Goal: Task Accomplishment & Management: Manage account settings

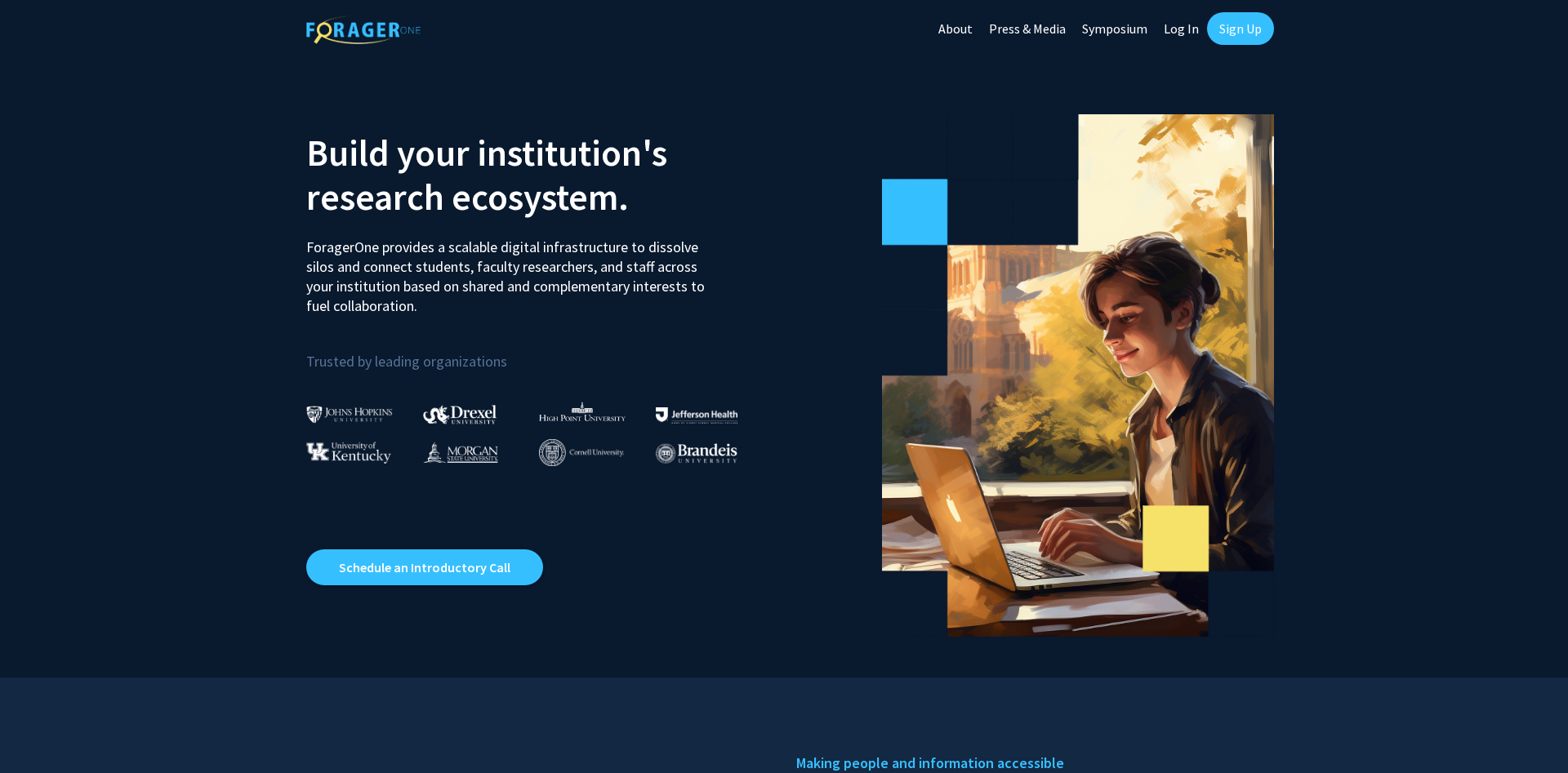
click at [1214, 29] on link "Sign Up" at bounding box center [1240, 29] width 67 height 33
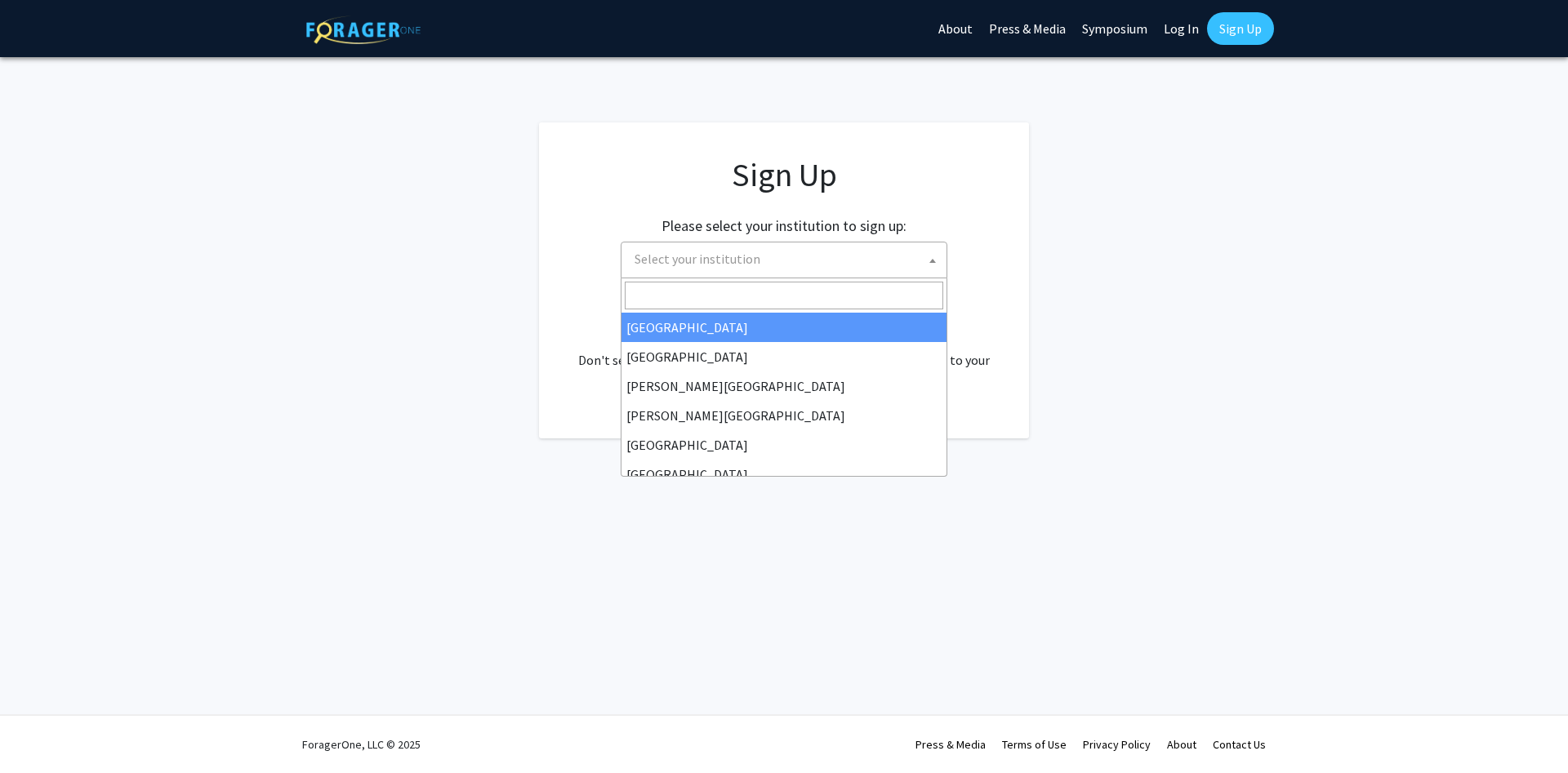
click at [775, 251] on span "Select your institution" at bounding box center [786, 259] width 319 height 34
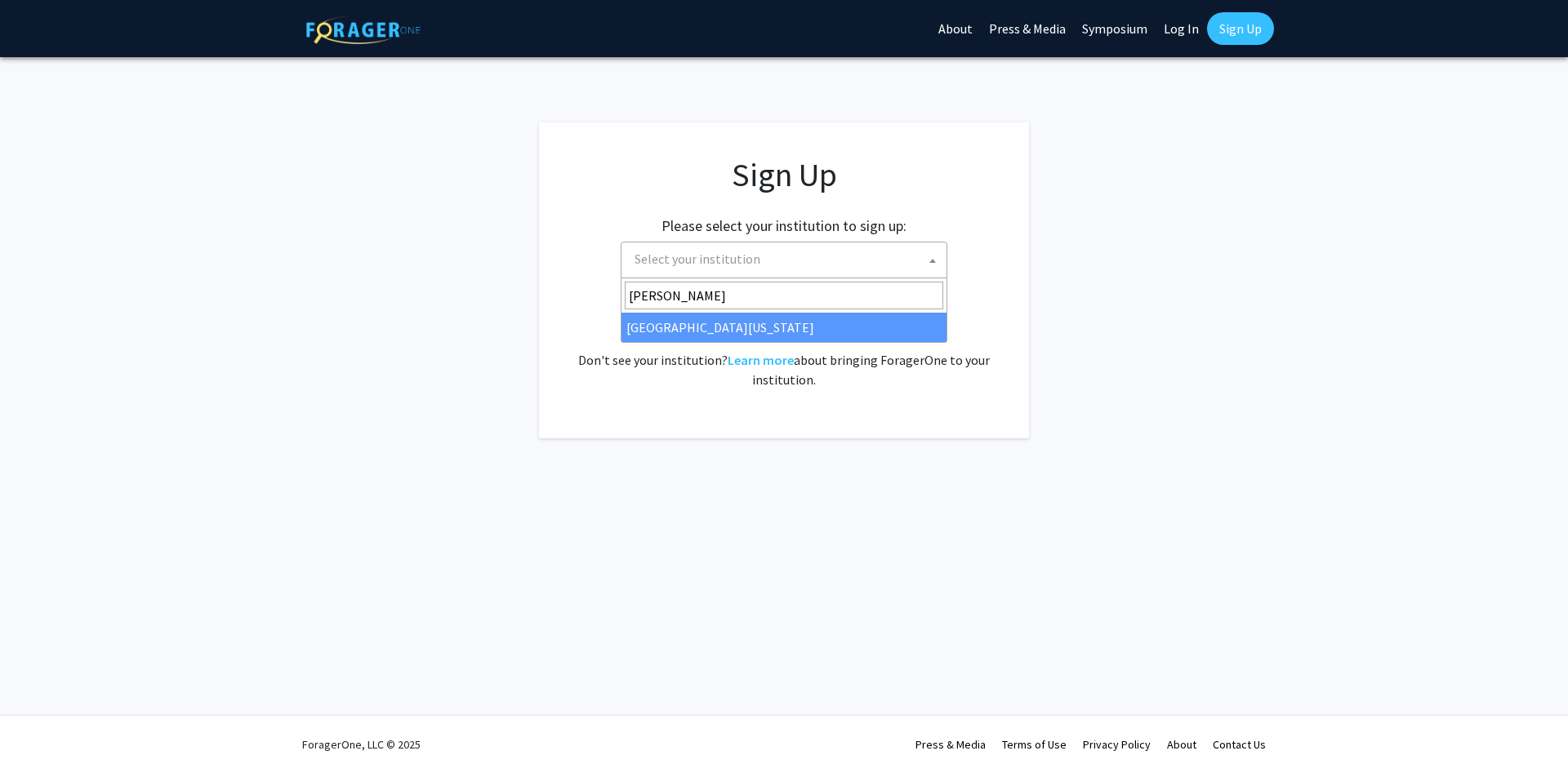
type input "mary"
select select "31"
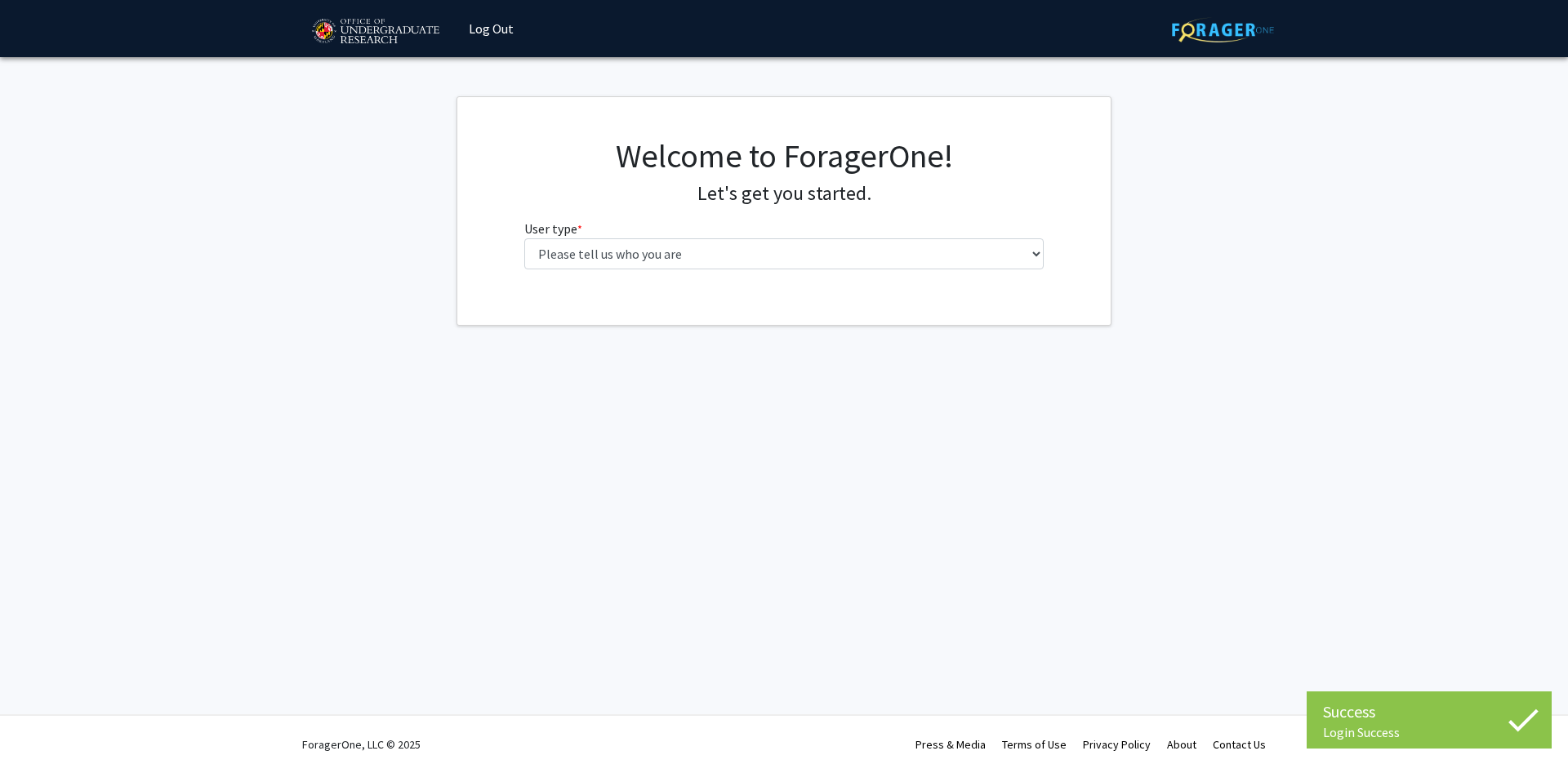
click at [821, 278] on div "Welcome to ForagerOne! Let's get you started. User type * required Please tell …" at bounding box center [784, 209] width 545 height 146
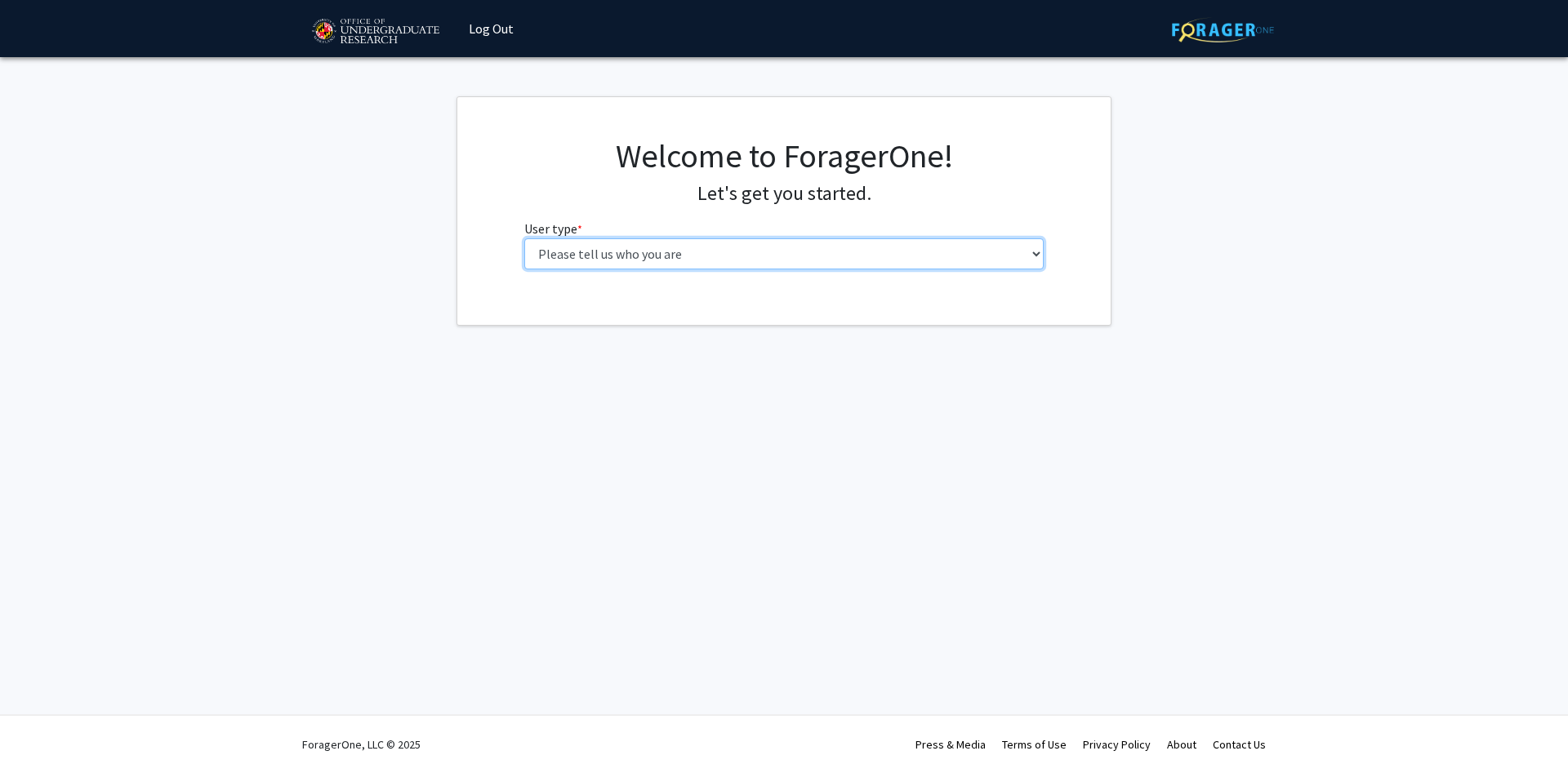
select select "1: undergrad"
click option "Undergraduate Student" at bounding box center [0, 0] width 0 height 0
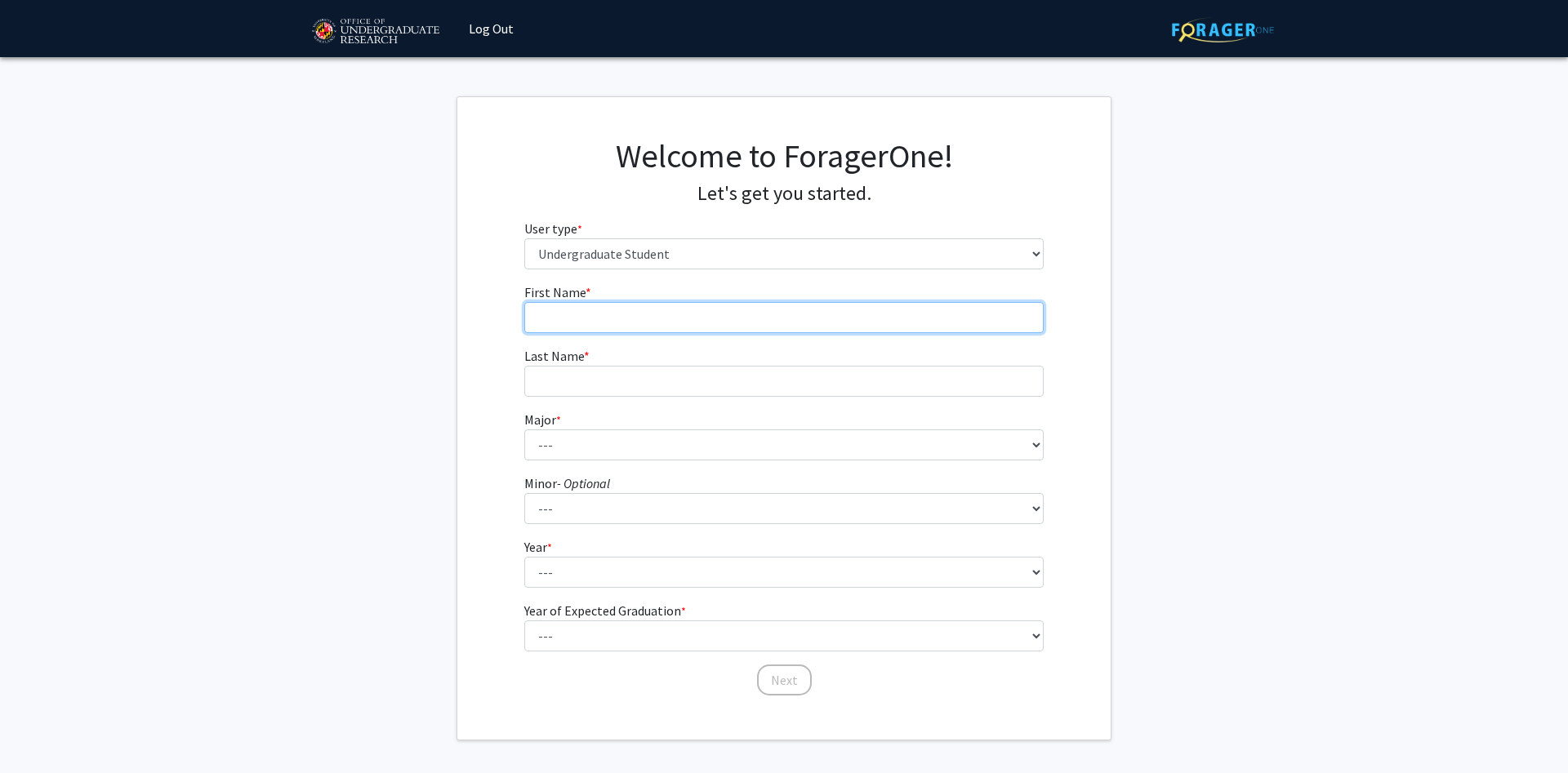
click at [667, 329] on input "First Name * required" at bounding box center [784, 318] width 520 height 31
type input "Arth"
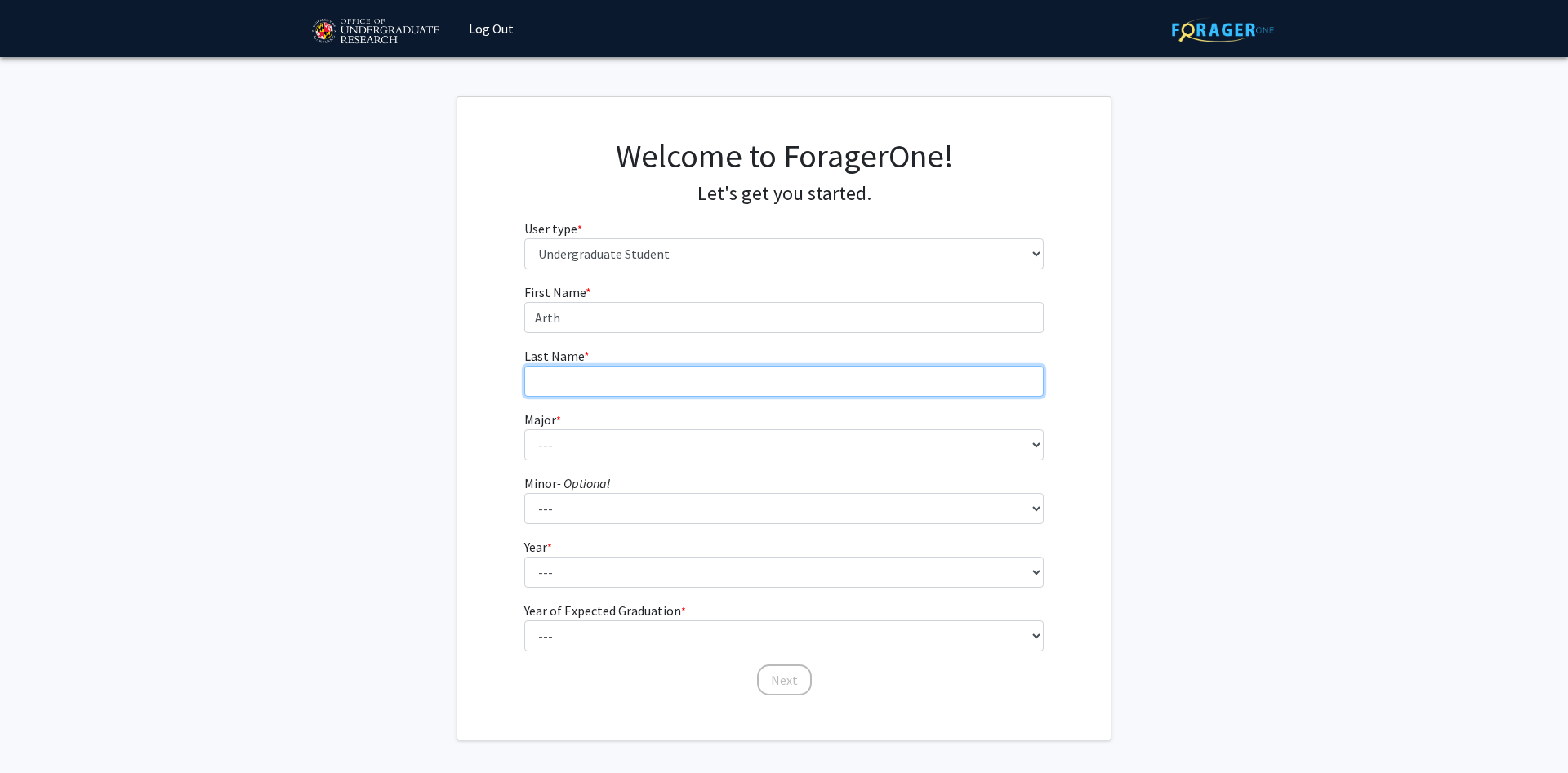
click at [637, 374] on input "Last Name * required" at bounding box center [784, 382] width 520 height 31
type input "[PERSON_NAME]"
click at [524, 429] on select "--- Accounting Aerospace Engineering African American and Africana Studies Agri…" at bounding box center [784, 445] width 520 height 31
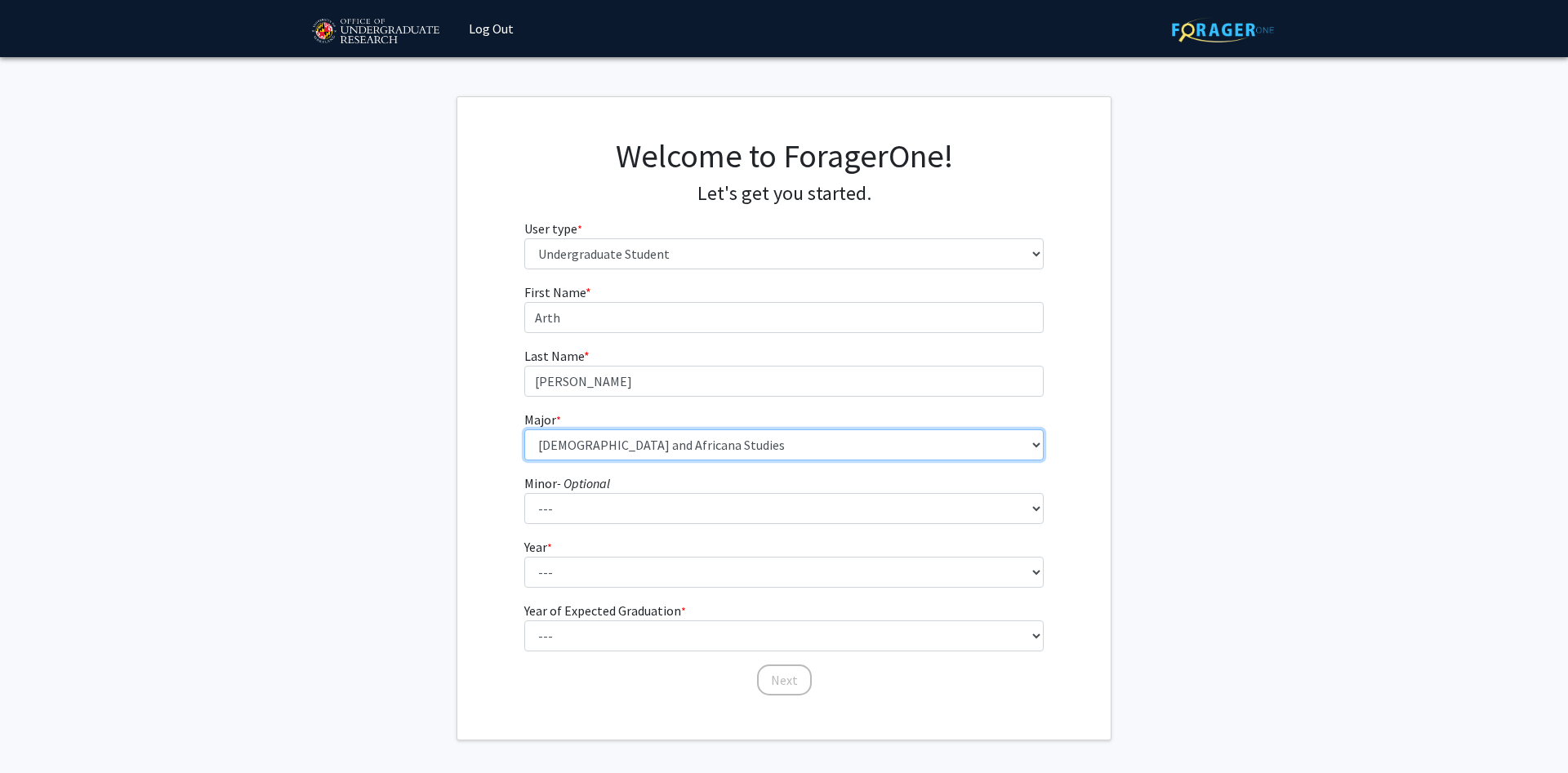
click option "African American and Africana Studies" at bounding box center [0, 0] width 0 height 0
click at [524, 429] on select "--- Accounting Aerospace Engineering African American and Africana Studies Agri…" at bounding box center [784, 445] width 520 height 31
select select "2: 2303"
click option "Aerospace Engineering" at bounding box center [0, 0] width 0 height 0
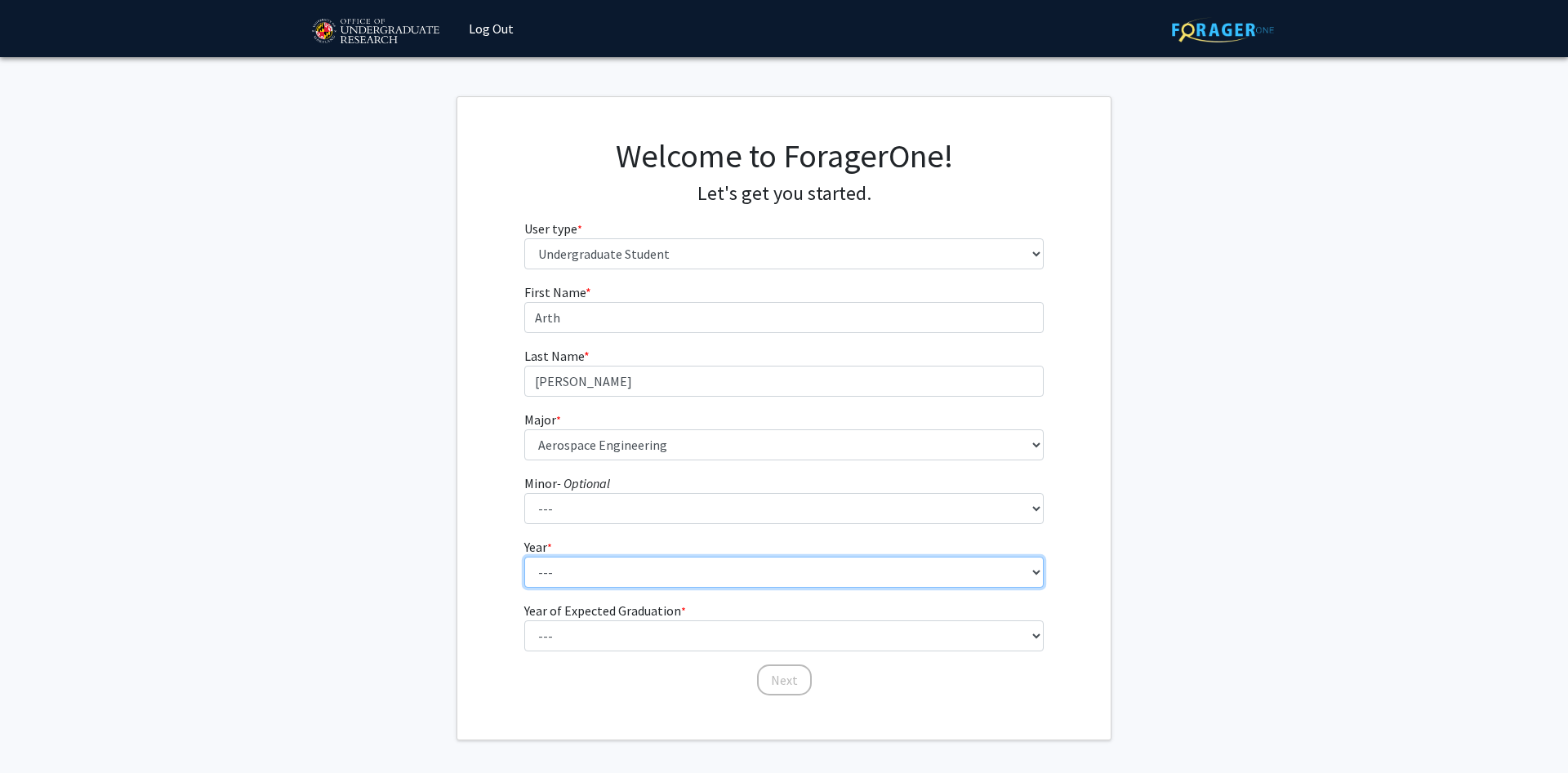
click at [524, 557] on select "--- First-year Sophomore Junior Senior Postbaccalaureate Certificate" at bounding box center [784, 572] width 520 height 31
select select "3: junior"
click option "Junior" at bounding box center [0, 0] width 0 height 0
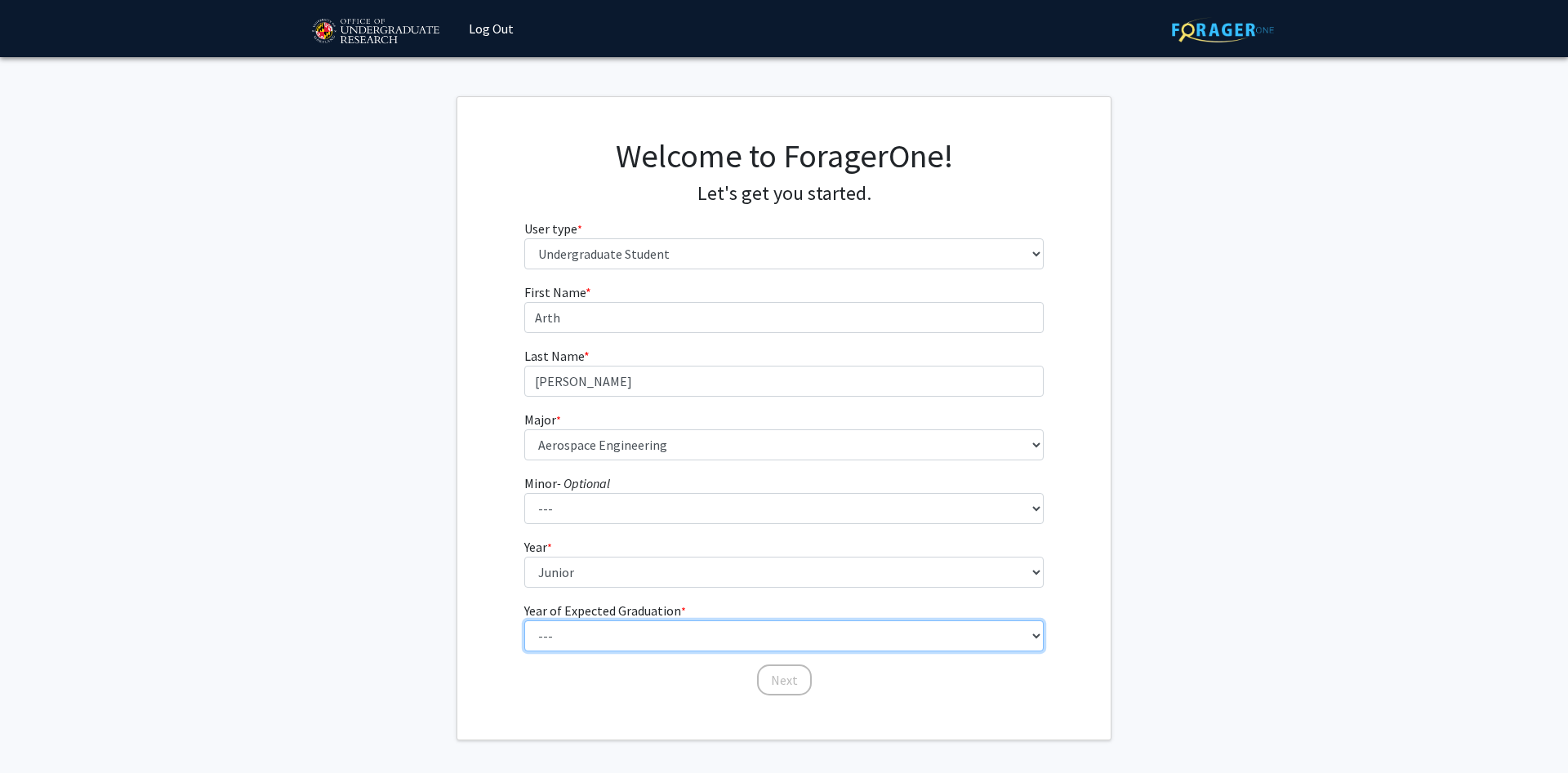
click at [524, 620] on select "--- 2025 2026 2027 2028 2029 2030 2031 2032 2033 2034" at bounding box center [784, 635] width 520 height 31
select select "3: 2027"
click option "2027" at bounding box center [0, 0] width 0 height 0
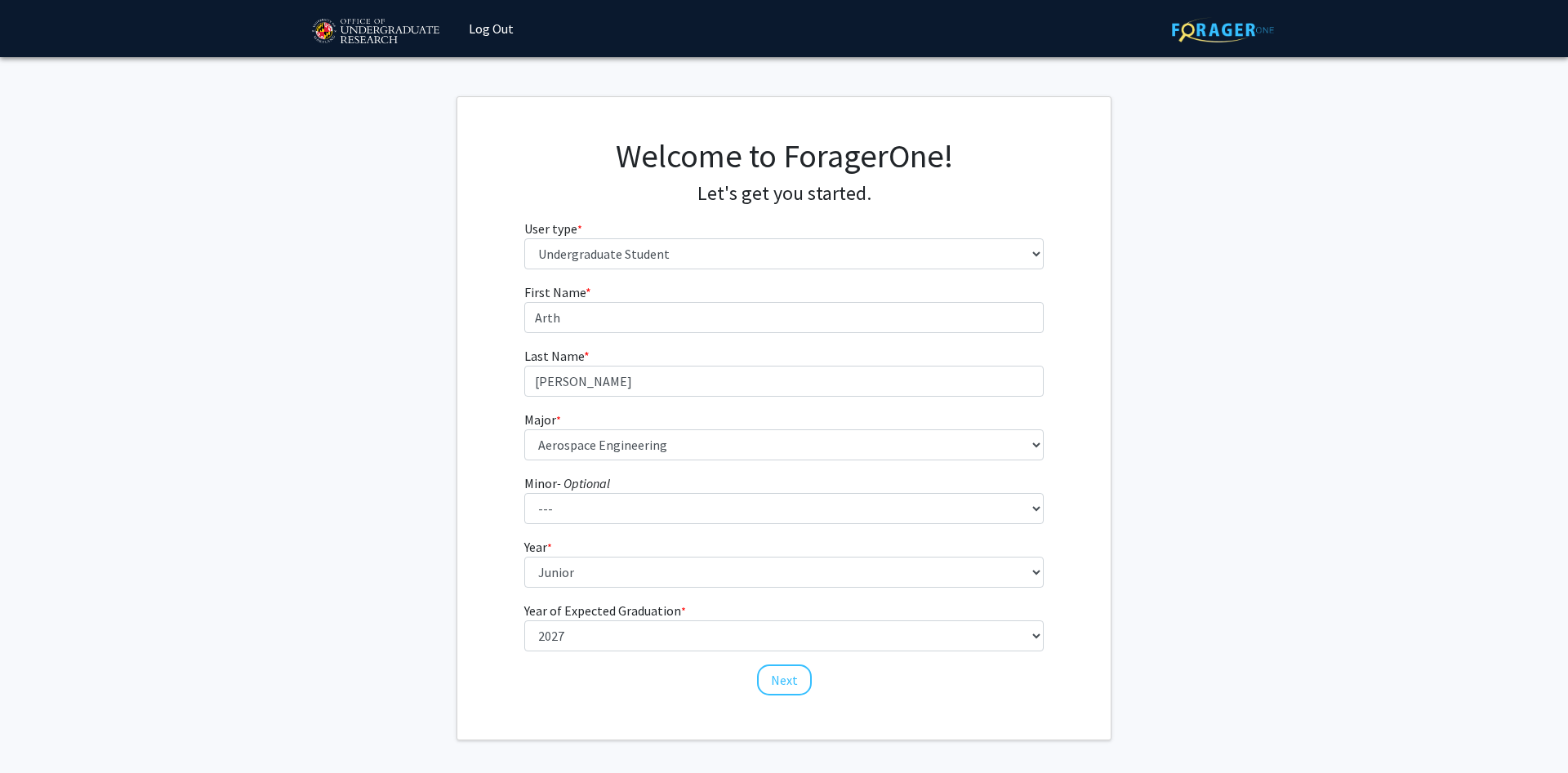
click at [753, 672] on div "Next" at bounding box center [784, 672] width 520 height 16
click at [777, 682] on button "Next" at bounding box center [784, 680] width 55 height 31
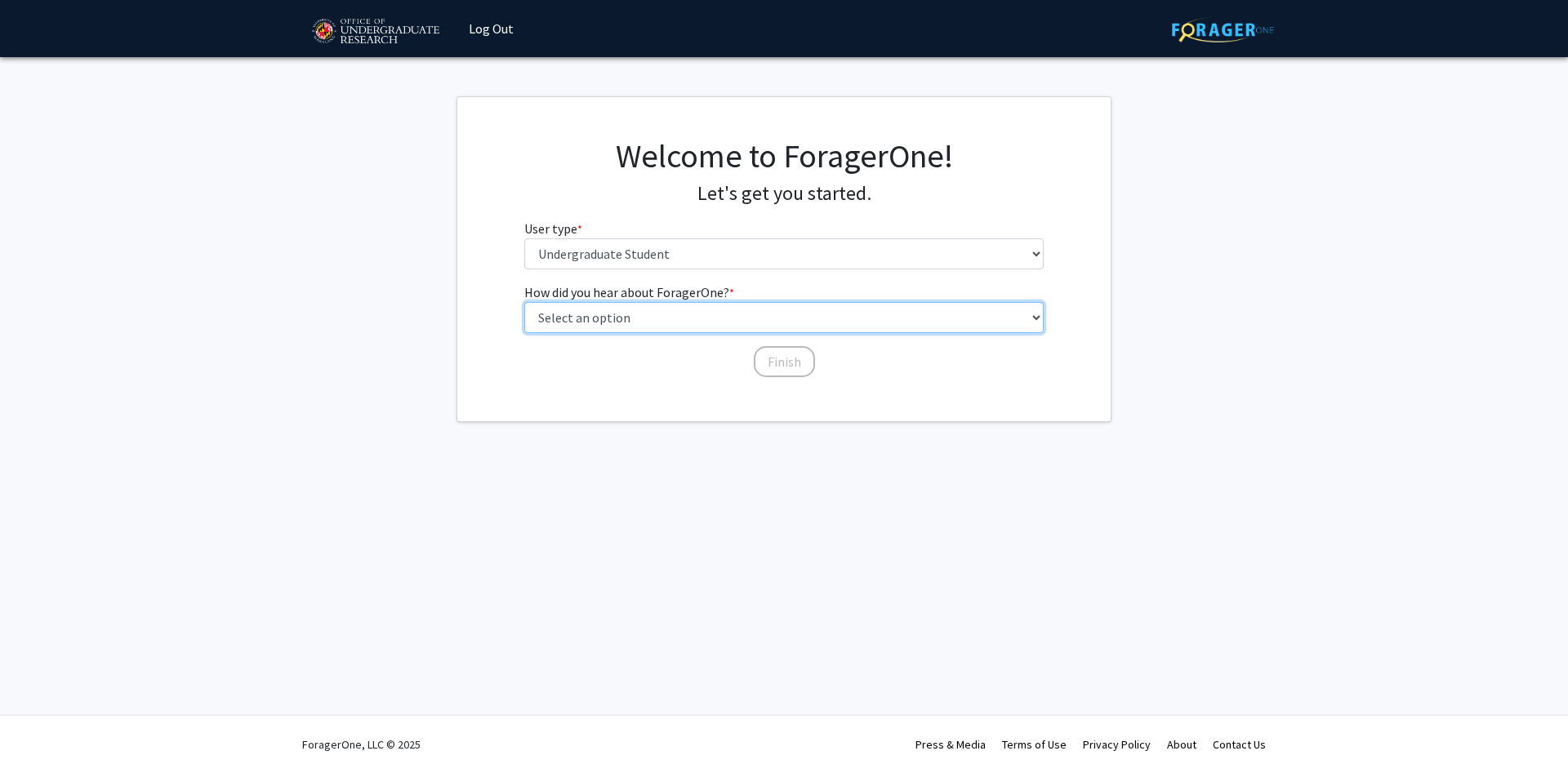
click at [524, 302] on select "Select an option Peer/student recommendation Faculty/staff recommendation Unive…" at bounding box center [784, 318] width 520 height 31
select select "3: university_website"
click option "University website" at bounding box center [0, 0] width 0 height 0
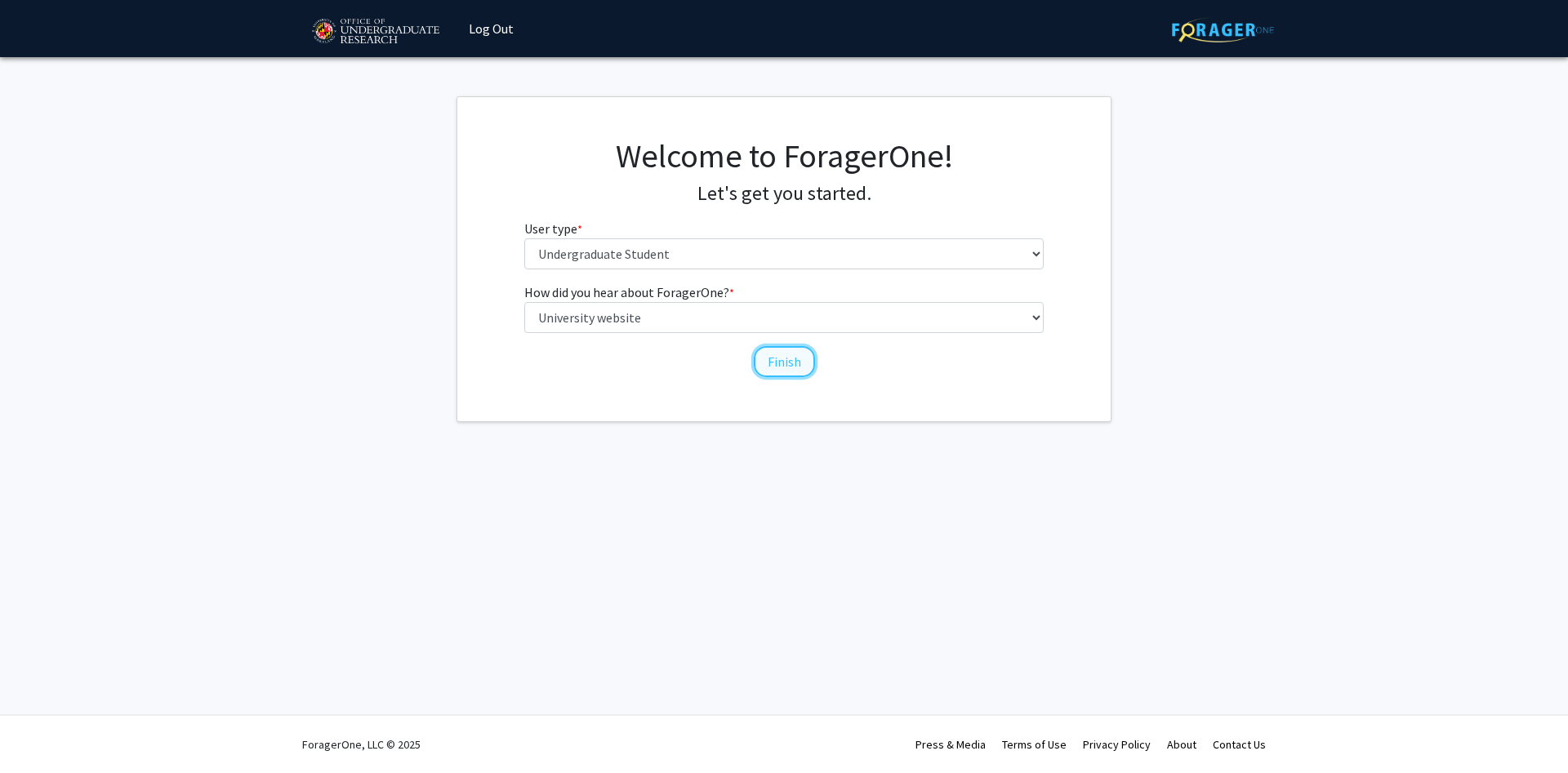
click at [799, 373] on button "Finish" at bounding box center [784, 362] width 61 height 31
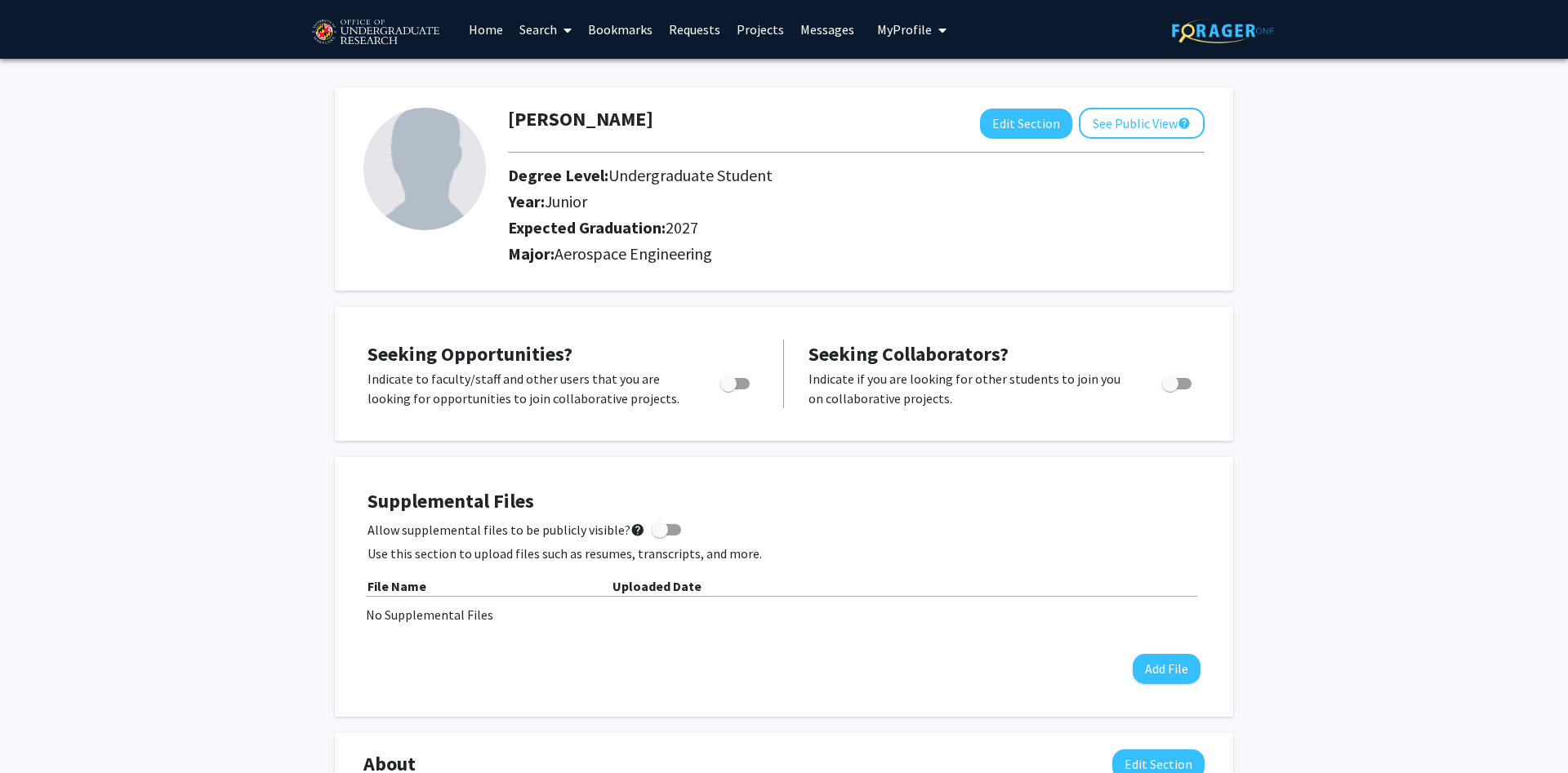
click at [742, 386] on span "Toggle" at bounding box center [735, 383] width 29 height 11
click at [728, 389] on input "Are you actively seeking opportunities?" at bounding box center [727, 389] width 1 height 1
checkbox input "true"
click at [639, 529] on label "Allow supplemental files to be publicly visible? help" at bounding box center [524, 530] width 314 height 20
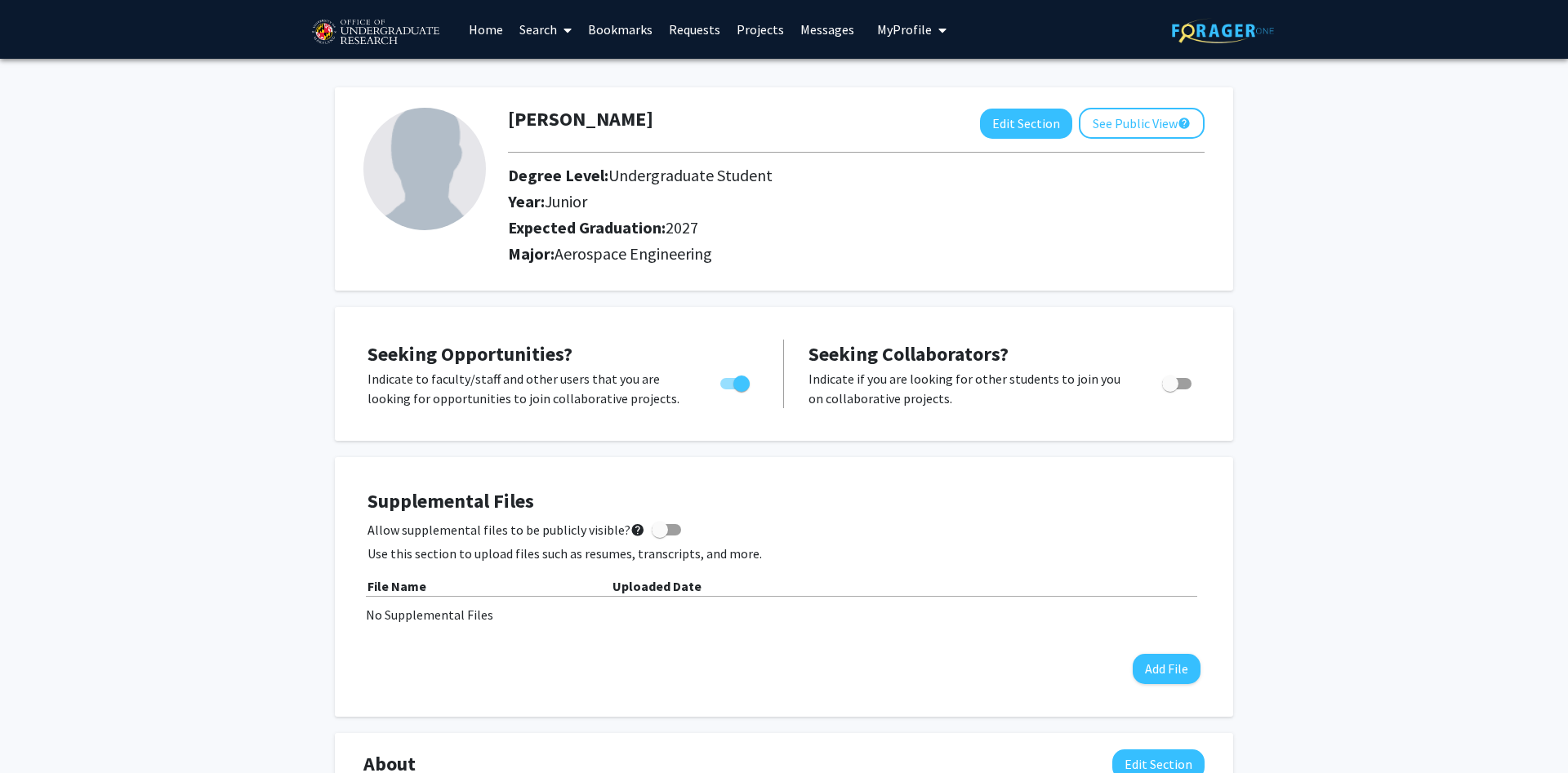
click at [659, 536] on input "Allow supplemental files to be publicly visible? help" at bounding box center [659, 536] width 1 height 1
checkbox input "true"
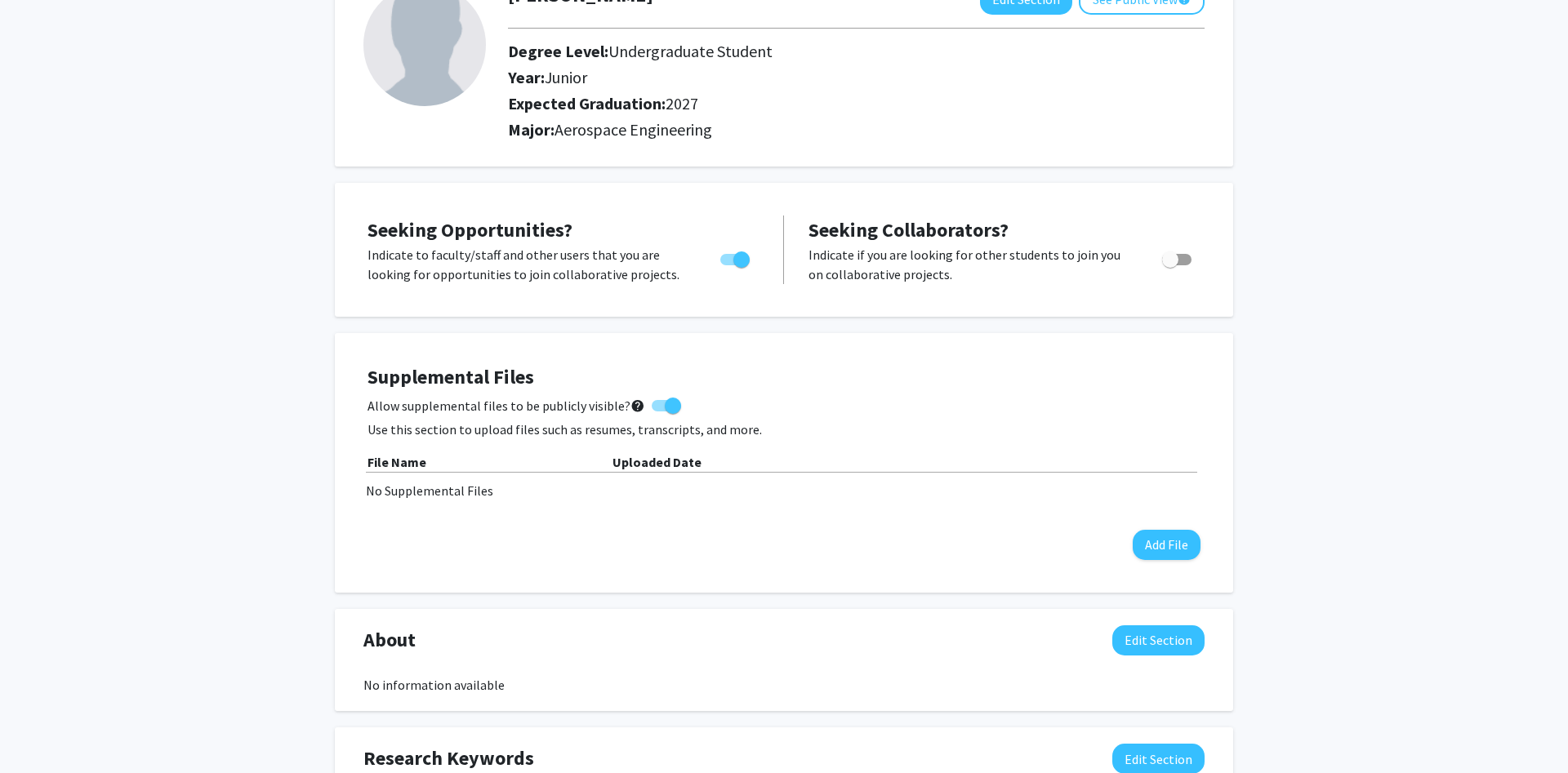
scroll to position [223, 0]
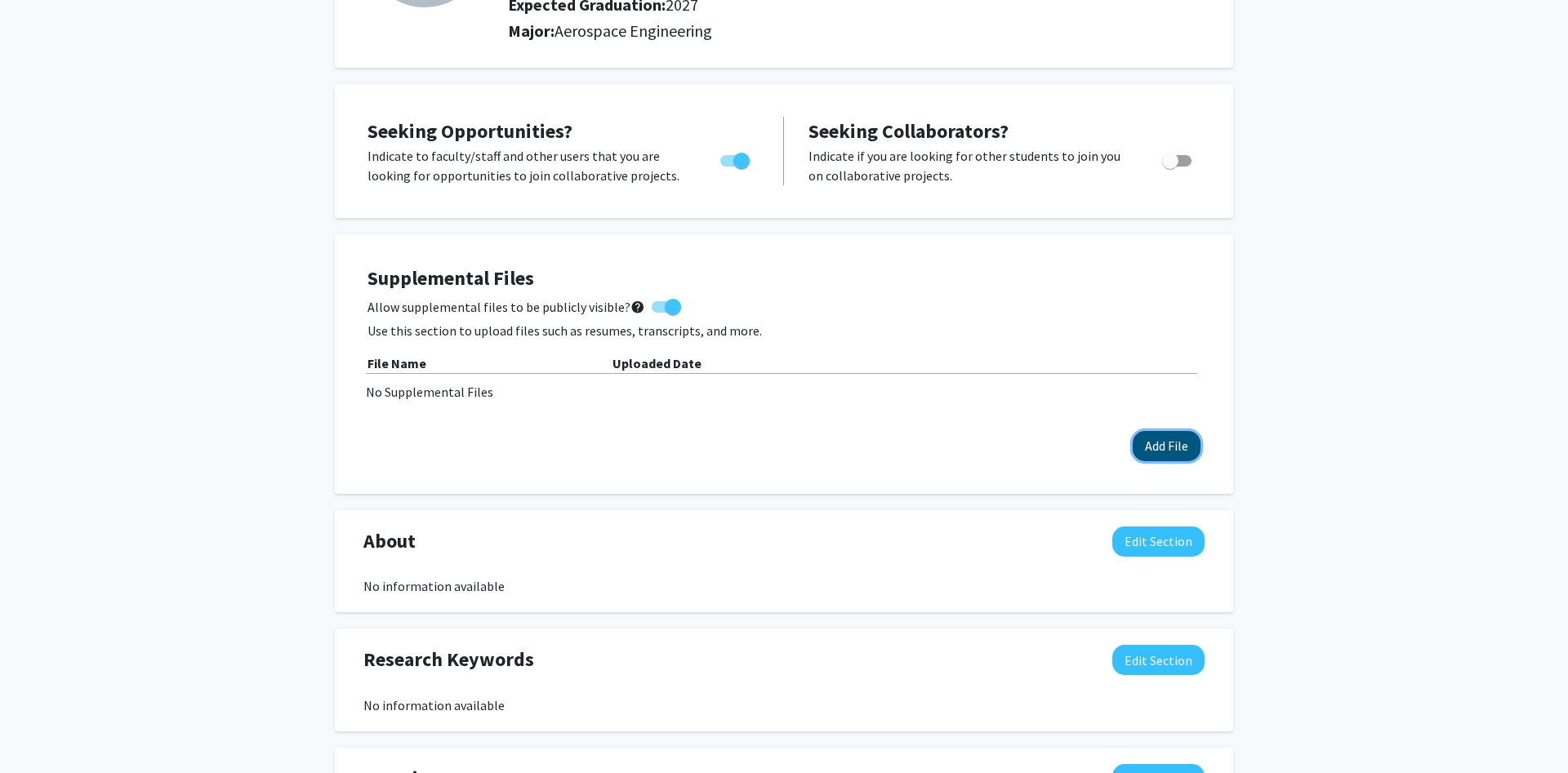
click at [1165, 443] on button "Add File" at bounding box center [1166, 445] width 68 height 30
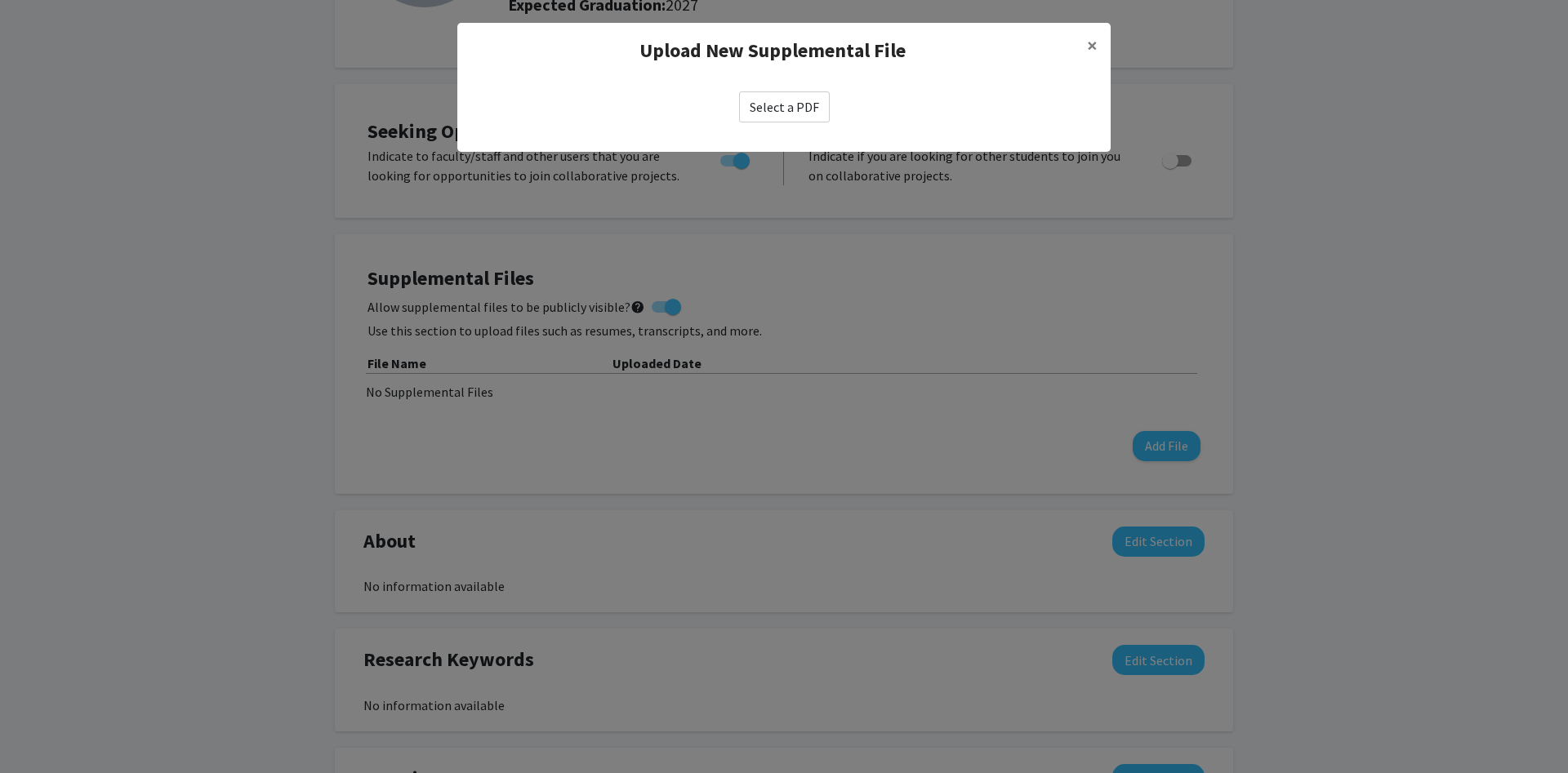
click at [781, 113] on label "Select a PDF" at bounding box center [784, 107] width 91 height 31
click at [0, 0] on input "Select a PDF" at bounding box center [0, 0] width 0 height 0
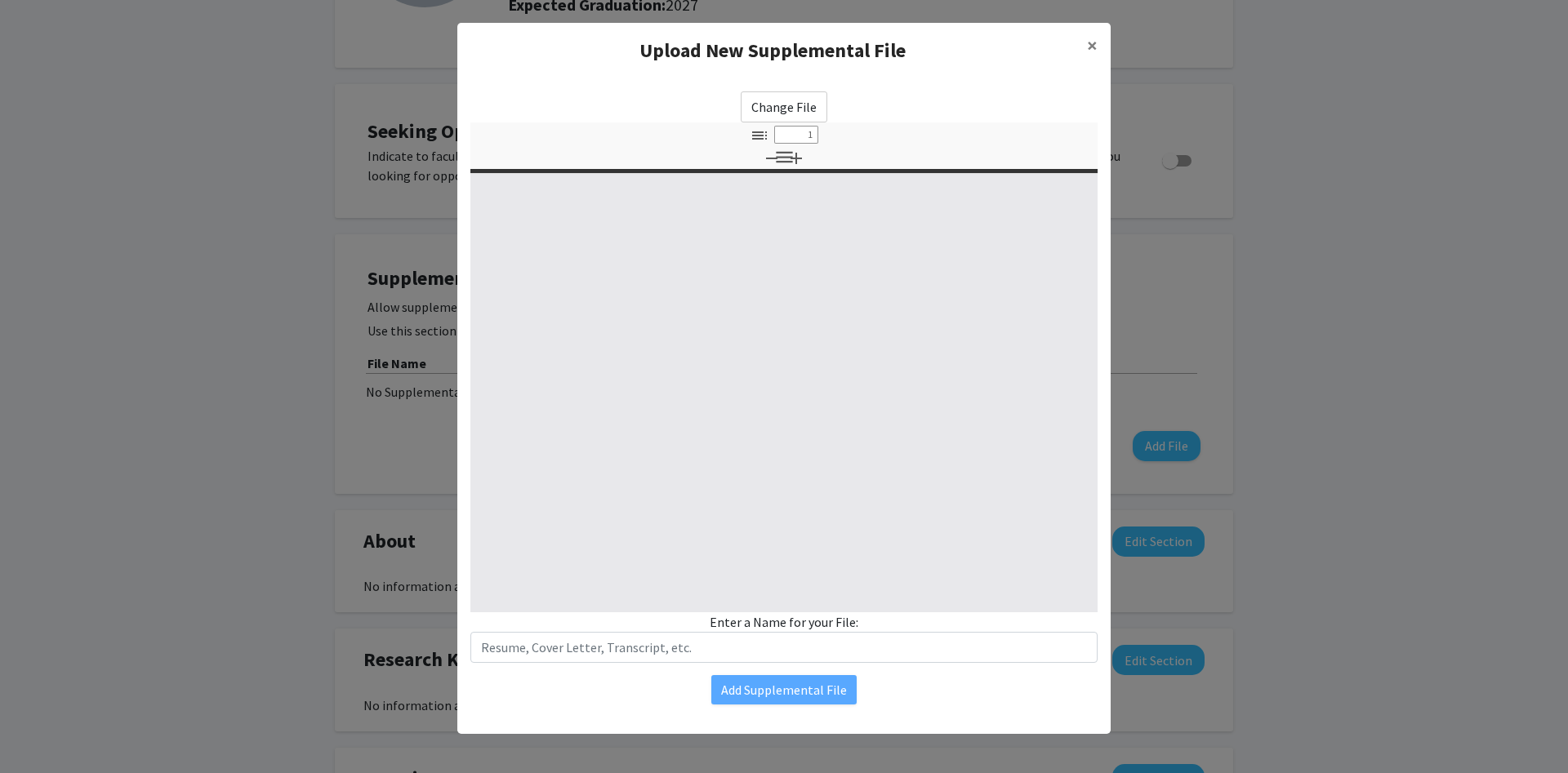
select select "custom"
type input "0"
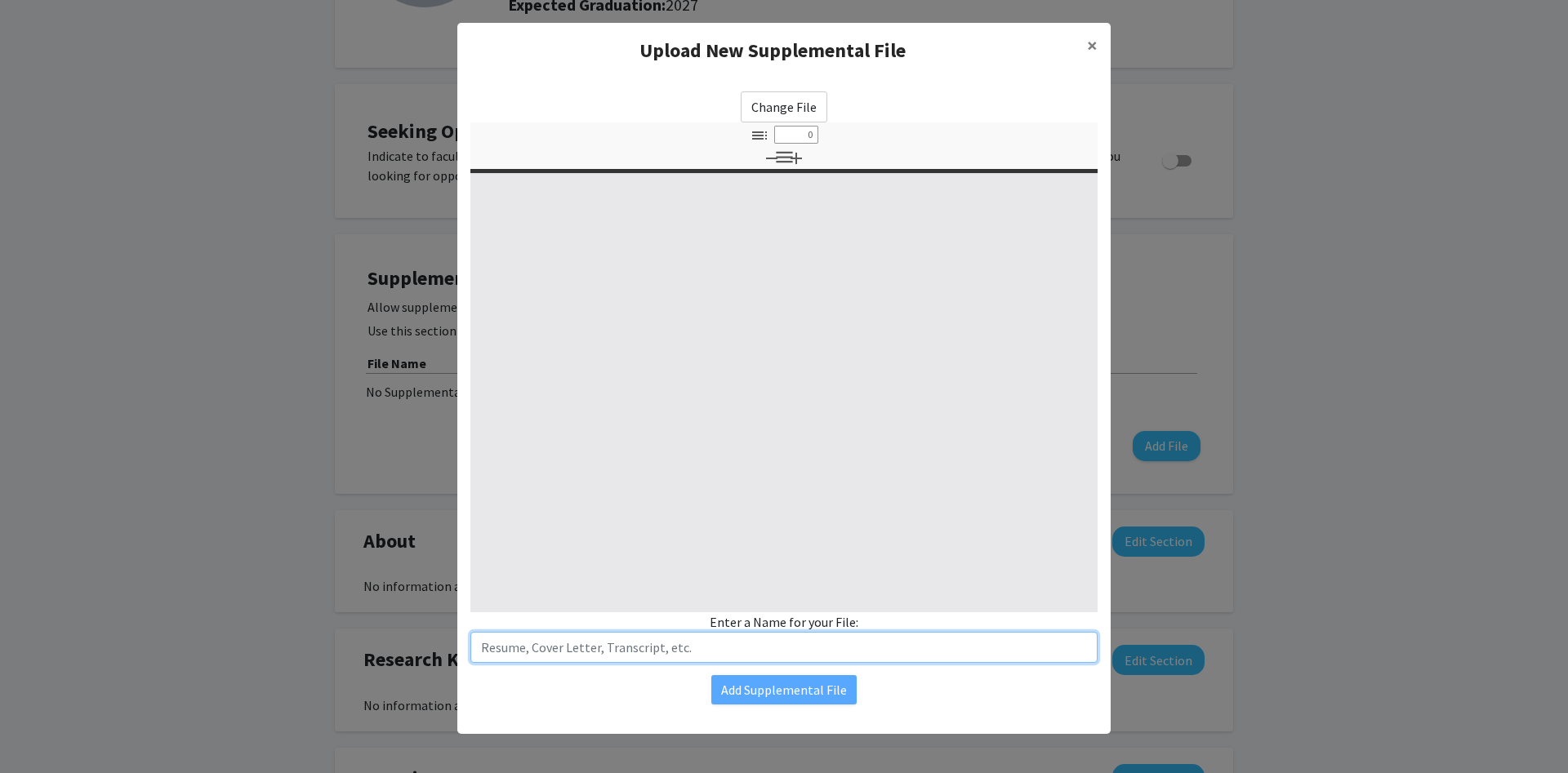
click at [752, 638] on input "text" at bounding box center [783, 647] width 627 height 31
select select "auto"
type input "1"
select select "auto"
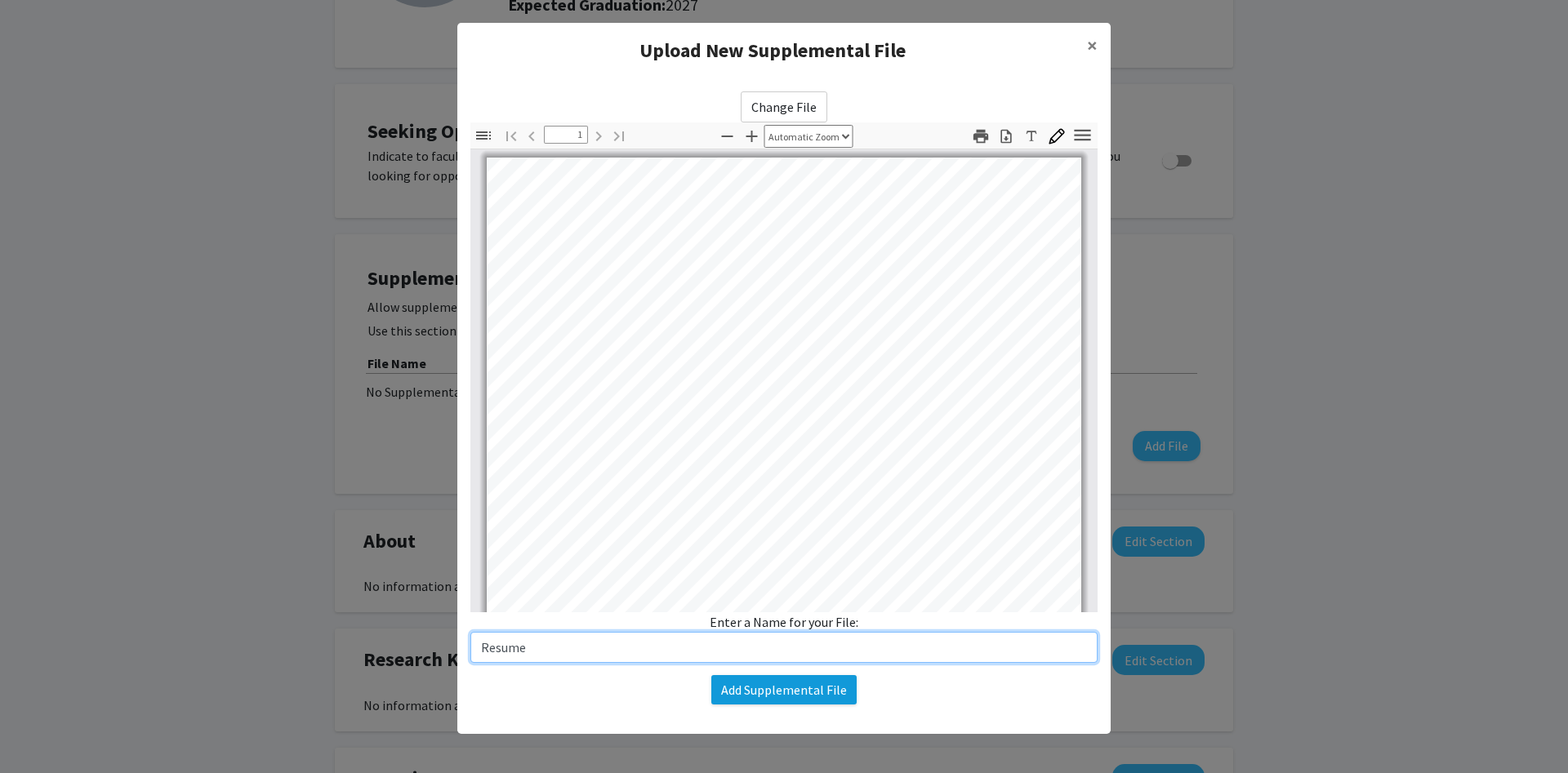
type input "Resume"
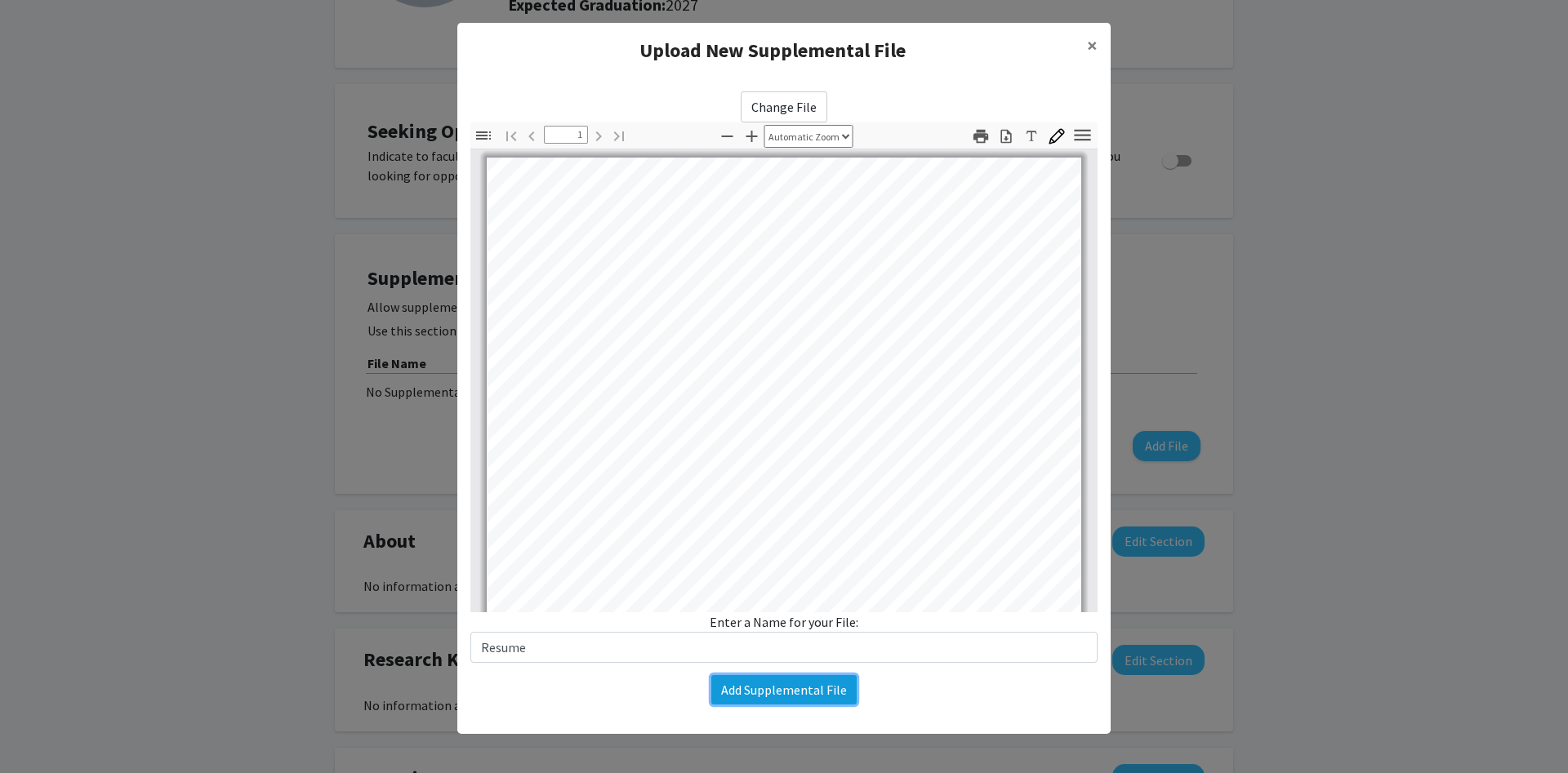
click at [814, 682] on button "Add Supplemental File" at bounding box center [783, 689] width 145 height 29
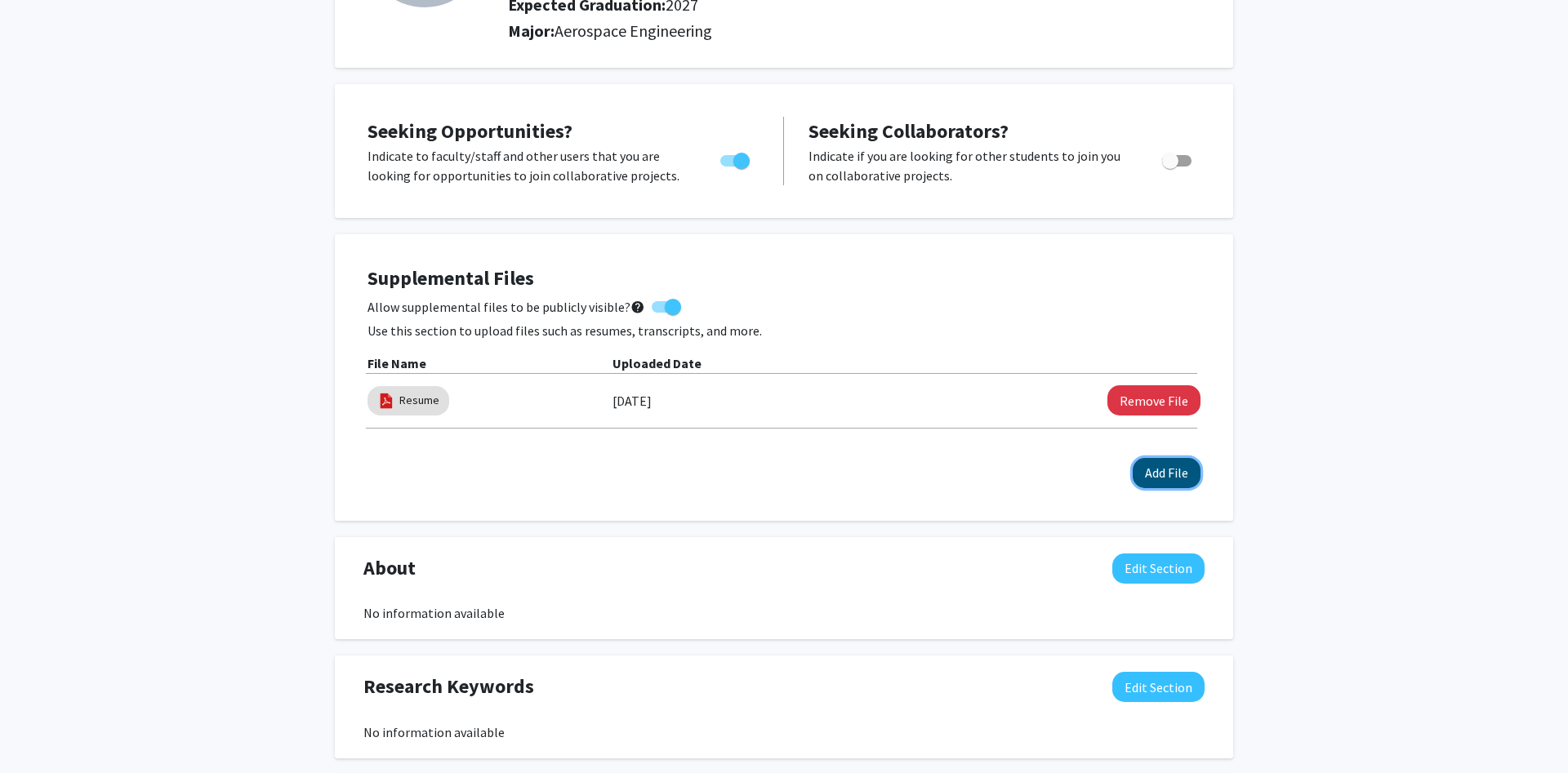
click at [1167, 474] on button "Add File" at bounding box center [1166, 472] width 68 height 30
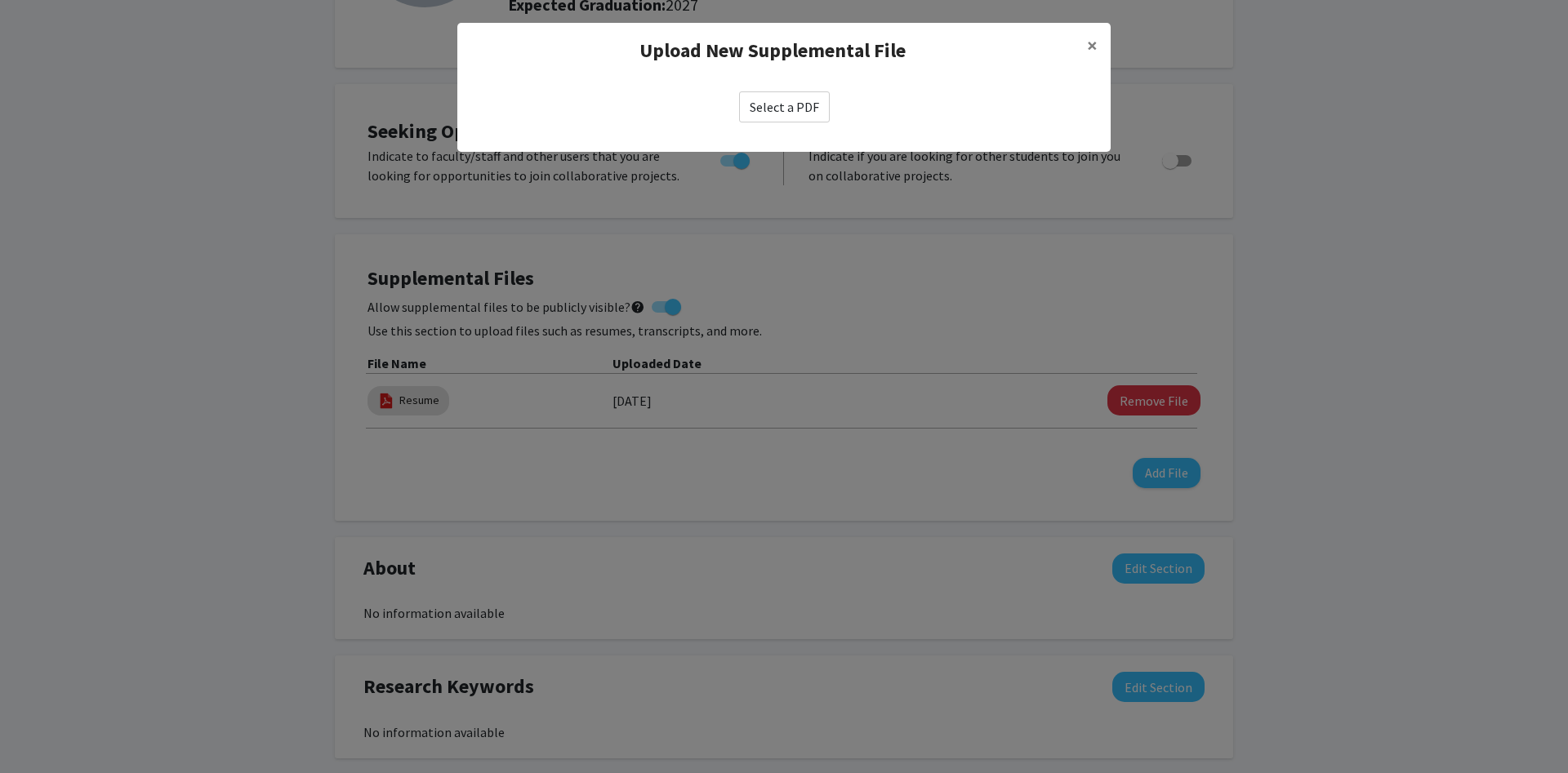
click at [781, 101] on label "Select a PDF" at bounding box center [784, 107] width 91 height 31
click at [0, 0] on input "Select a PDF" at bounding box center [0, 0] width 0 height 0
select select "custom"
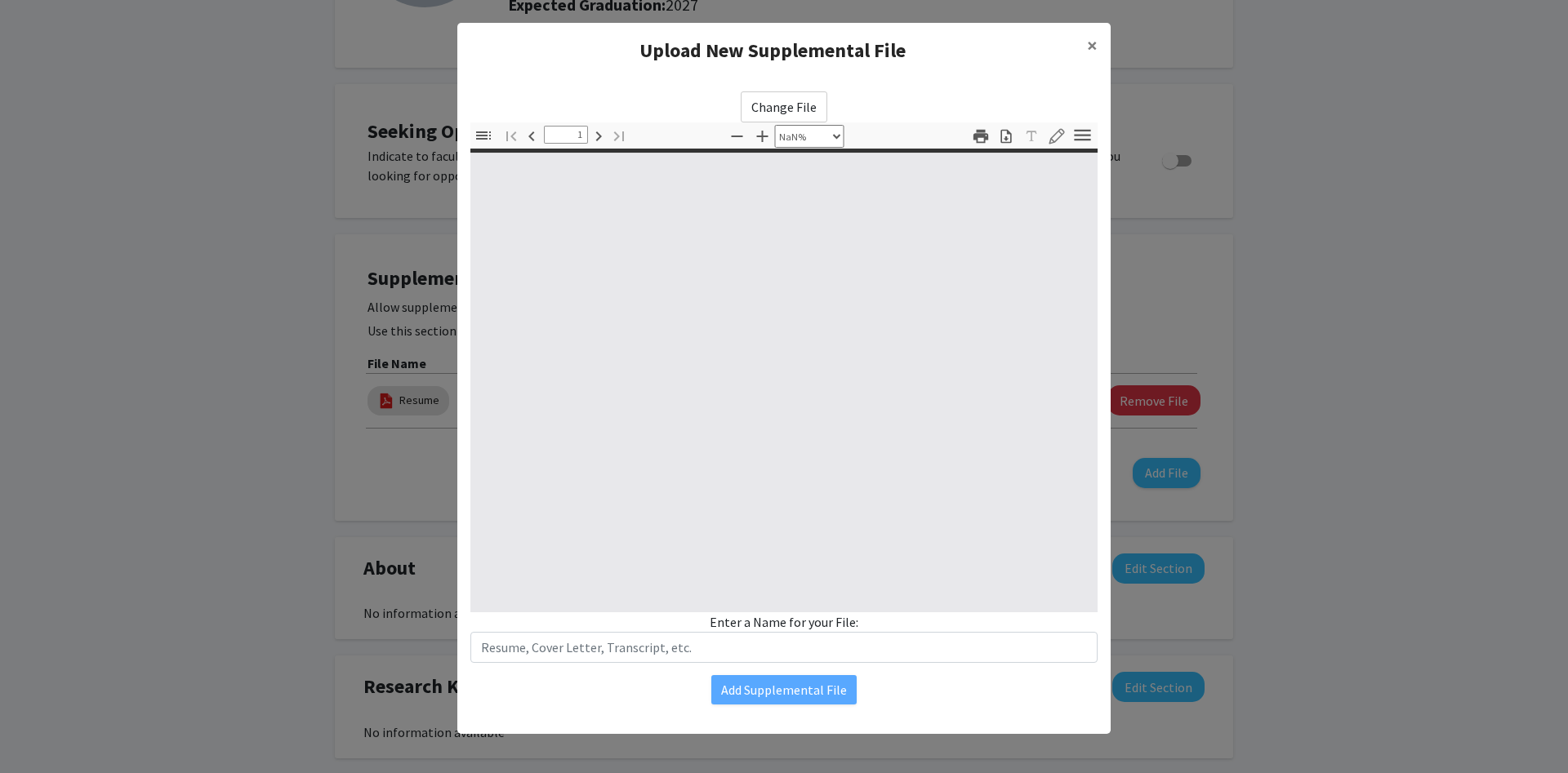
type input "0"
select select "auto"
type input "1"
select select "auto"
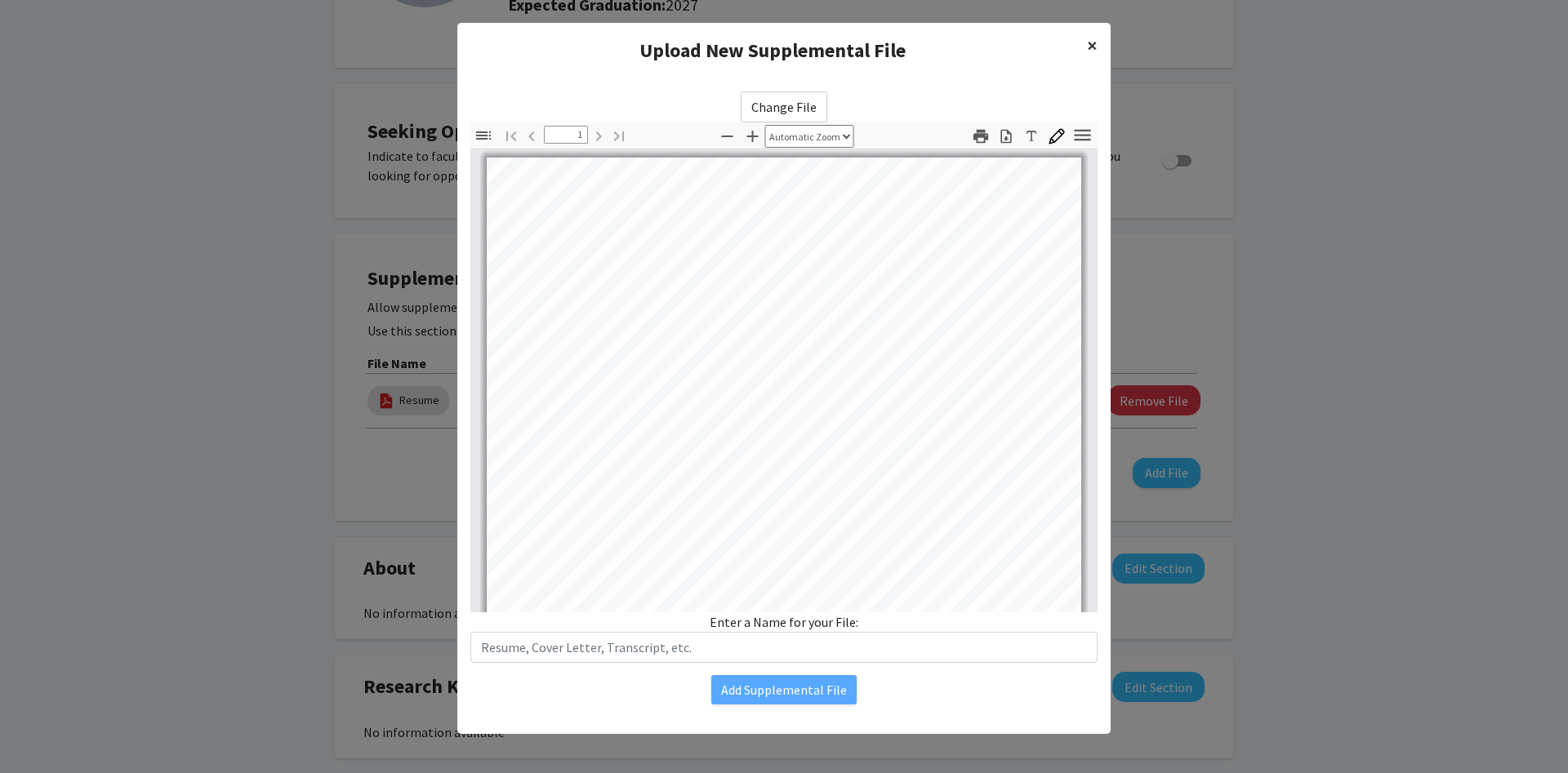
click at [1105, 49] on button "×" at bounding box center [1092, 46] width 37 height 46
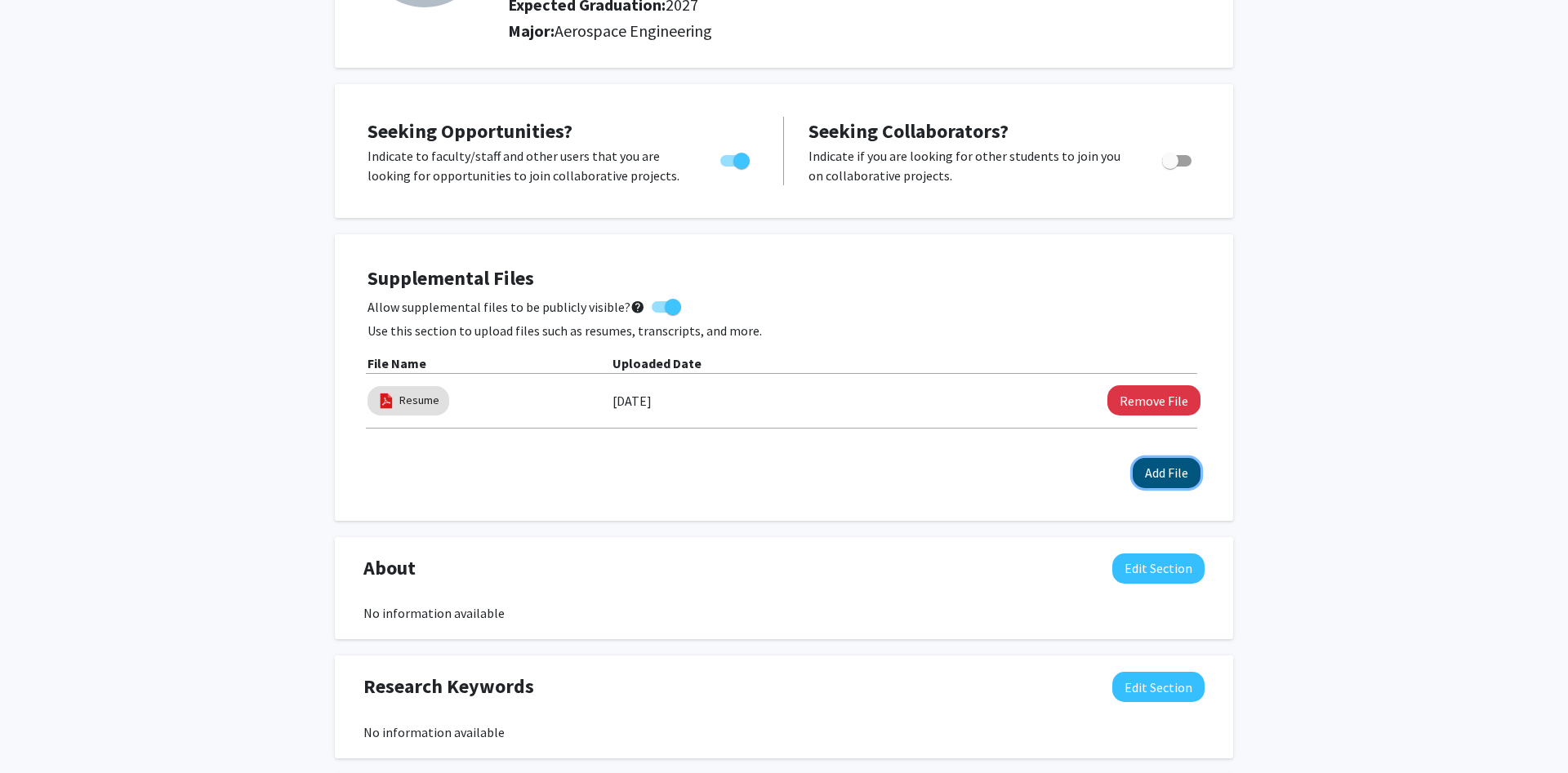
click at [1159, 463] on button "Add File" at bounding box center [1166, 472] width 68 height 30
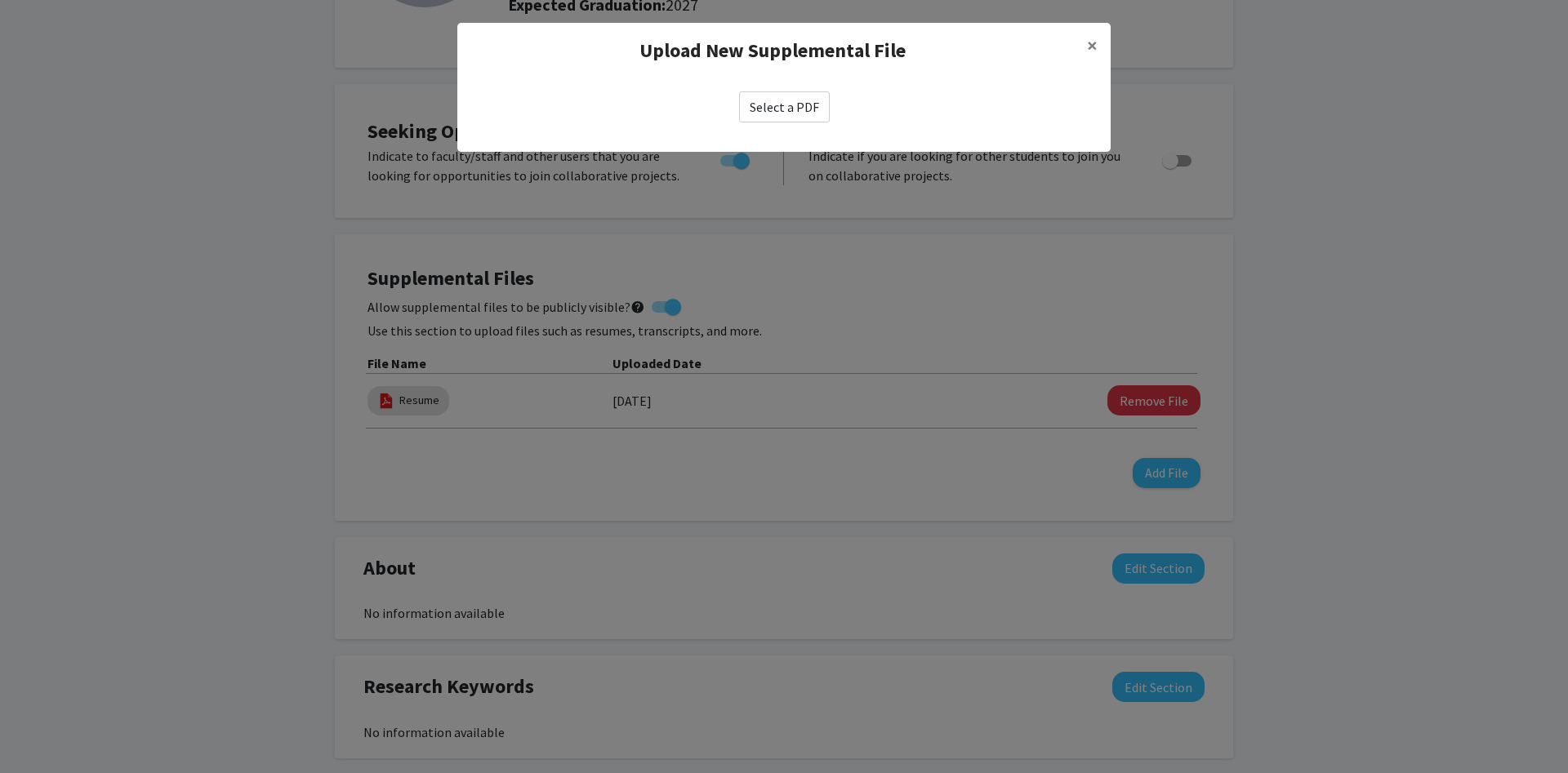
click at [755, 115] on label "Select a PDF" at bounding box center [784, 107] width 91 height 31
click at [0, 0] on input "Select a PDF" at bounding box center [0, 0] width 0 height 0
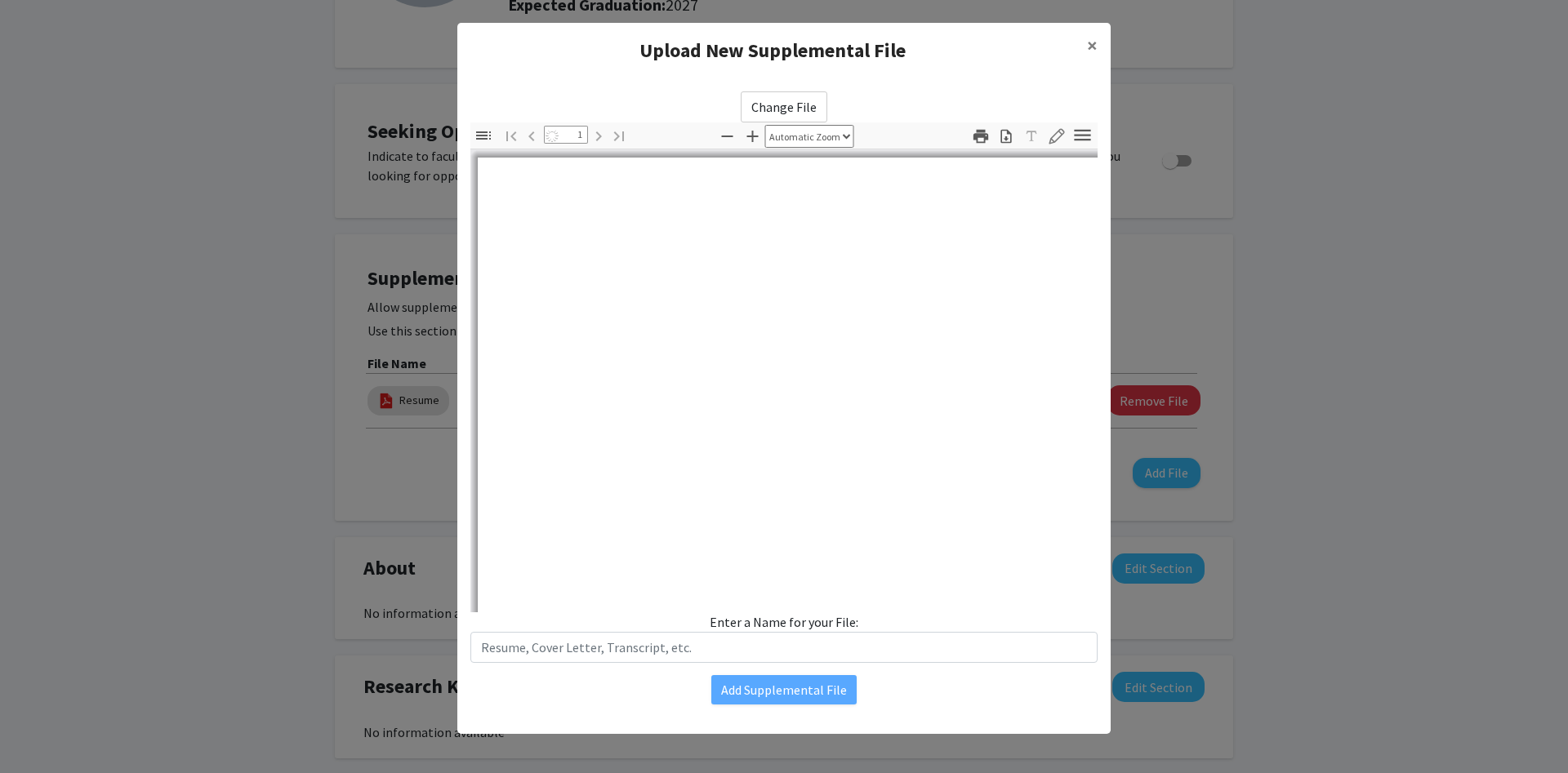
select select "auto"
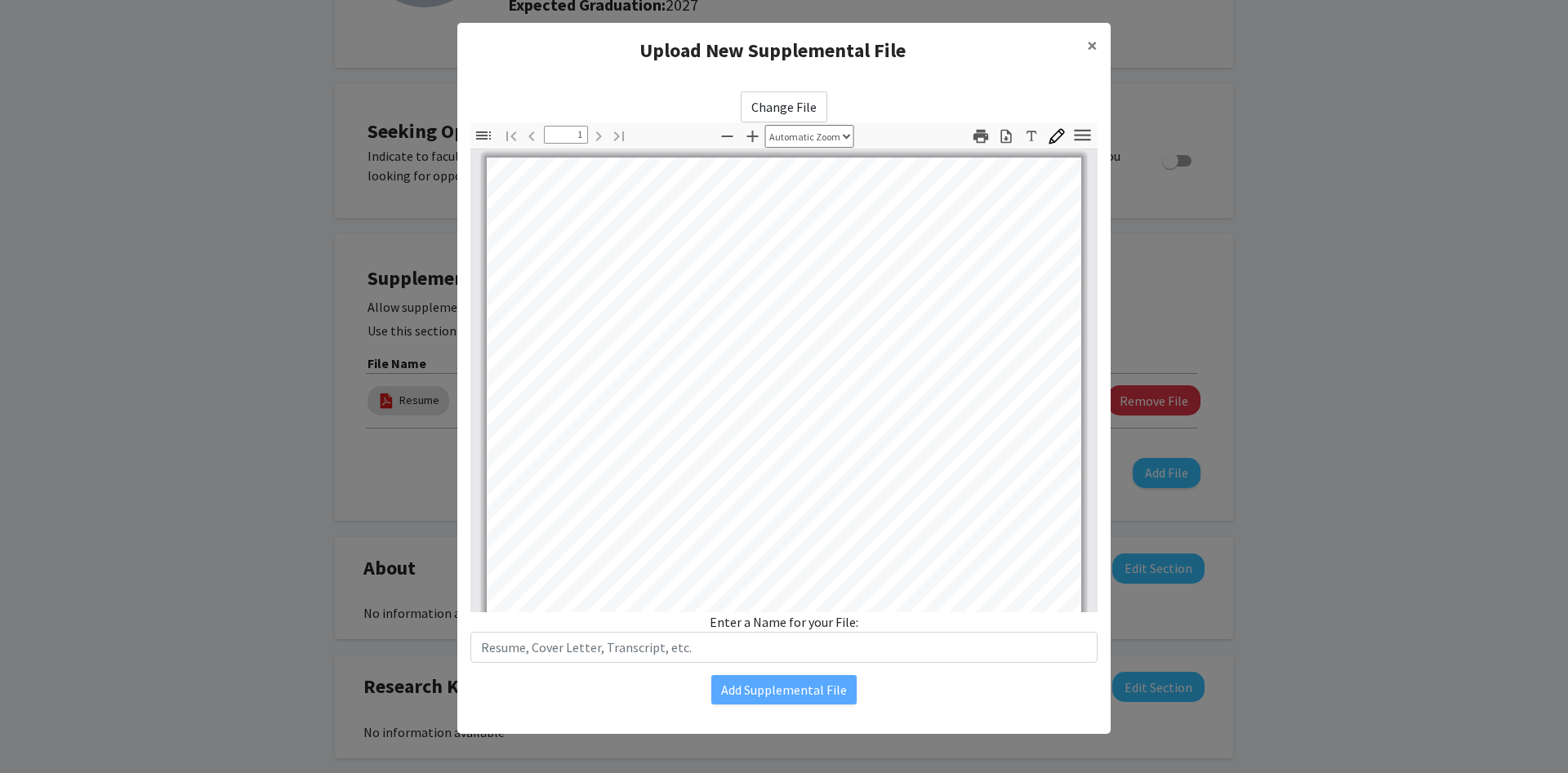
click at [551, 665] on div "Change File Thumbnails Document Outline Attachments Layers Current Outline Item…" at bounding box center [783, 398] width 653 height 639
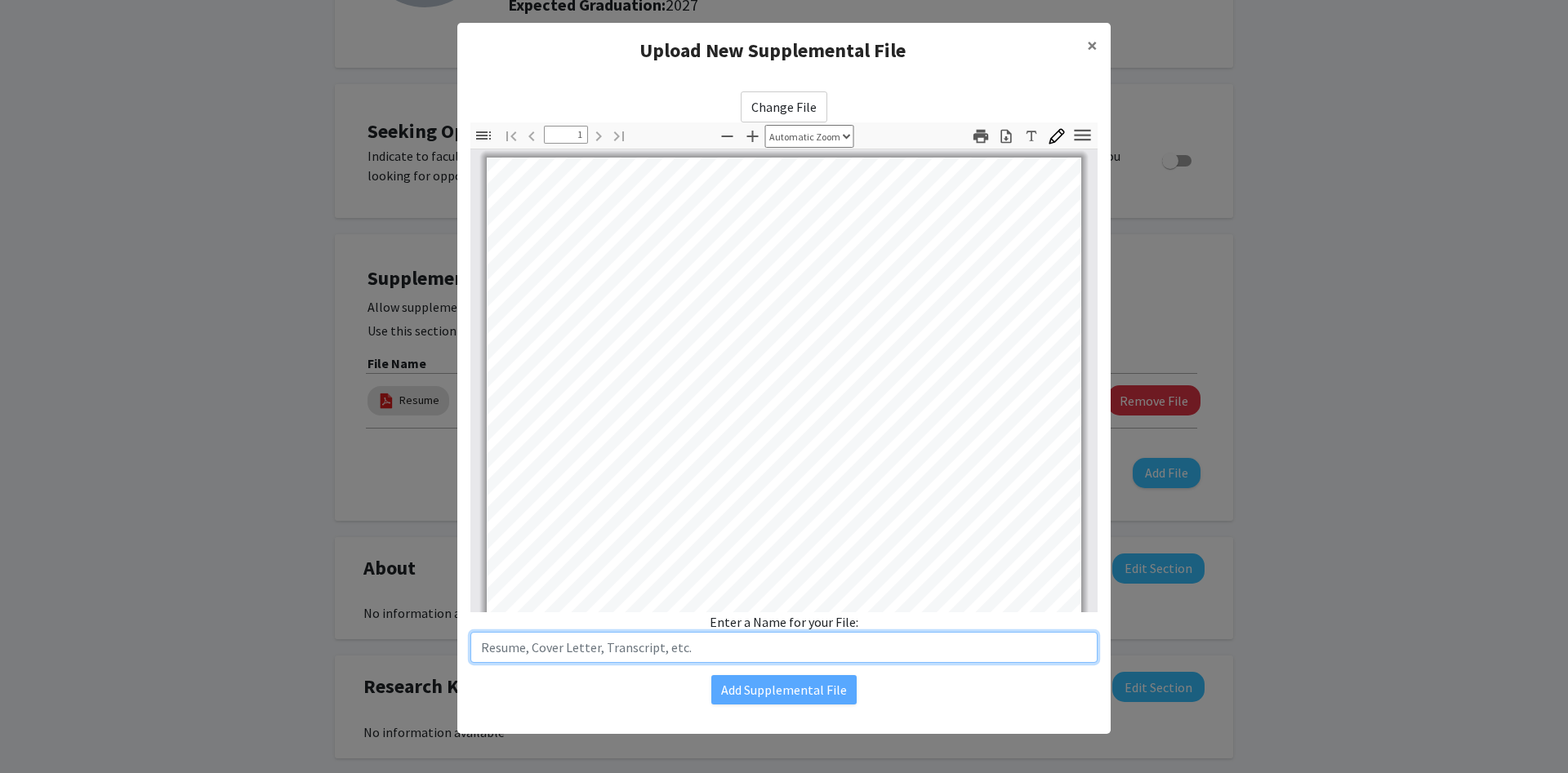
click at [546, 651] on input "text" at bounding box center [783, 647] width 627 height 31
type input "Cover Letter"
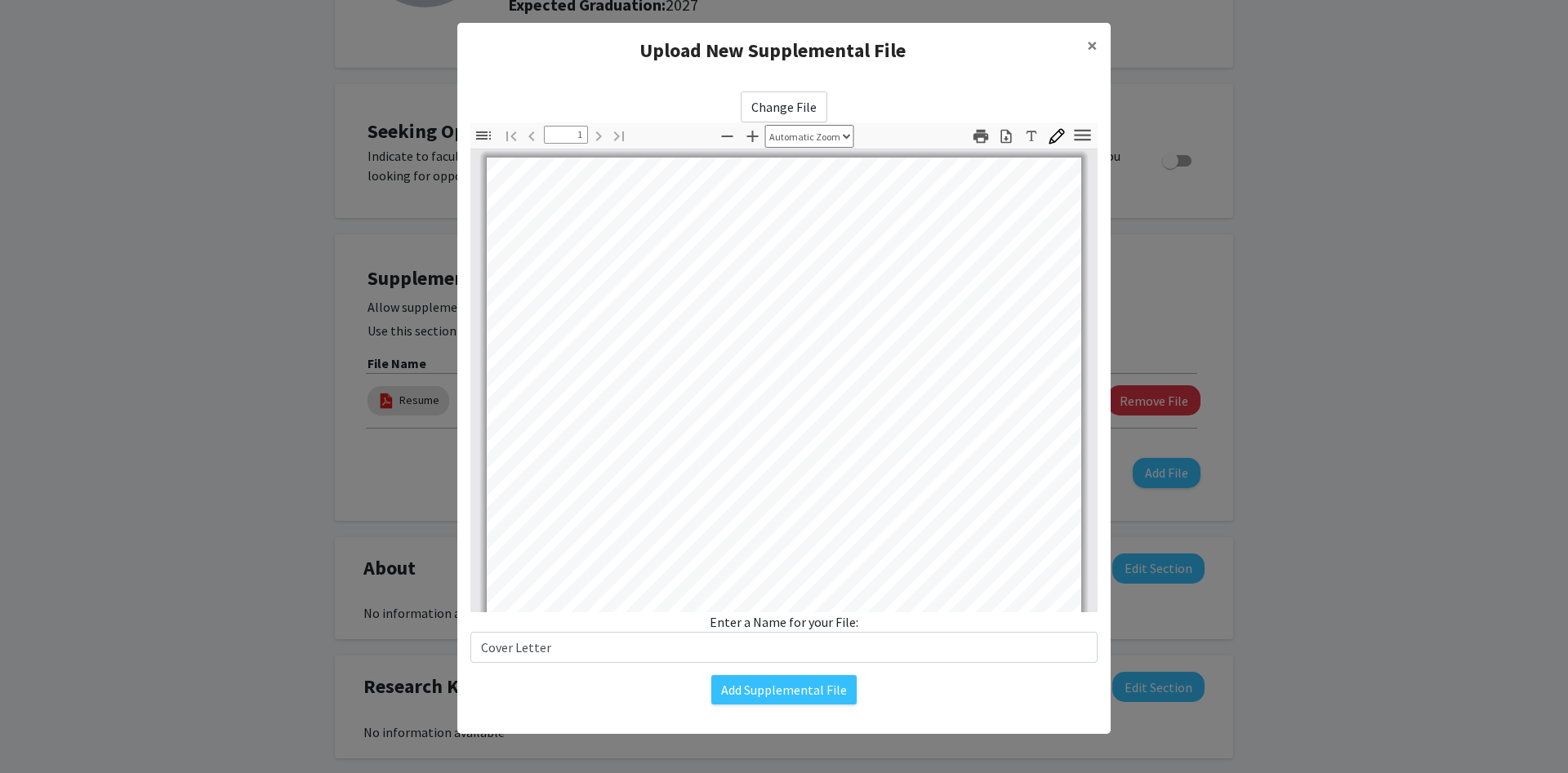
click at [736, 669] on div "Change File Thumbnails Document Outline Attachments Layers Current Outline Item…" at bounding box center [783, 398] width 653 height 639
click at [732, 678] on button "Add Supplemental File" at bounding box center [783, 689] width 145 height 29
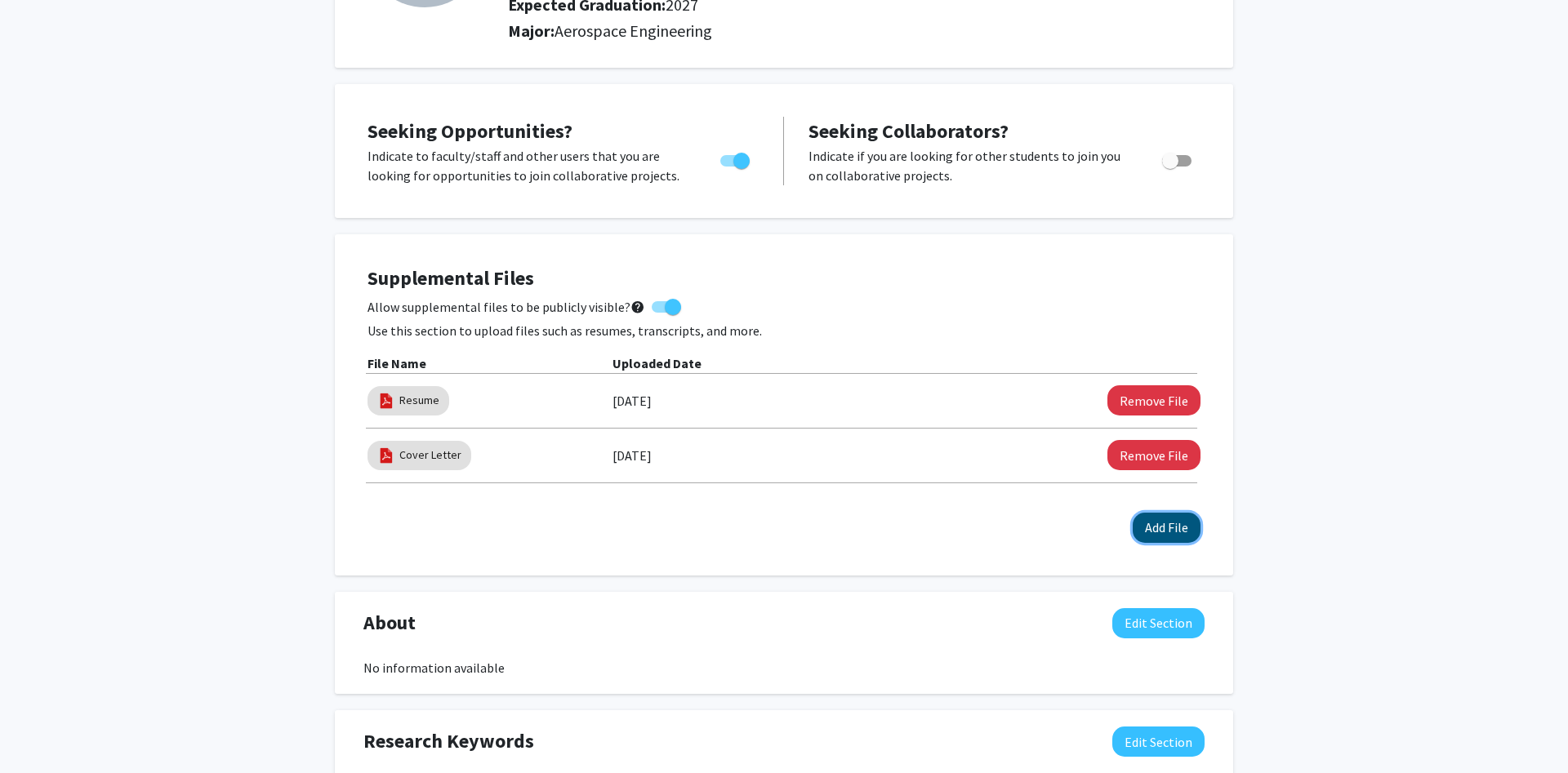
click at [1160, 530] on button "Add File" at bounding box center [1166, 527] width 68 height 30
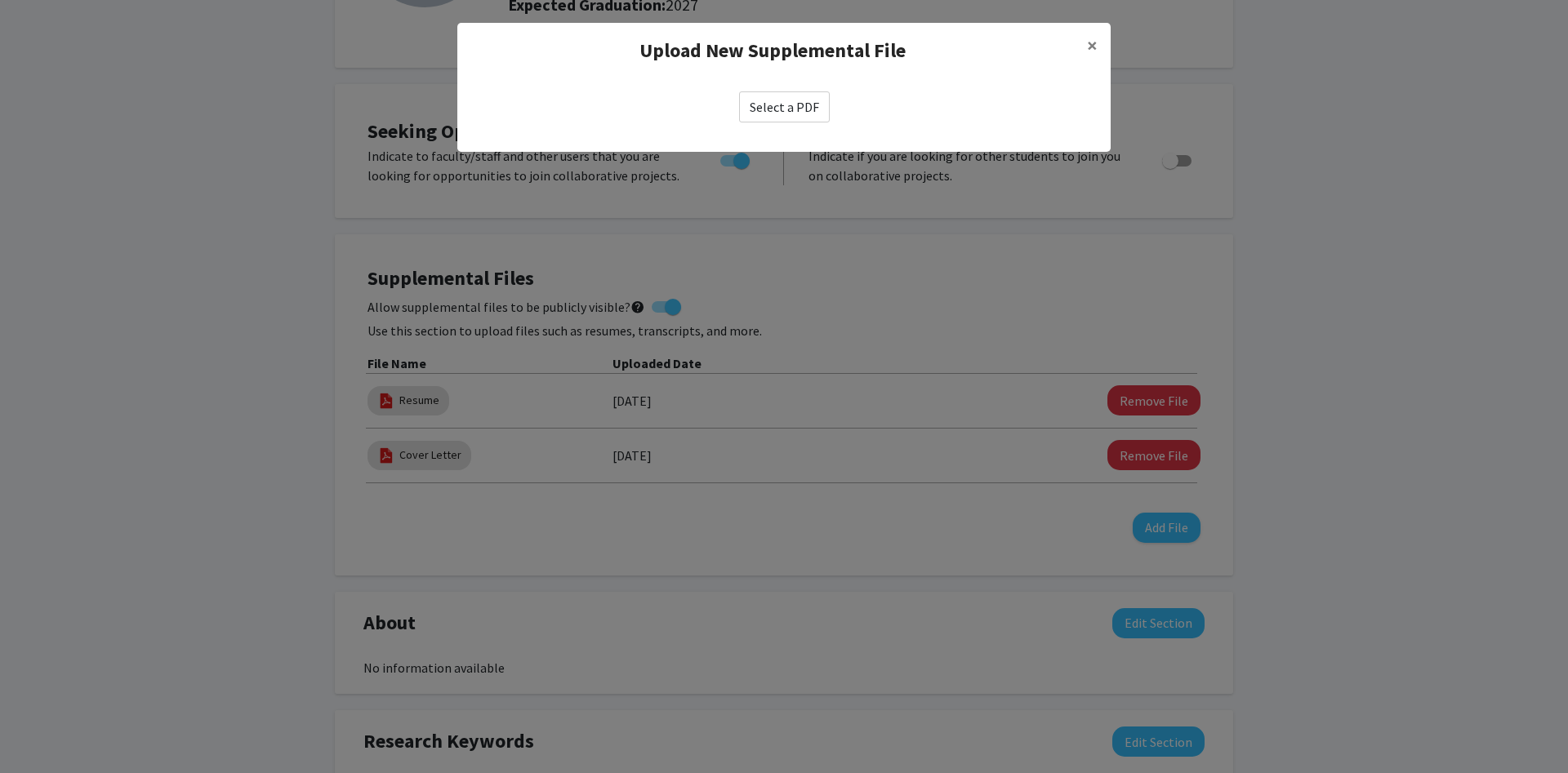
click at [796, 93] on label "Select a PDF" at bounding box center [784, 107] width 91 height 31
click at [0, 0] on input "Select a PDF" at bounding box center [0, 0] width 0 height 0
select select "custom"
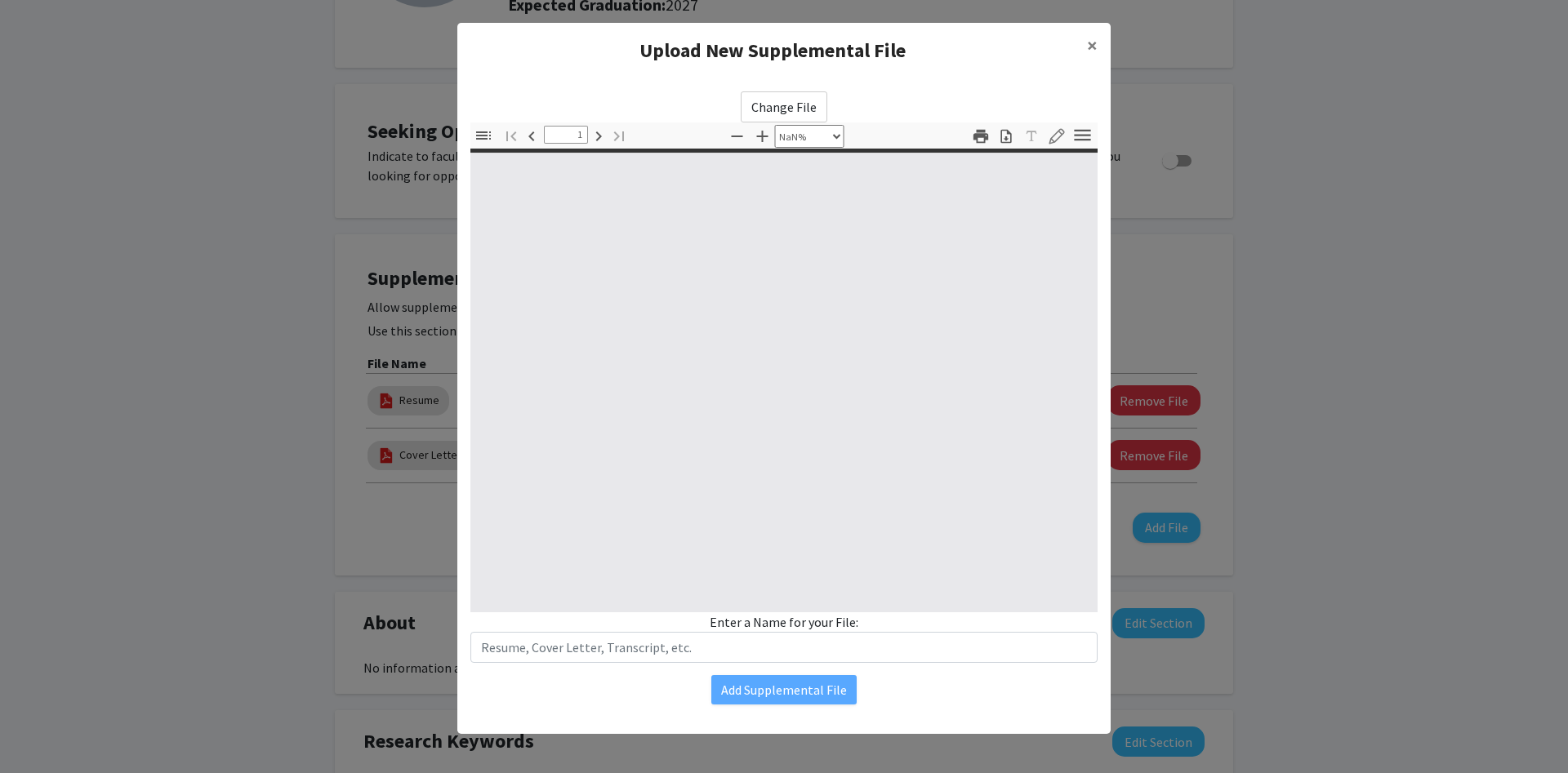
type input "0"
select select "auto"
type input "1"
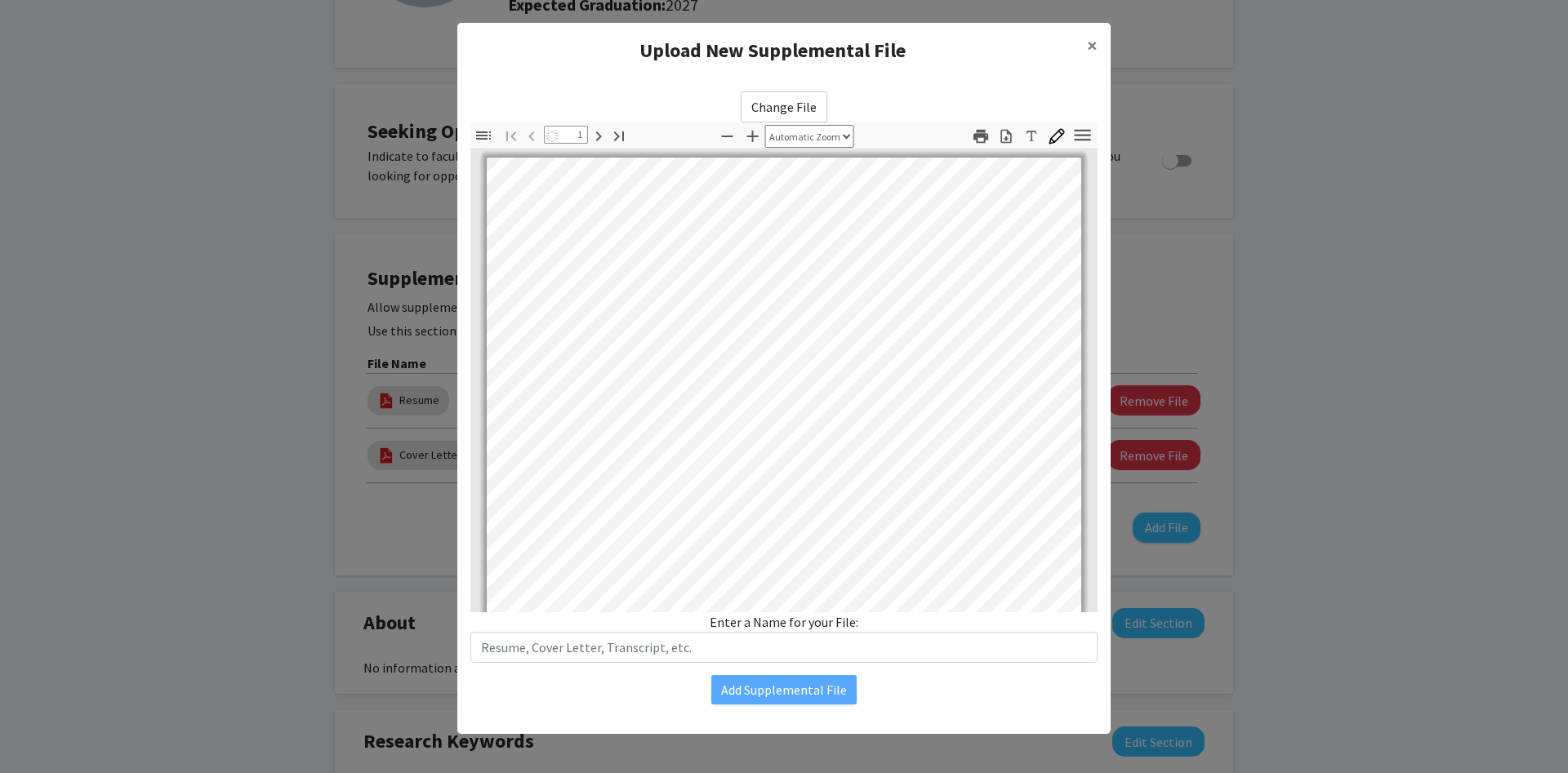
select select "auto"
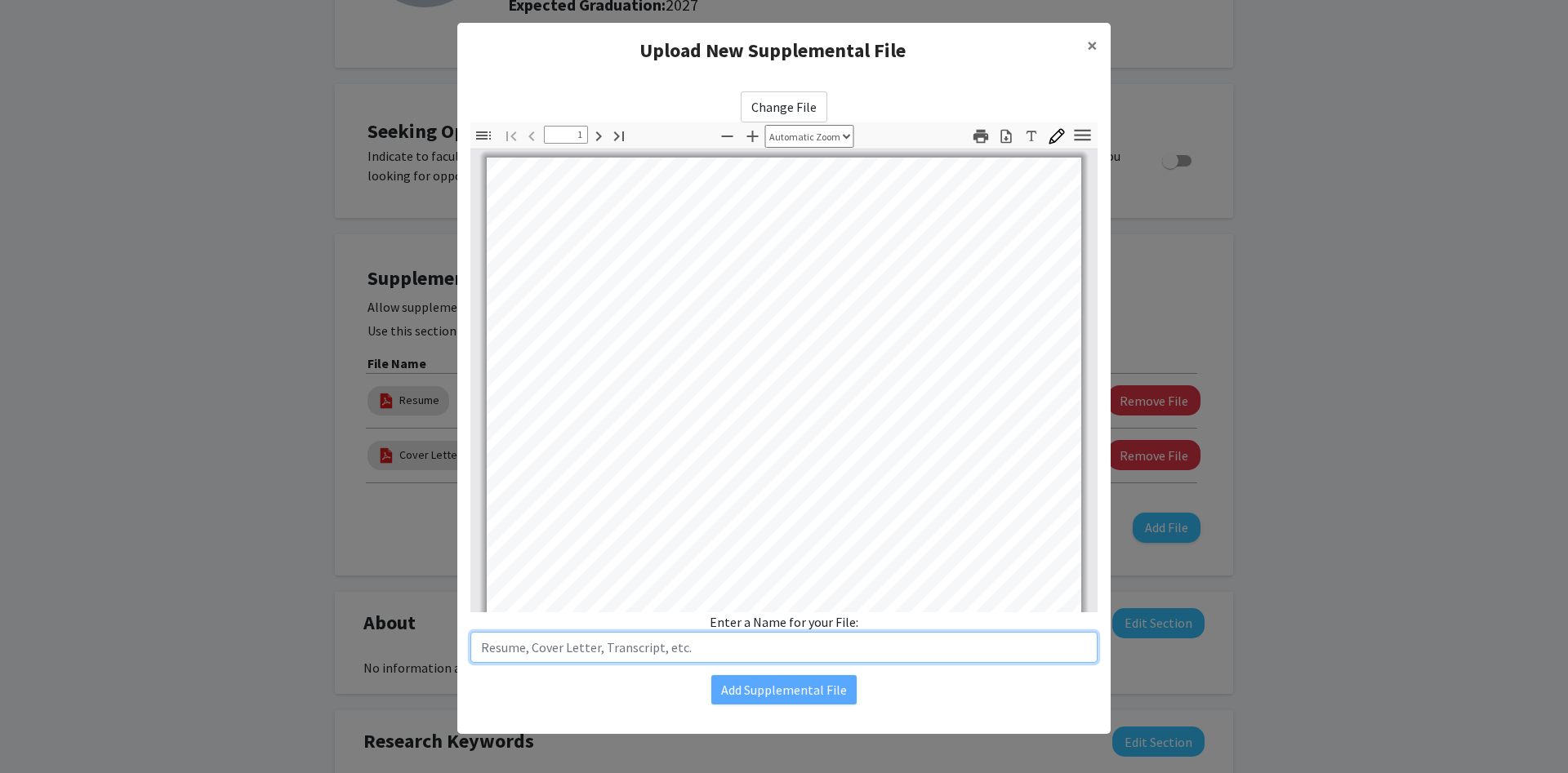
click at [649, 656] on input "text" at bounding box center [783, 647] width 627 height 31
click at [649, 656] on input "T" at bounding box center [783, 647] width 627 height 31
type input "Transcript"
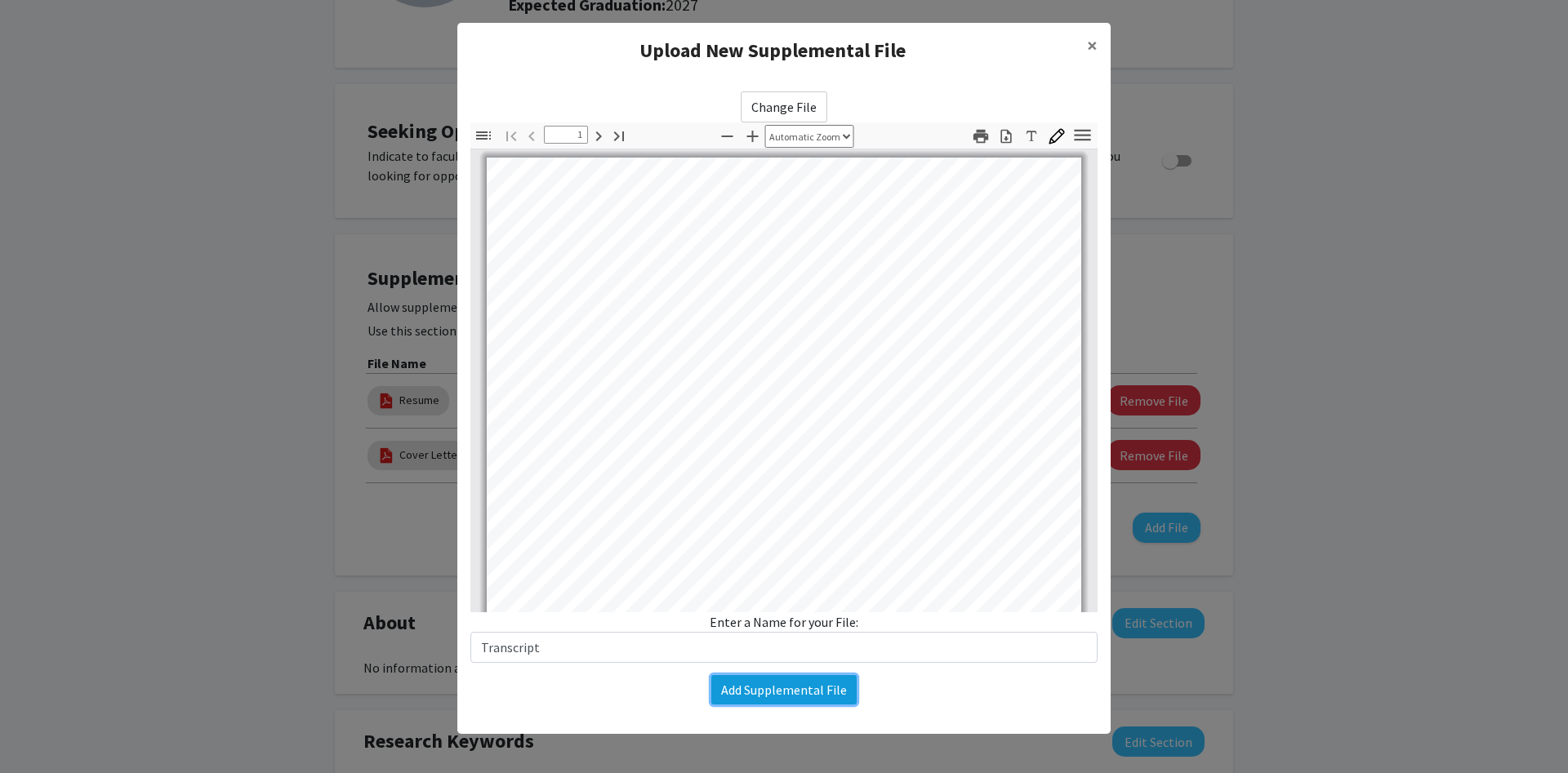
click at [778, 678] on button "Add Supplemental File" at bounding box center [783, 689] width 145 height 29
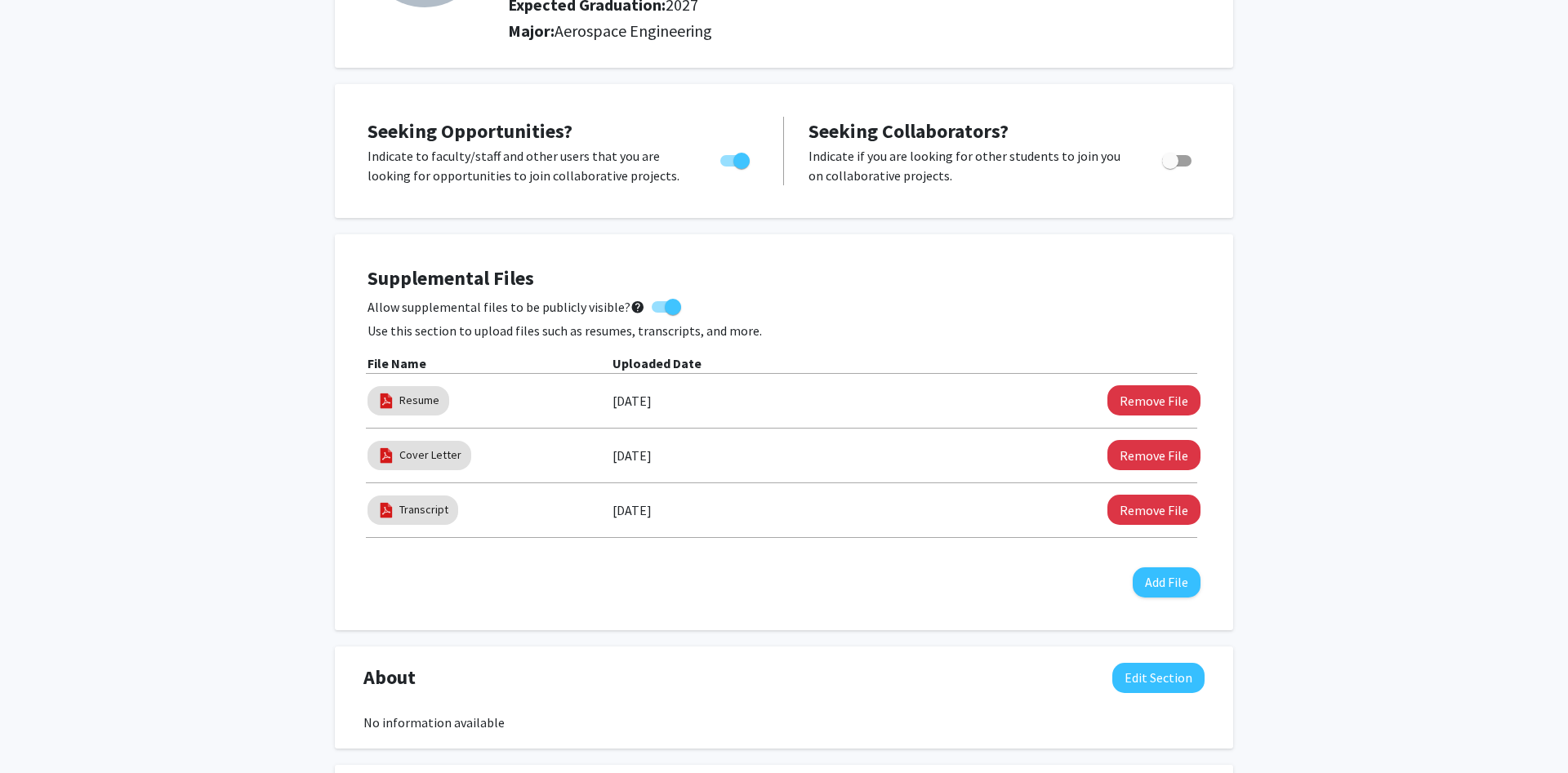
click at [105, 582] on div "Arth Kataria Edit Section See Public View help Degree Level: Undergraduate Stud…" at bounding box center [784, 616] width 1568 height 1560
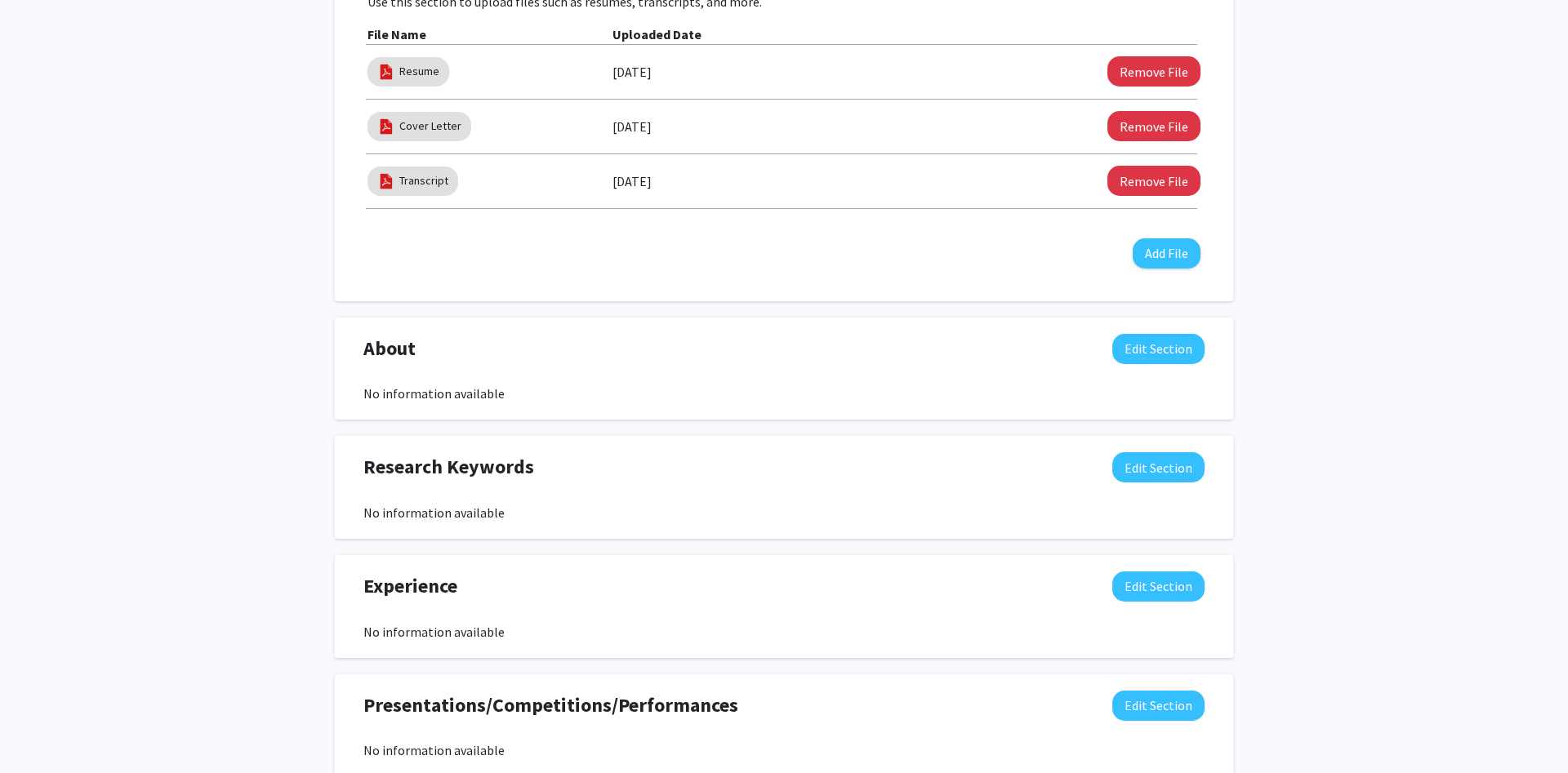
scroll to position [556, 0]
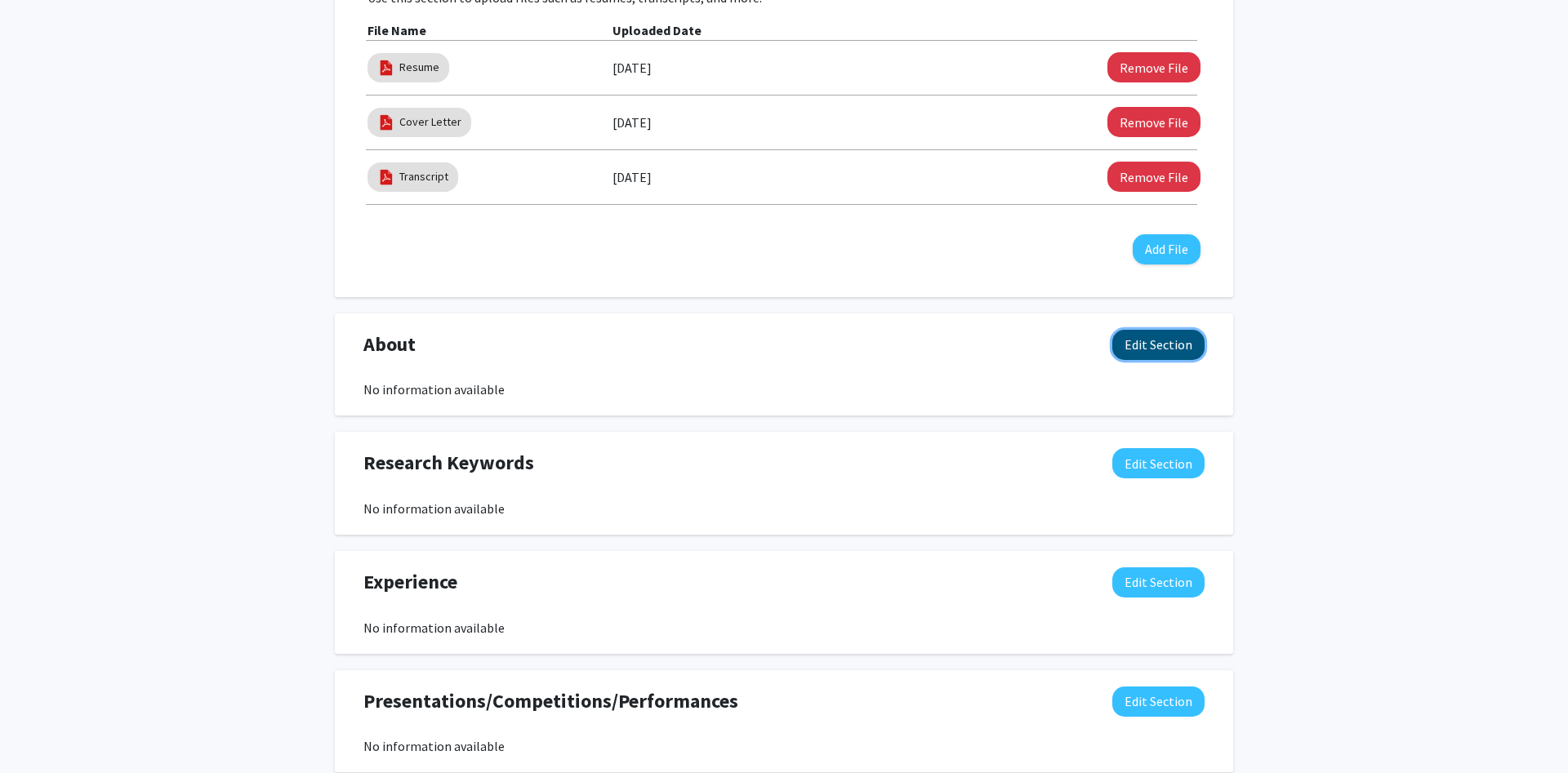
click at [1140, 333] on button "Edit Section" at bounding box center [1158, 345] width 93 height 30
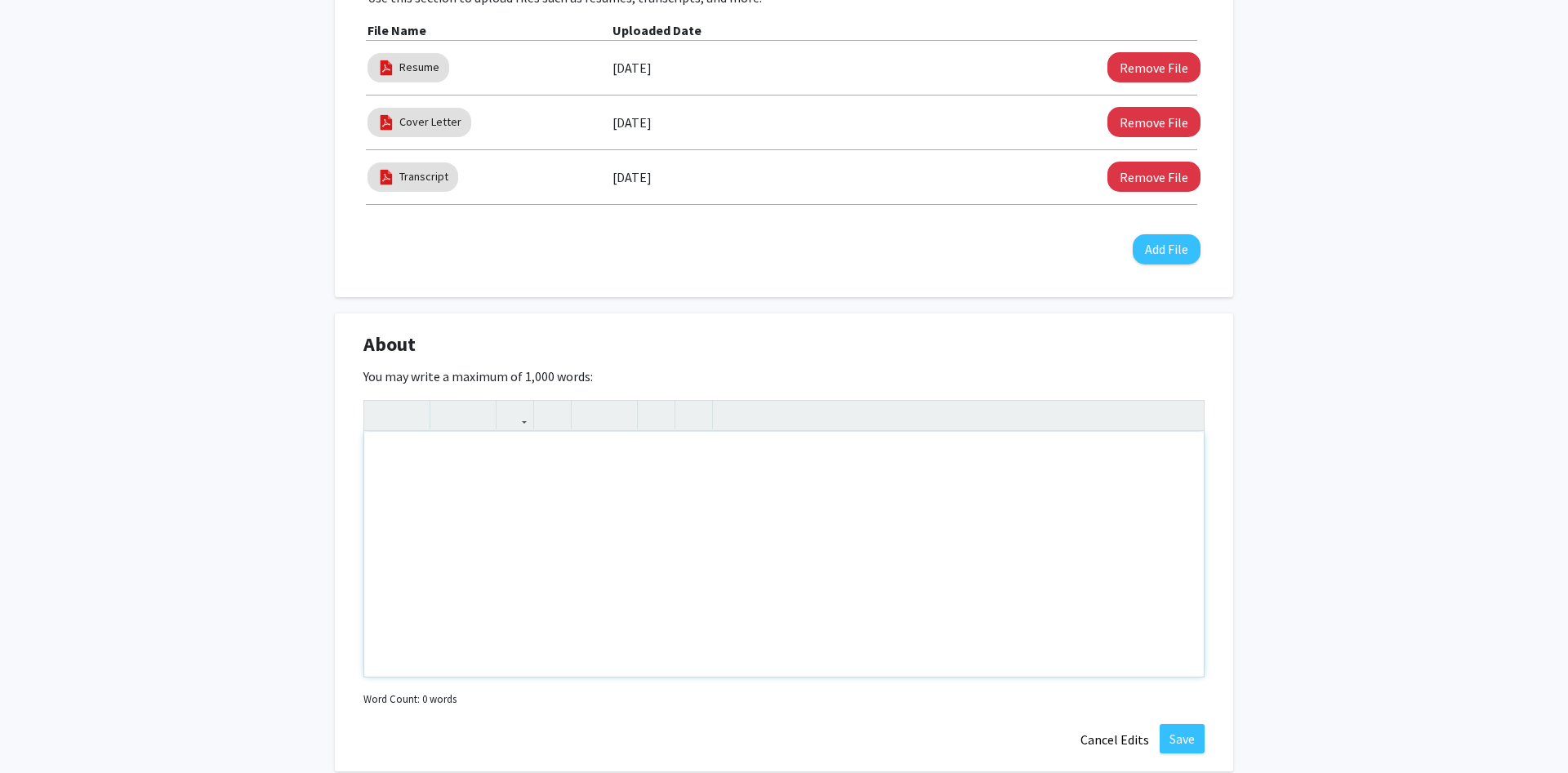
click at [467, 460] on div "Note to users with screen readers: Please deactivate our accessibility plugin f…" at bounding box center [784, 554] width 840 height 245
paste div "Note to users with screen readers: Please deactivate our accessibility plugin f…"
type textarea "<p>I’m a junior at the University of Maryland pursuing a B.S. in Aerospace Engi…"
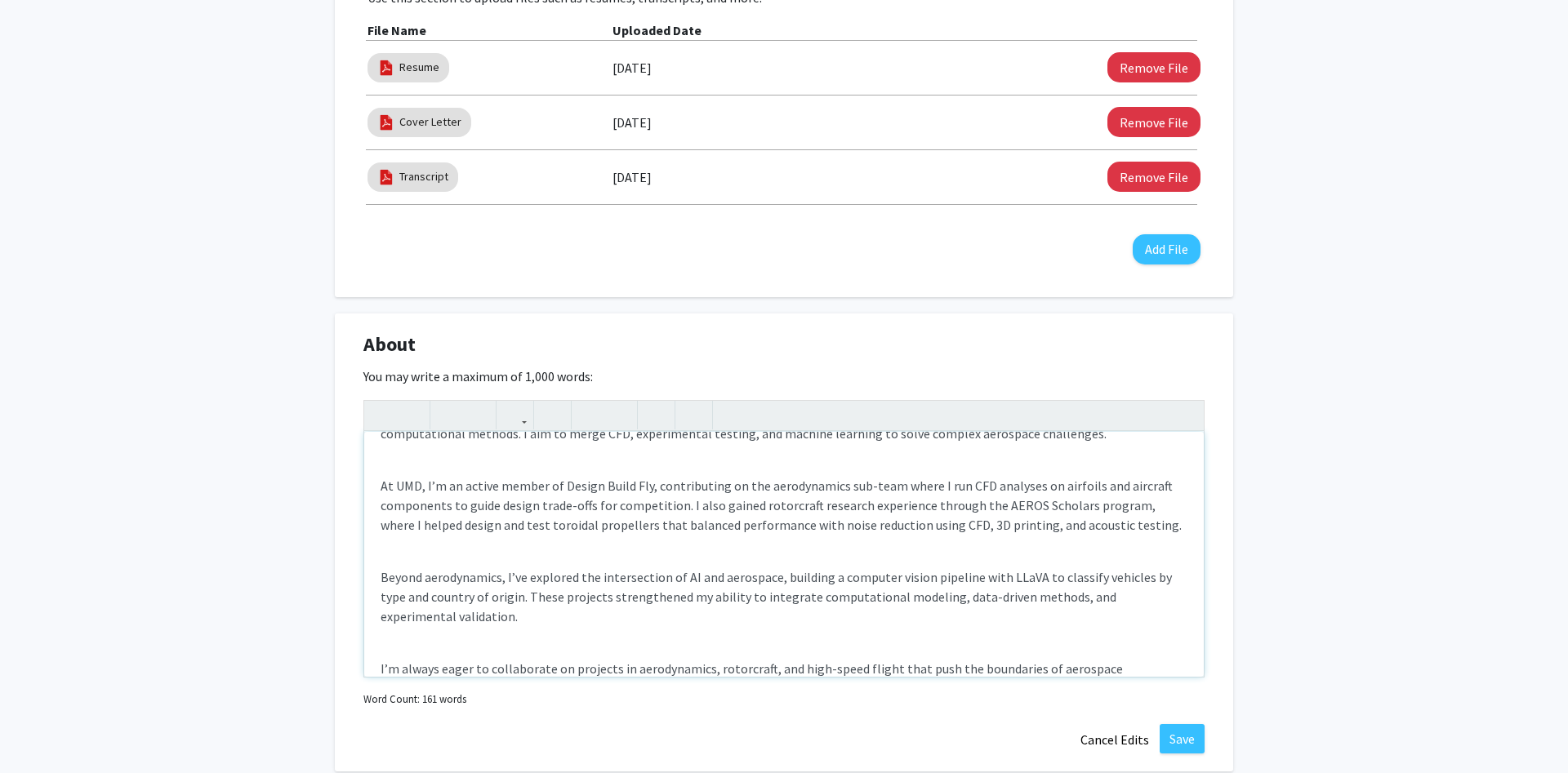
click at [459, 647] on div "I’m a junior at the University of Maryland pursuing a B.S. in Aerospace Enginee…" at bounding box center [784, 554] width 840 height 245
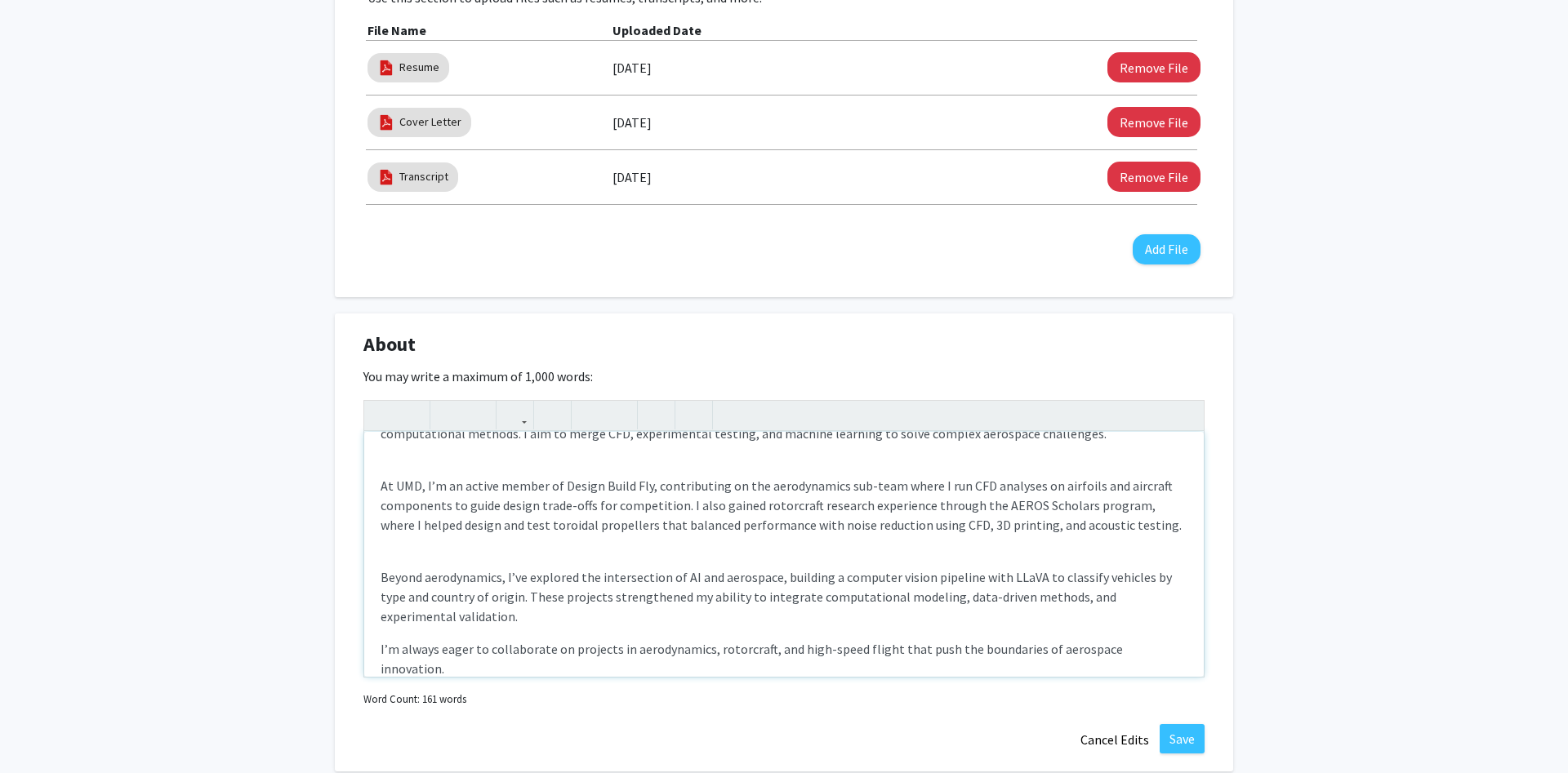
click at [373, 647] on div "I’m a junior at the University of Maryland pursuing a B.S. in Aerospace Enginee…" at bounding box center [784, 554] width 840 height 245
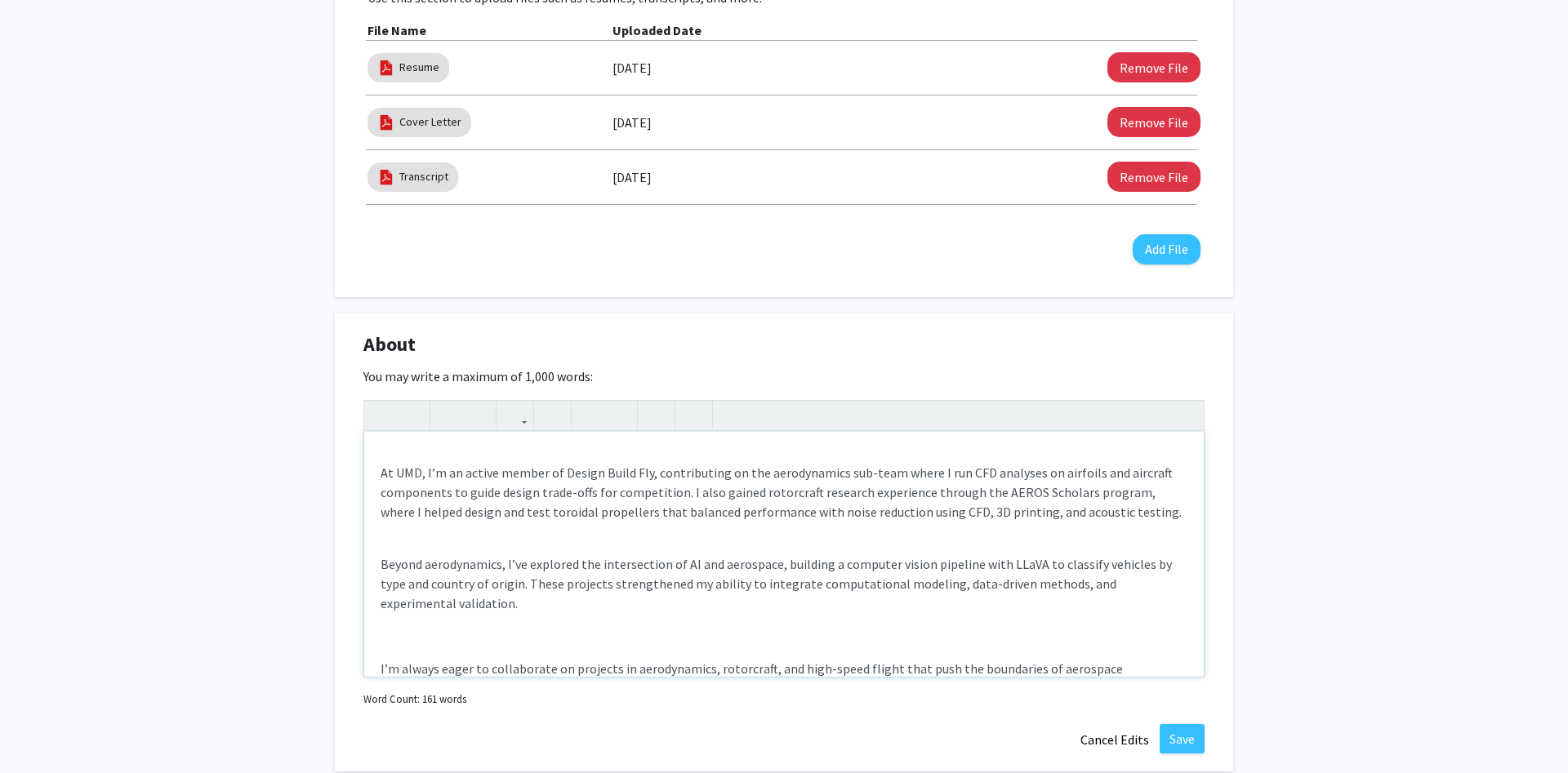
type textarea "<p>I’m a junior at the University of Maryland pursuing a B.S. in Aerospace Engi…"
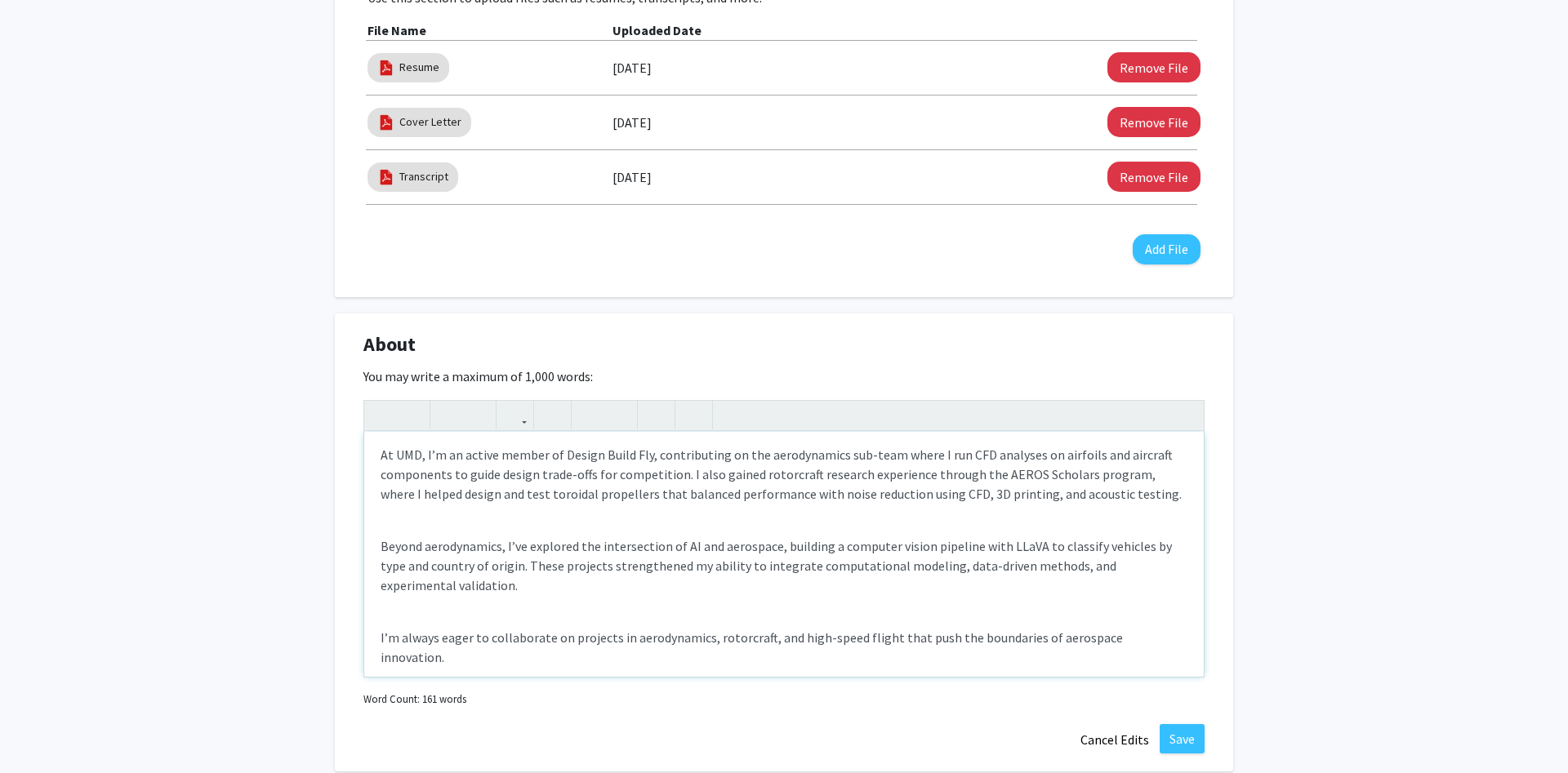
scroll to position [594, 0]
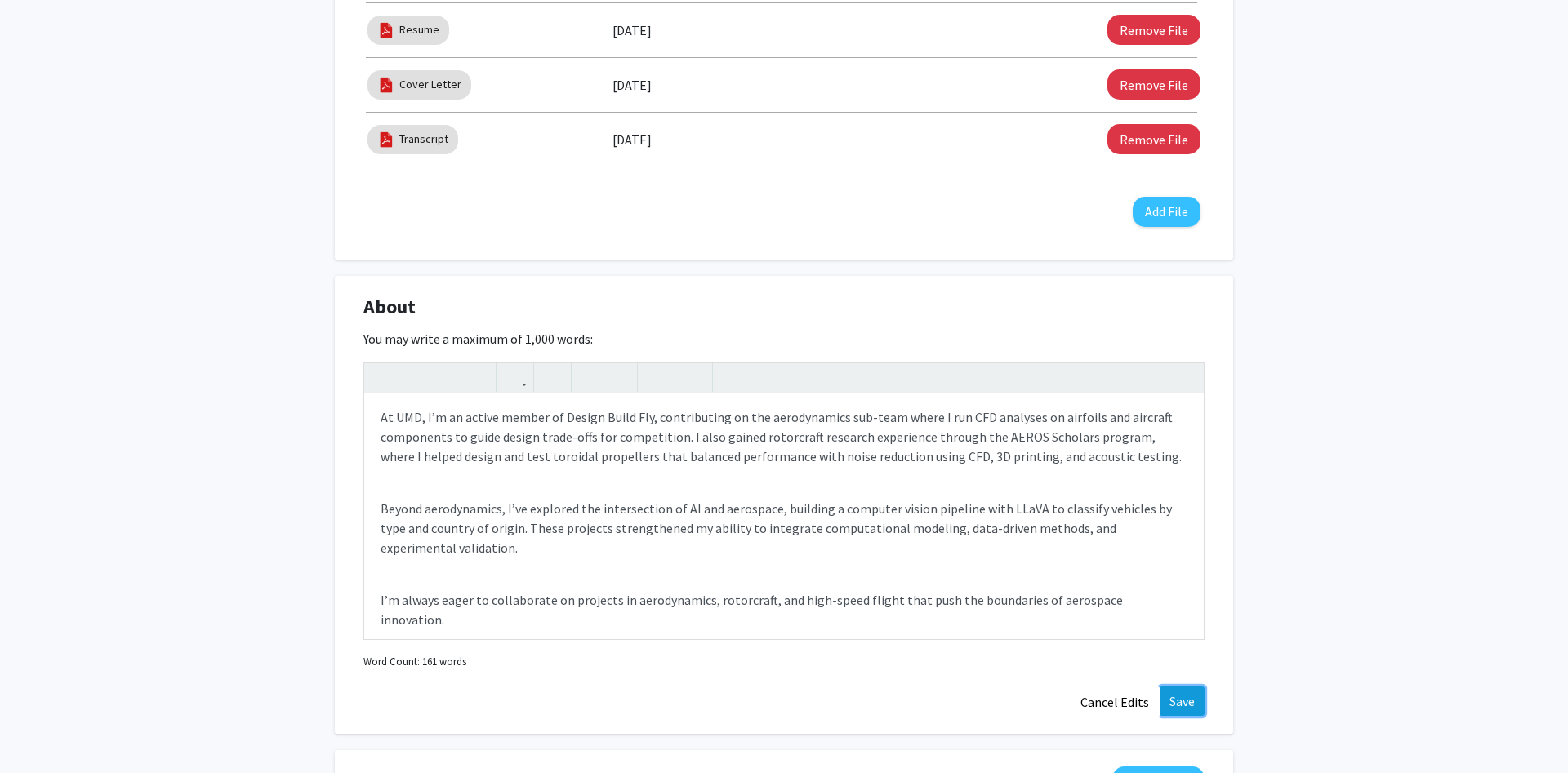
click at [1190, 705] on button "Save" at bounding box center [1181, 701] width 45 height 29
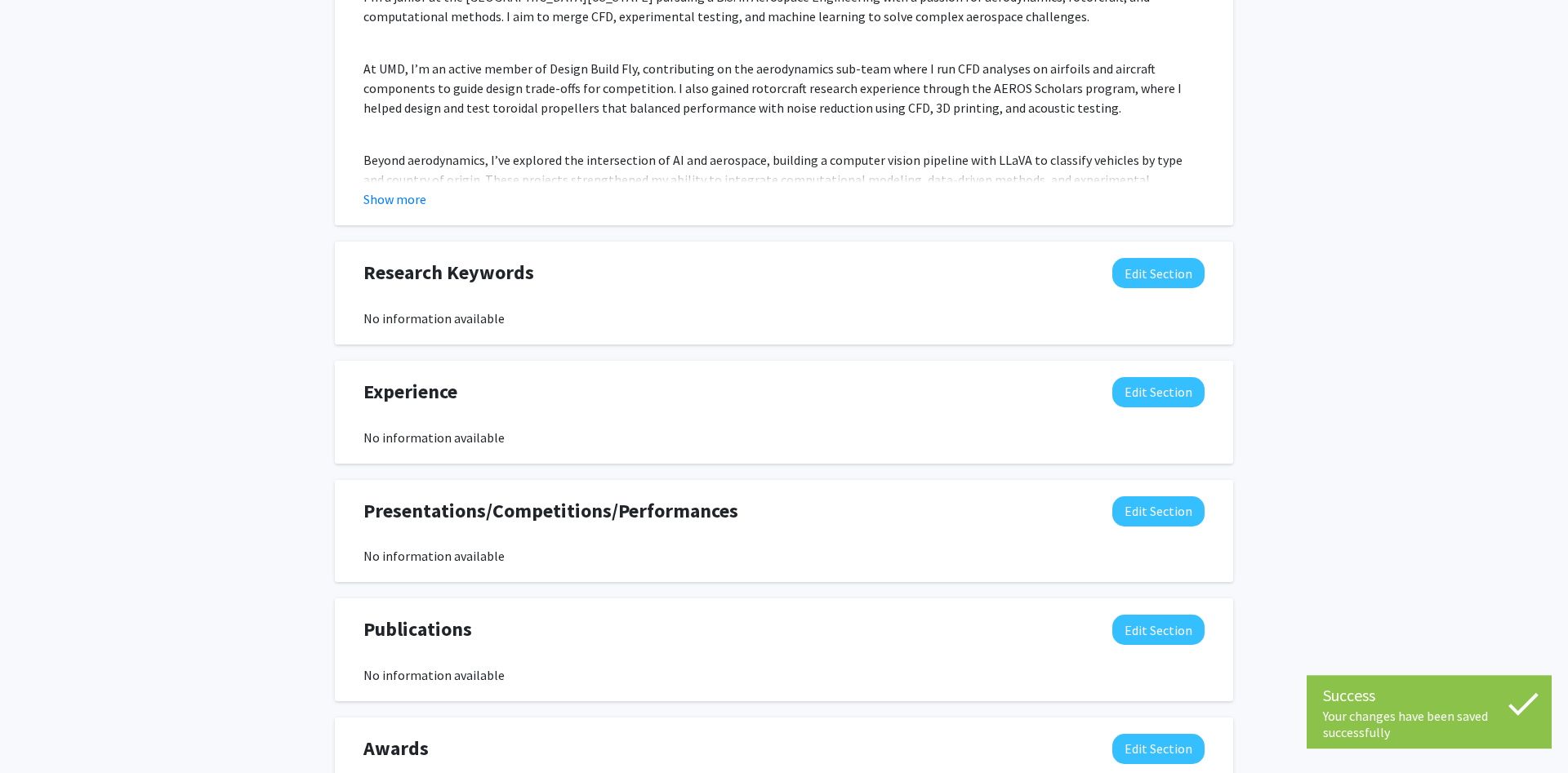
scroll to position [952, 0]
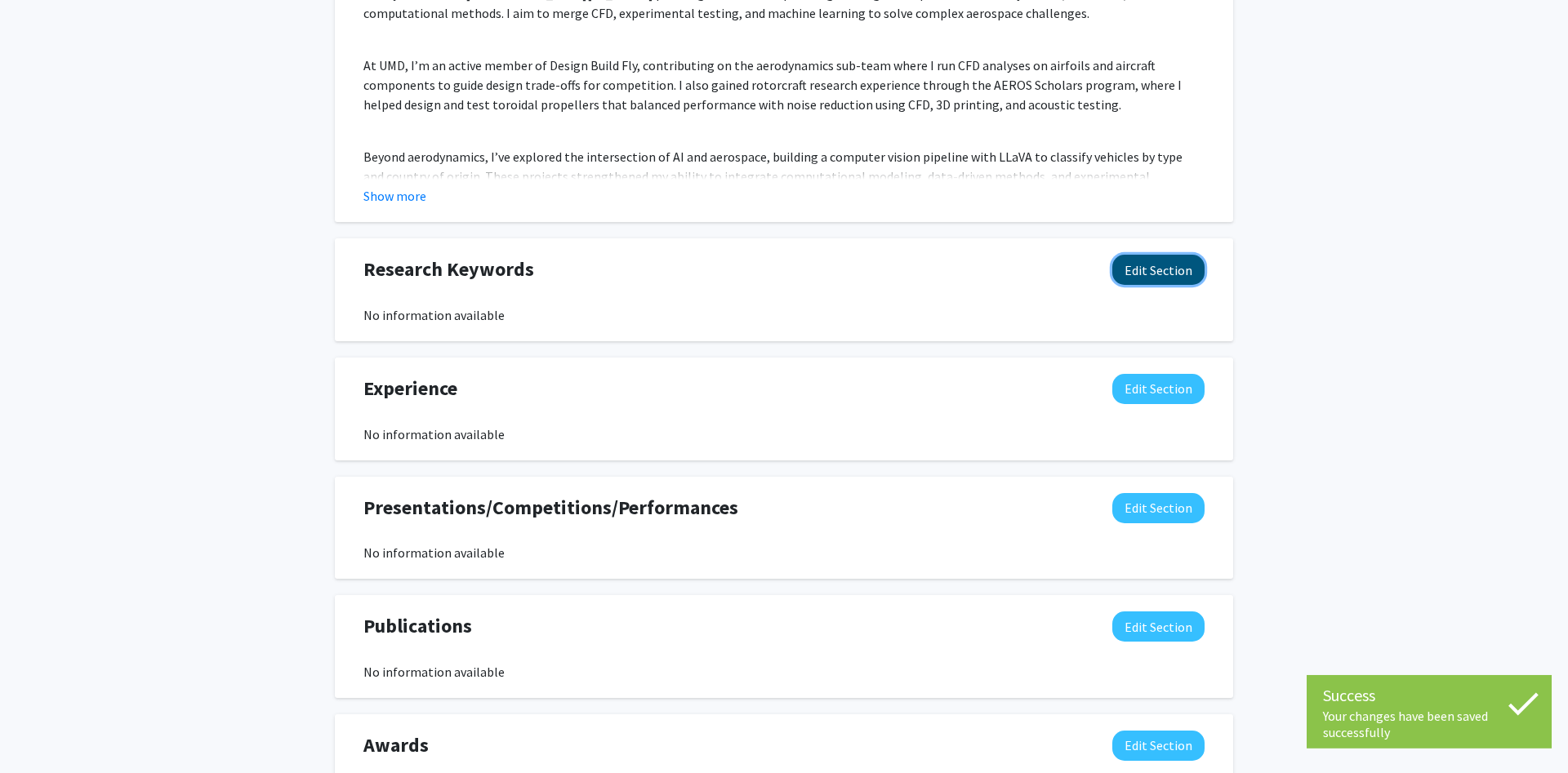
click at [1162, 273] on button "Edit Section" at bounding box center [1158, 269] width 93 height 30
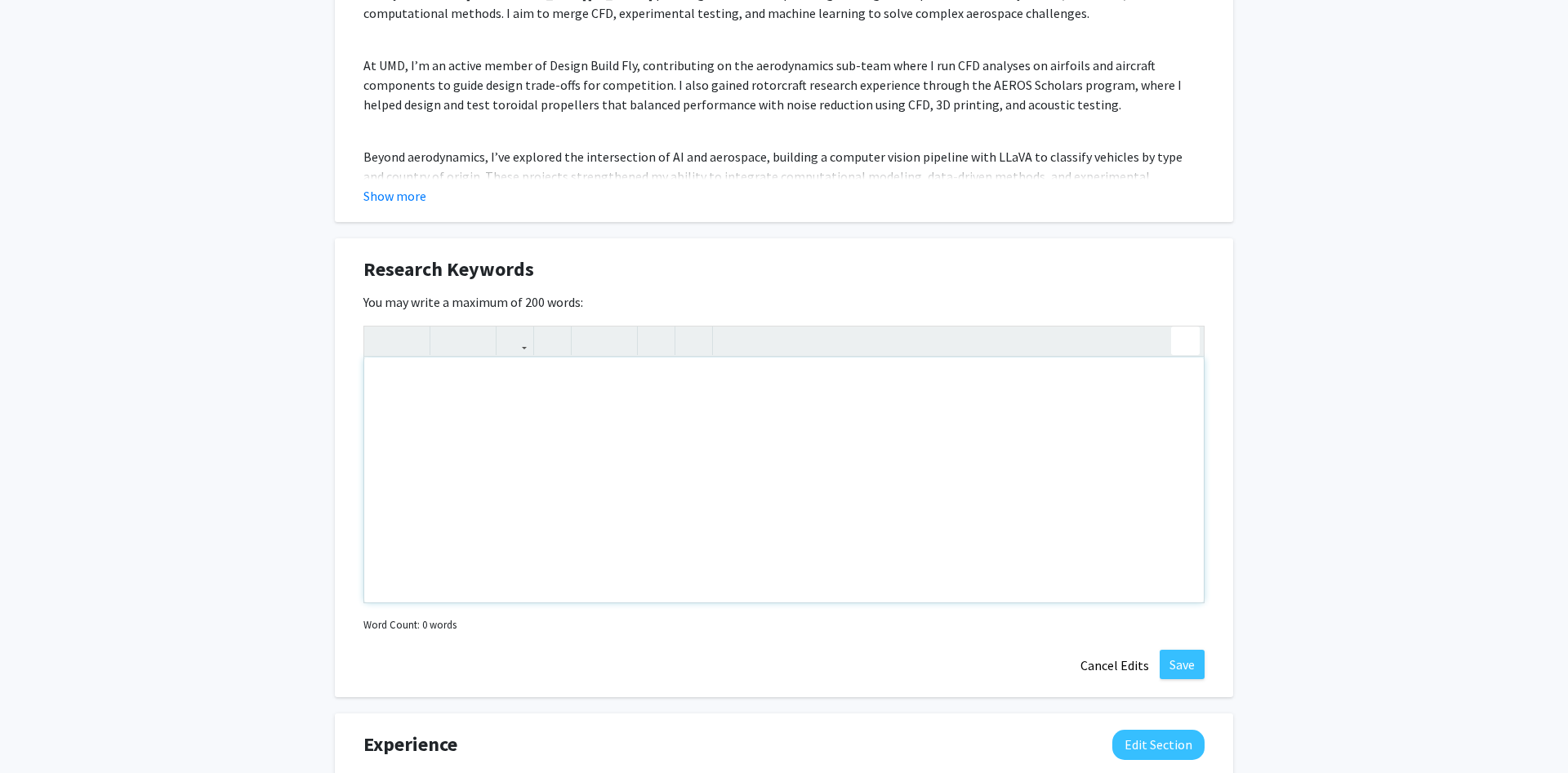
click at [1183, 348] on div "Insert link Remove link" at bounding box center [784, 464] width 841 height 278
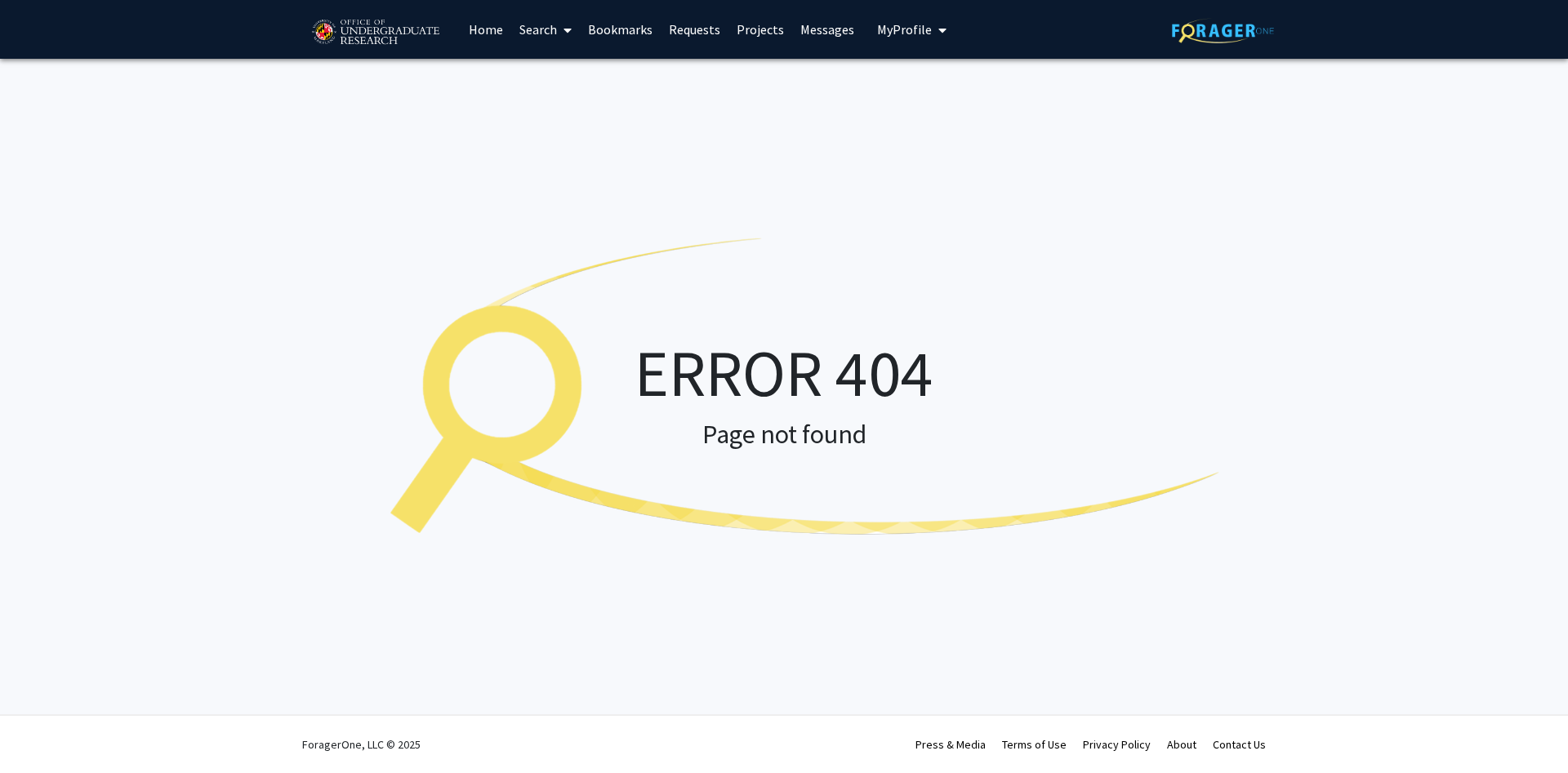
click at [931, 44] on span "My profile dropdown to access profile and logout" at bounding box center [939, 30] width 15 height 57
click at [957, 95] on span "View Profile" at bounding box center [978, 94] width 99 height 18
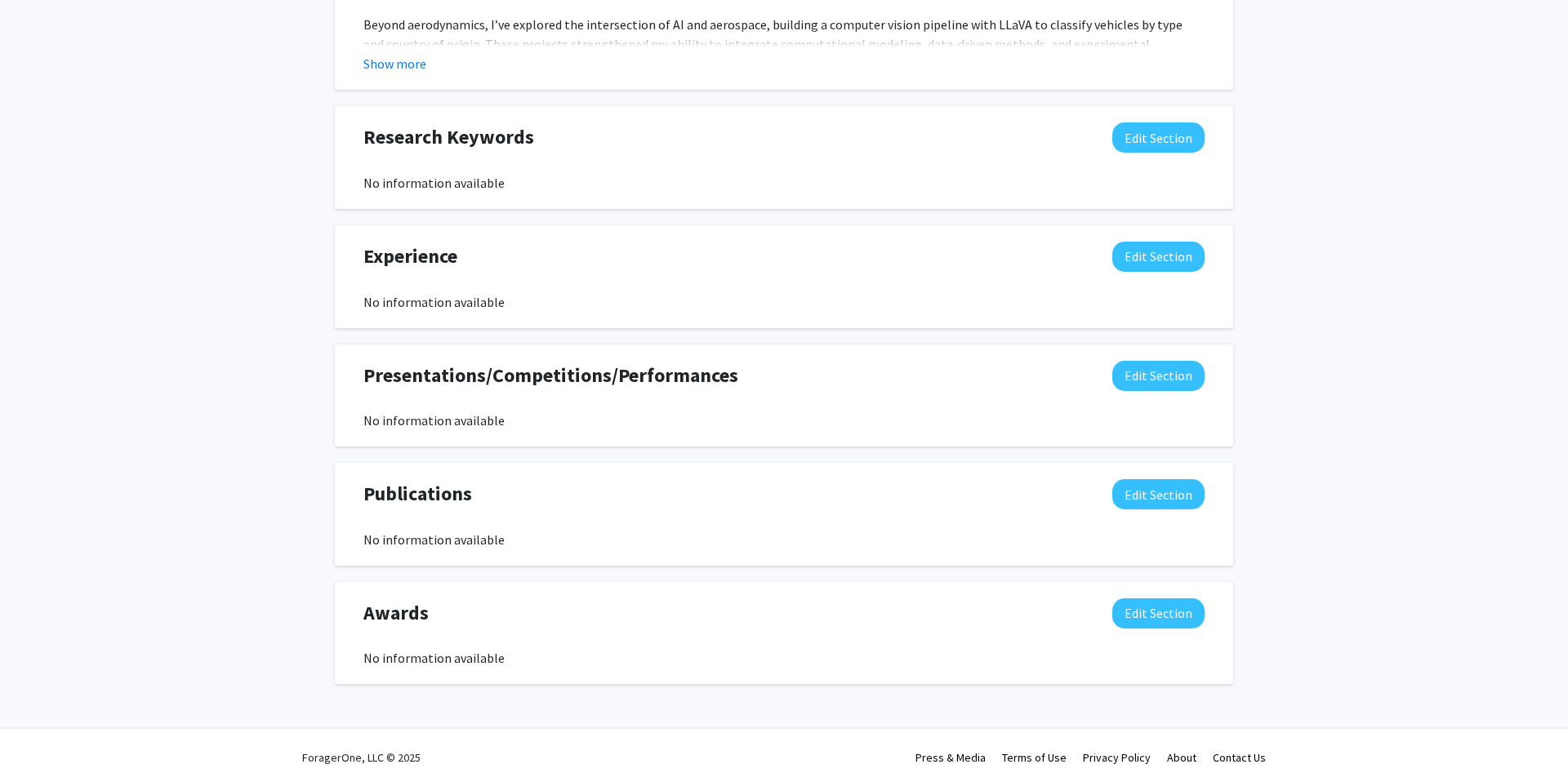
scroll to position [1091, 0]
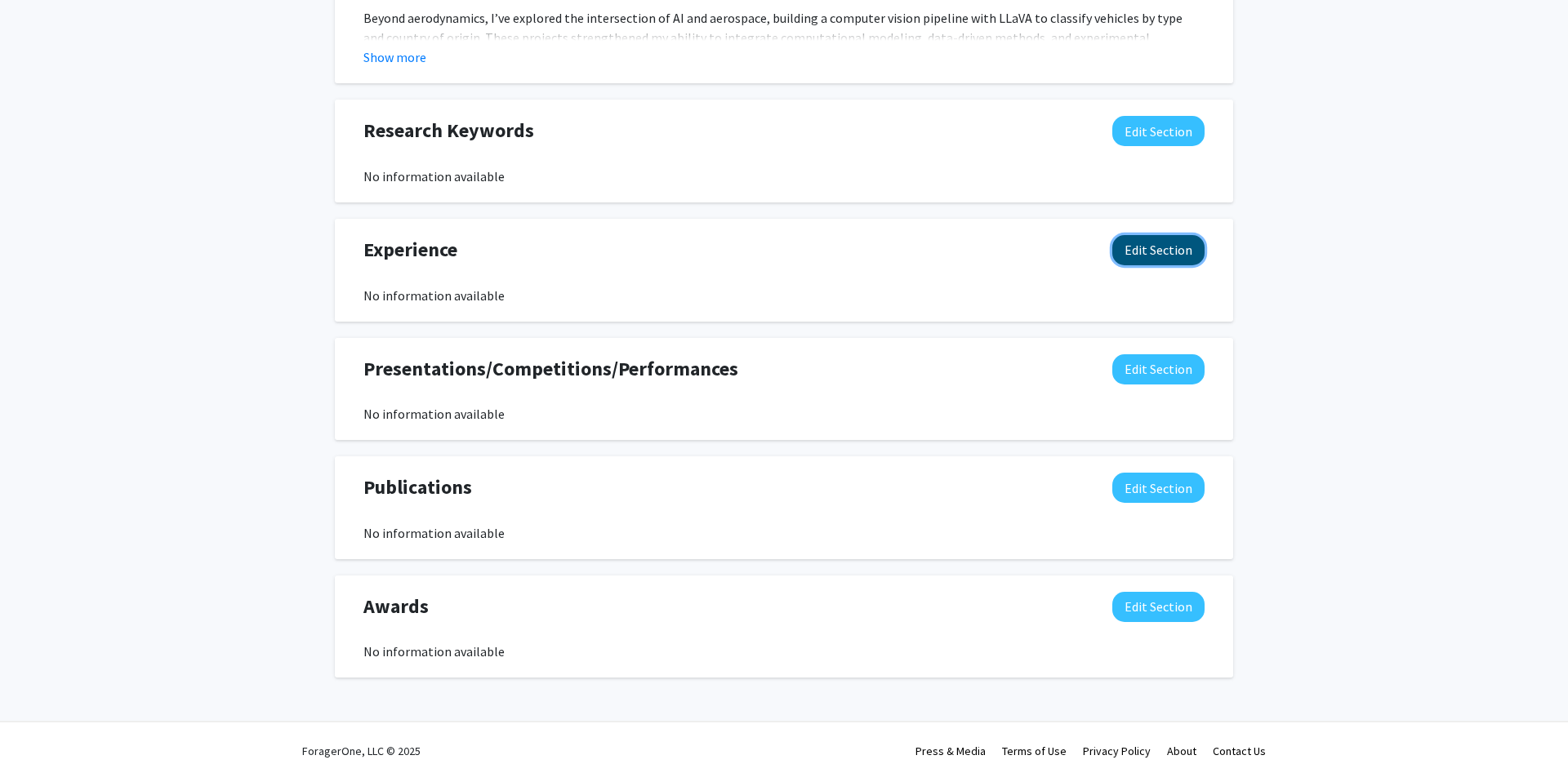
click at [1164, 243] on button "Edit Section" at bounding box center [1158, 250] width 93 height 30
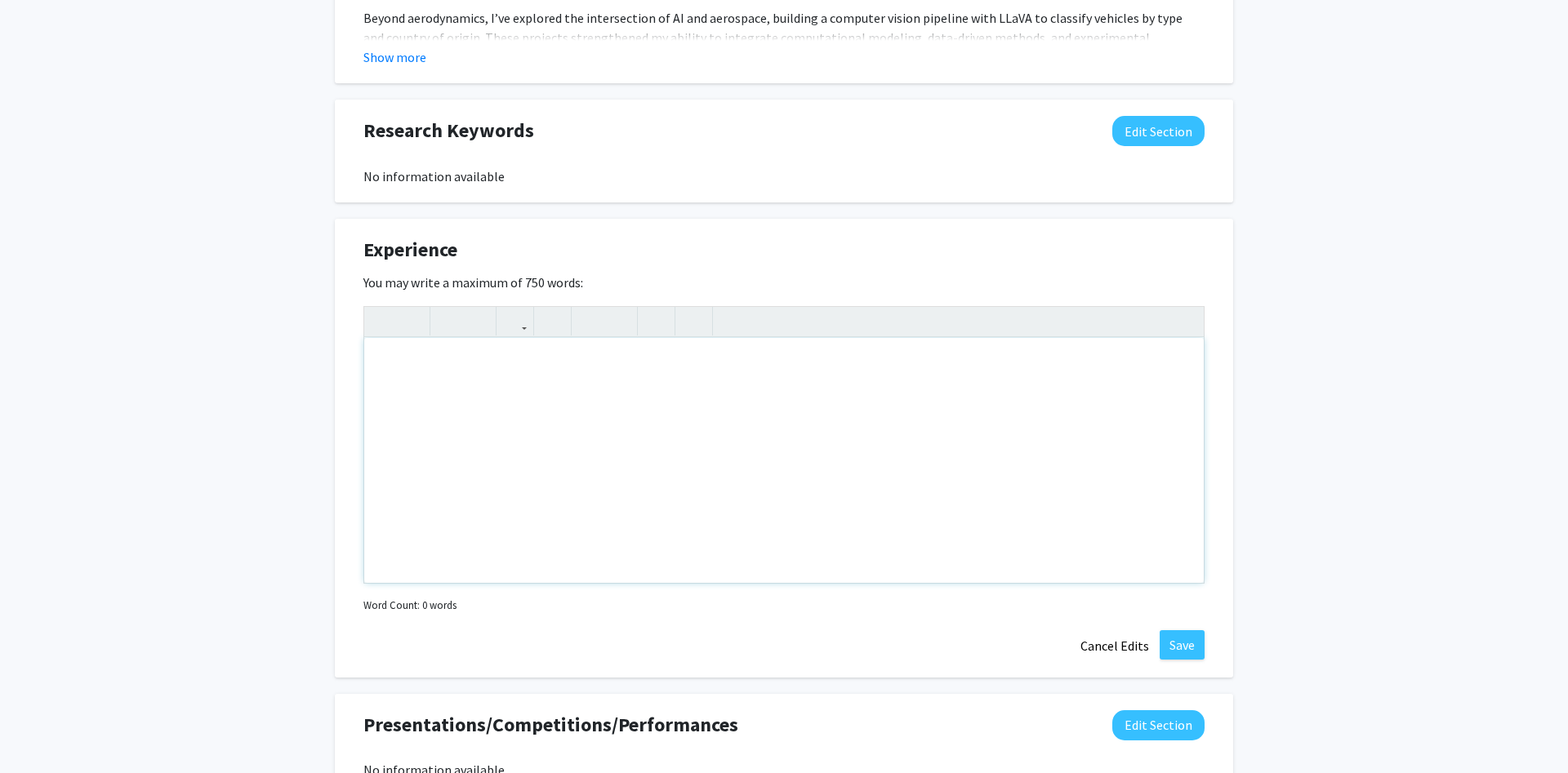
click at [600, 359] on div "Note to users with screen readers: Please deactivate our accessibility plugin f…" at bounding box center [784, 460] width 840 height 245
paste div "Note to users with screen readers: Please deactivate our accessibility plugin f…"
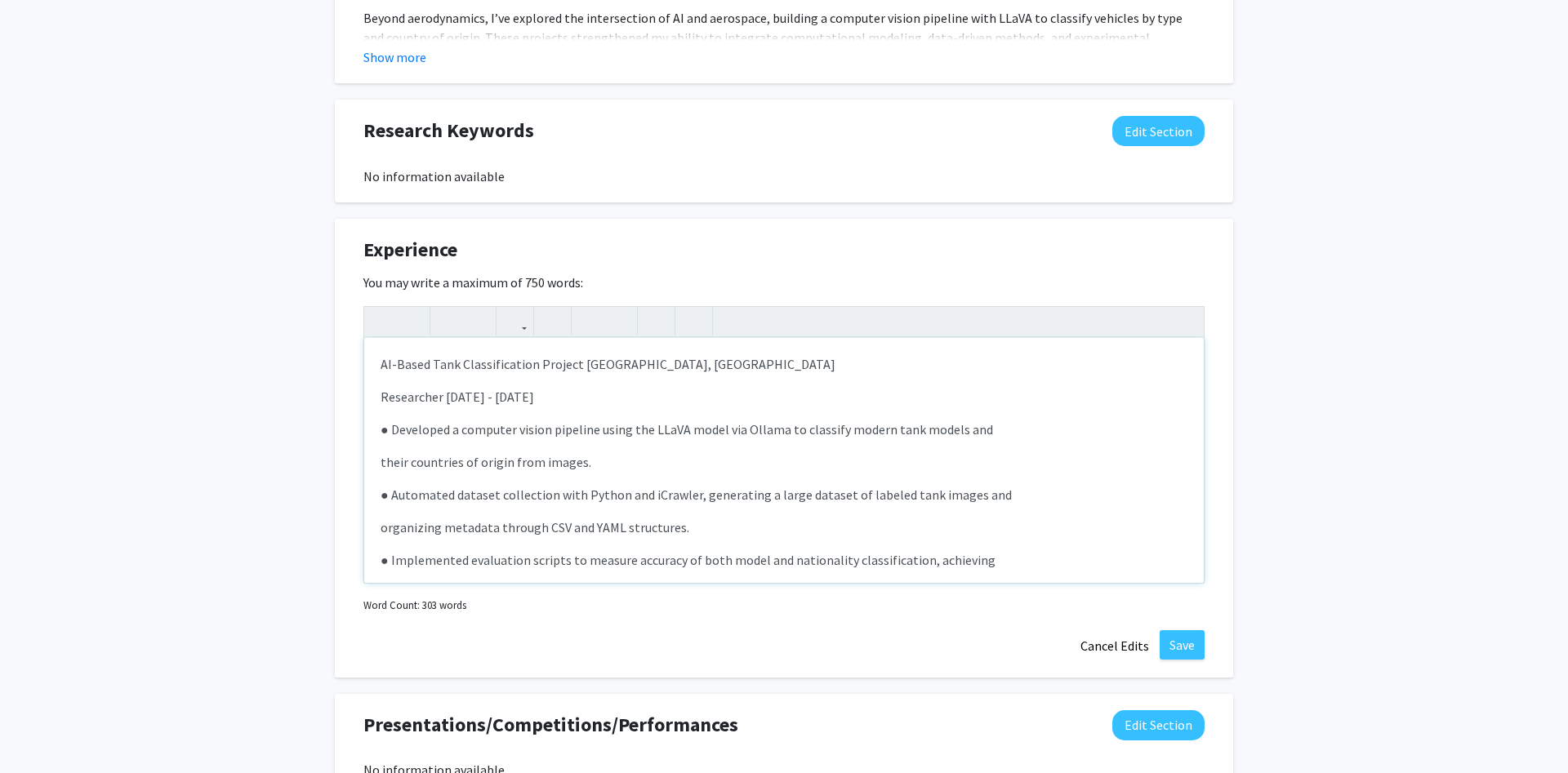
type textarea "<l>IP-Dolor Sita Consecteturadi Elitsed Doeiusmodt, IN</u><l>Etdolorema Aliq 72…"
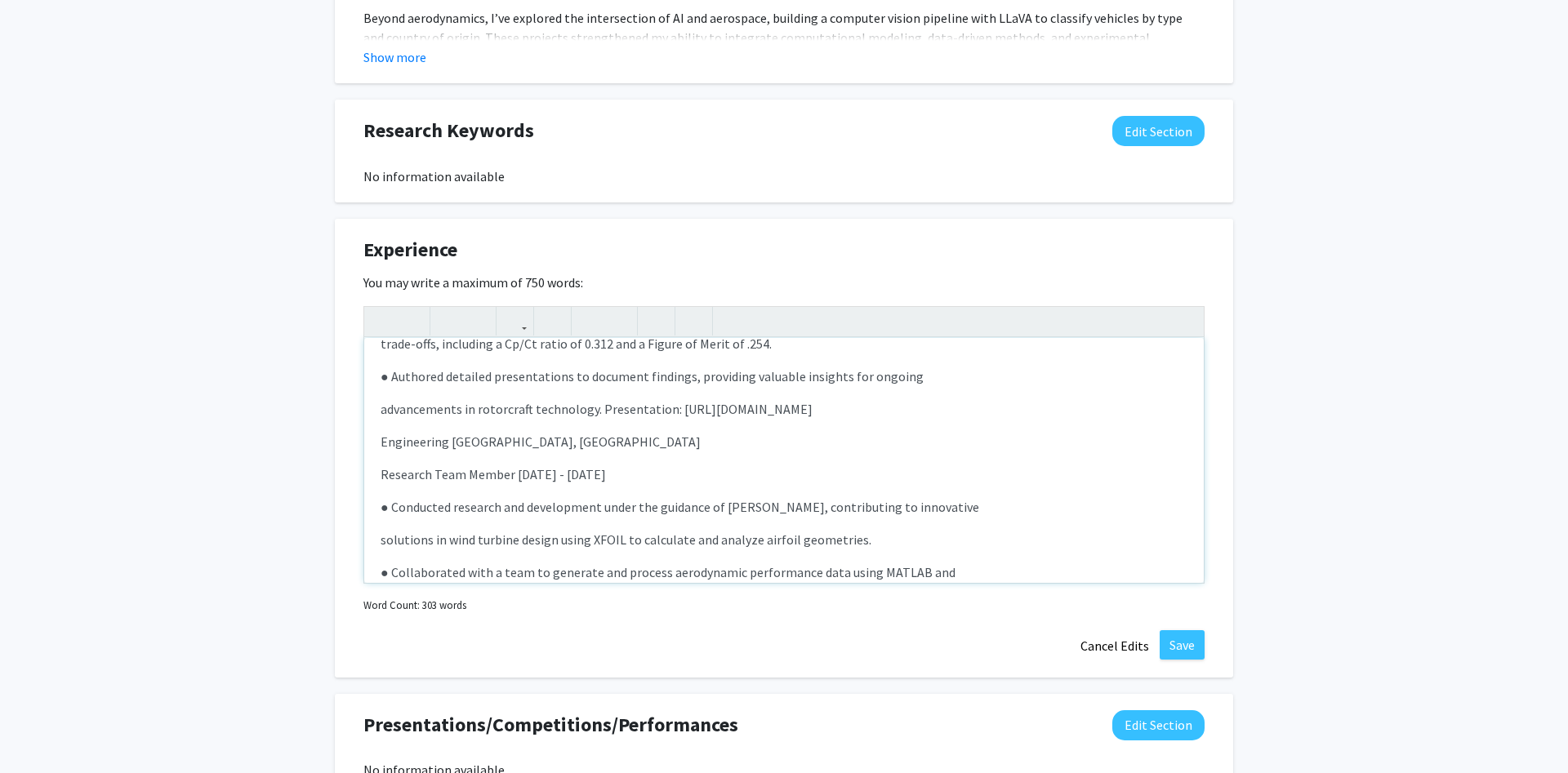
scroll to position [702, 0]
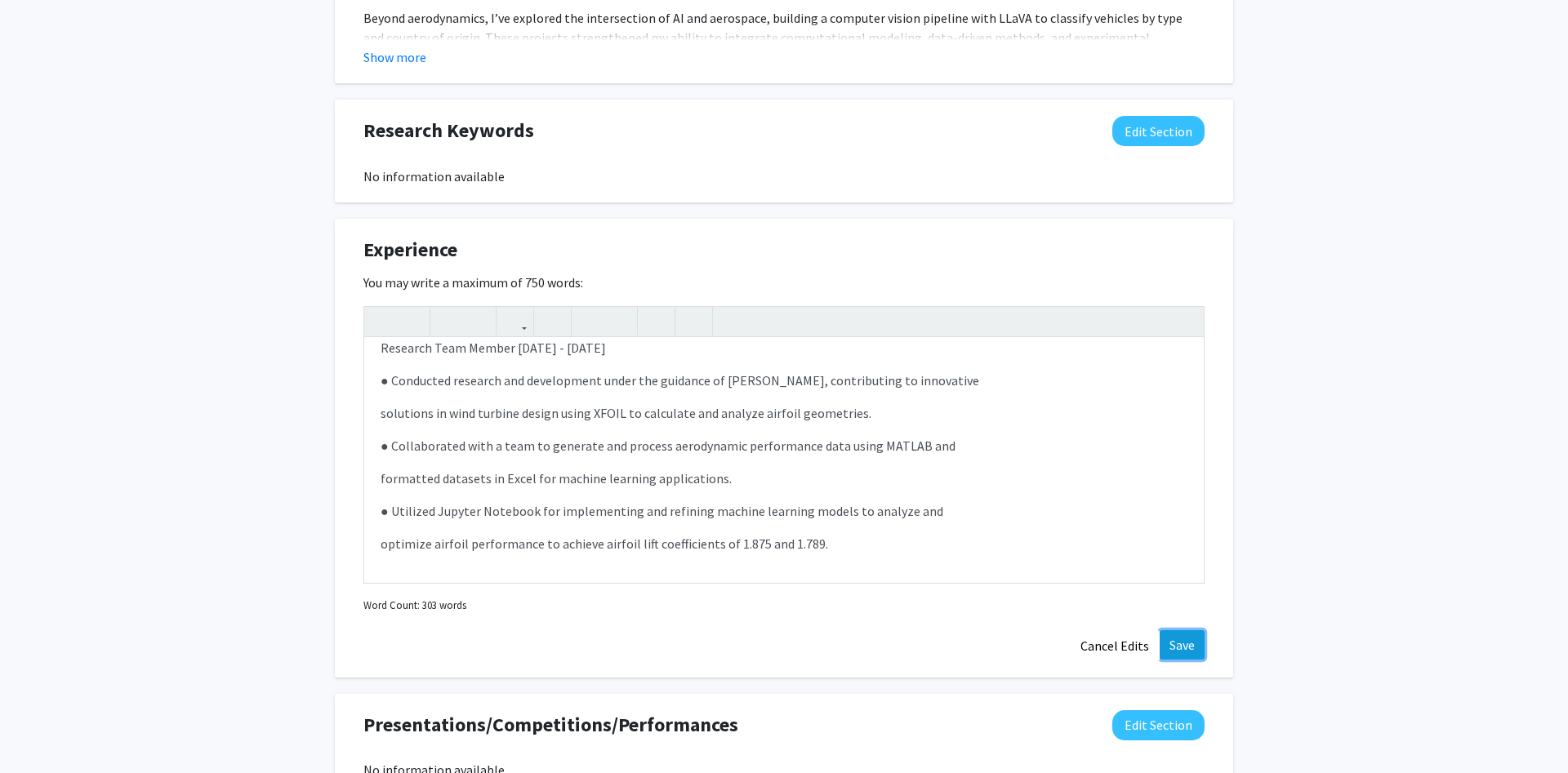
click at [1185, 648] on button "Save" at bounding box center [1181, 644] width 45 height 29
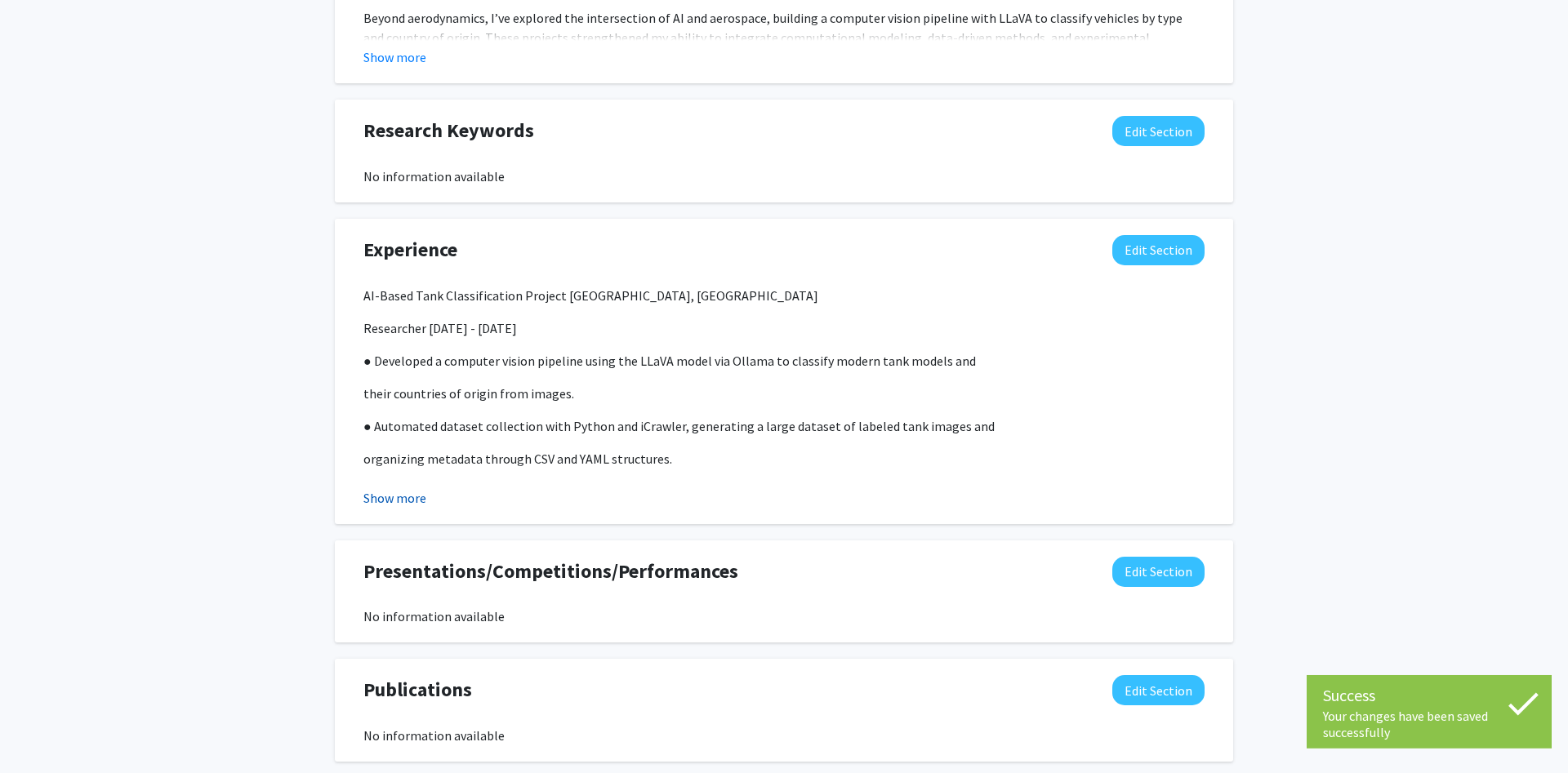
click at [391, 496] on button "Show more" at bounding box center [395, 498] width 63 height 20
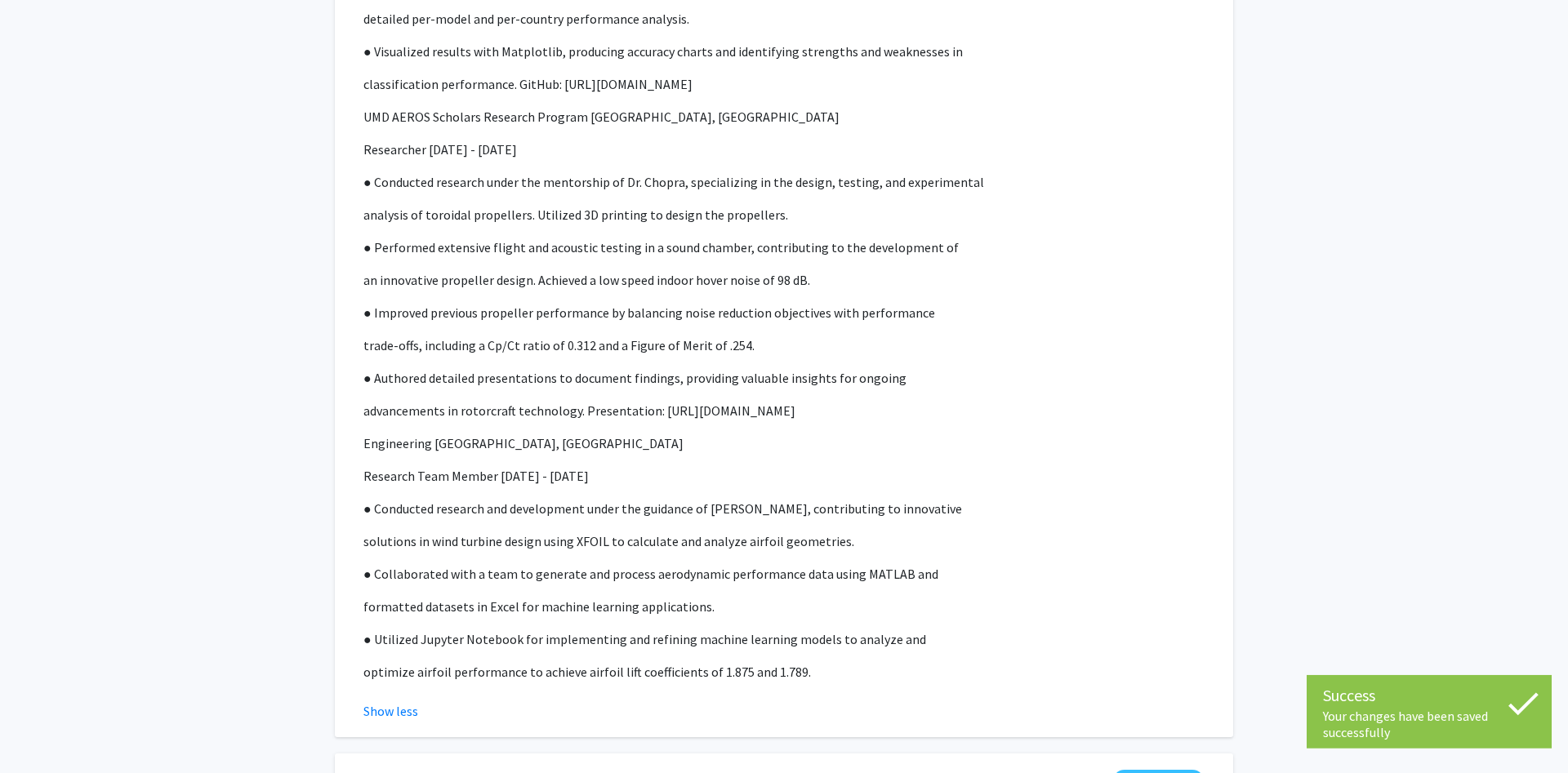
scroll to position [2018, 0]
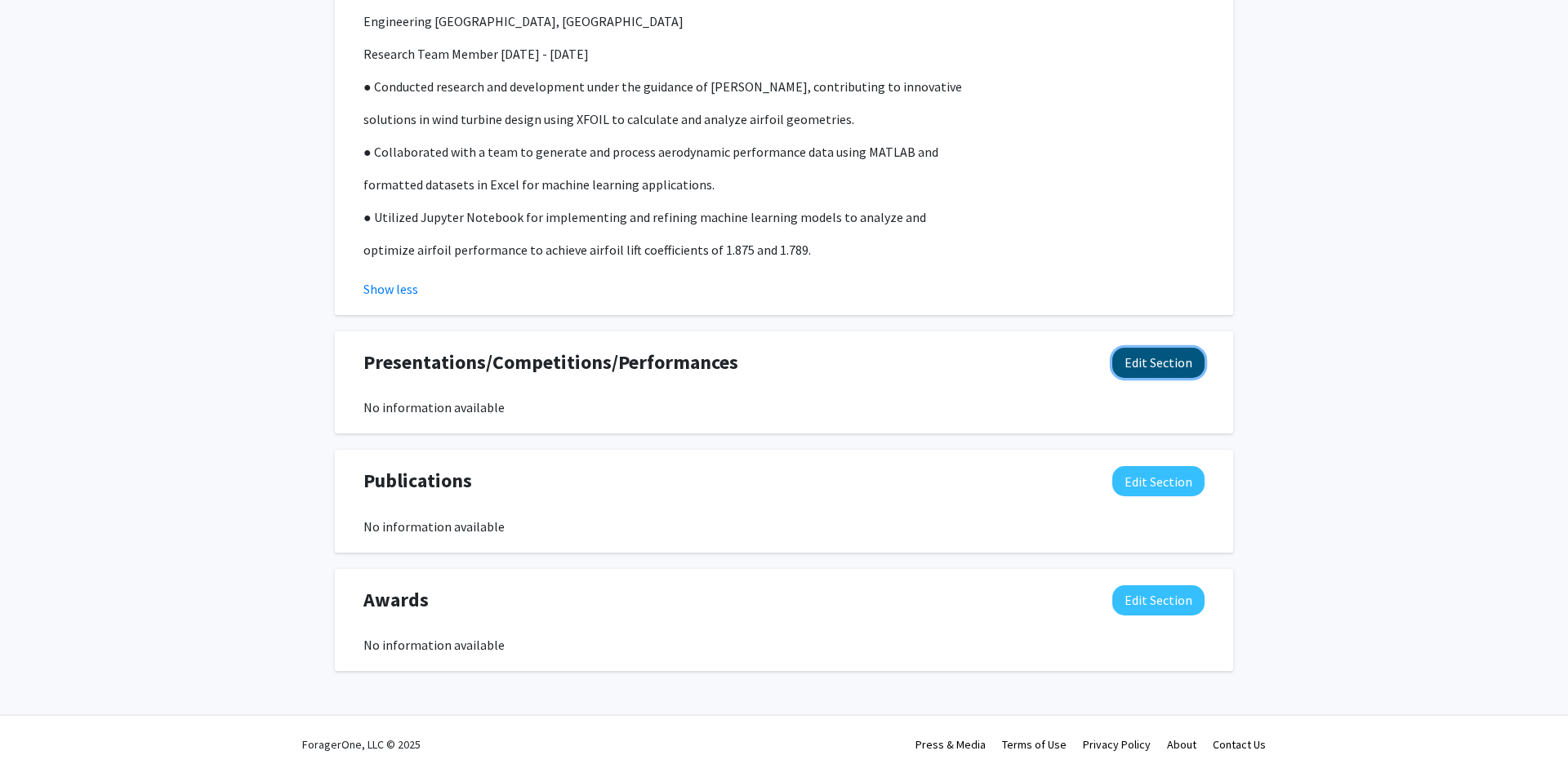
click at [1162, 373] on button "Edit Section" at bounding box center [1158, 363] width 93 height 30
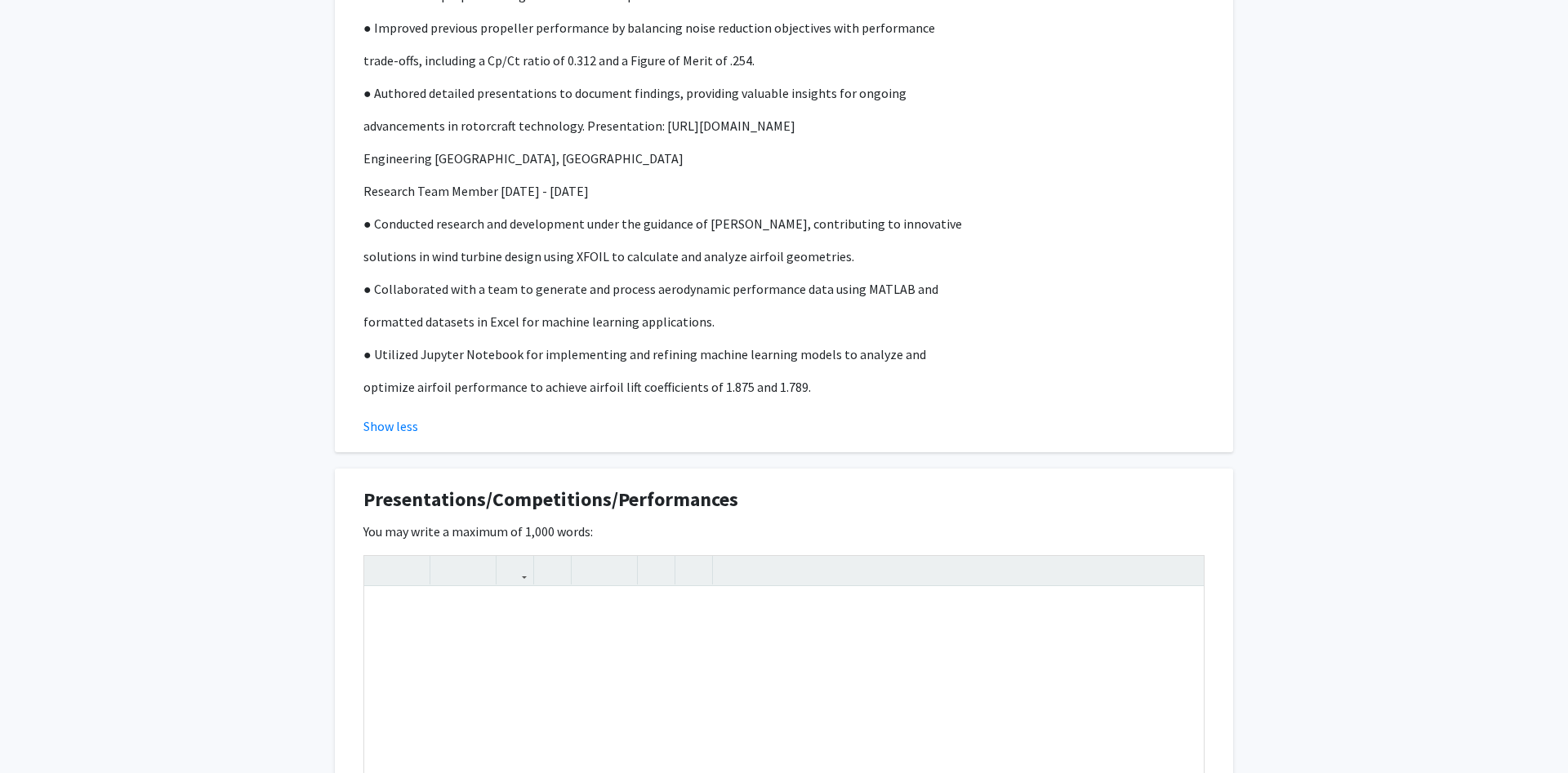
scroll to position [1882, 0]
click at [543, 632] on div "Note to users with screen readers: Please deactivate our accessibility plugin f…" at bounding box center [784, 707] width 840 height 245
paste div "Note to users with screen readers: Please deactivate our accessibility plugin f…"
type textarea "<p>UMD Design Build [GEOGRAPHIC_DATA], [GEOGRAPHIC_DATA]</p><p>Sub Team Member …"
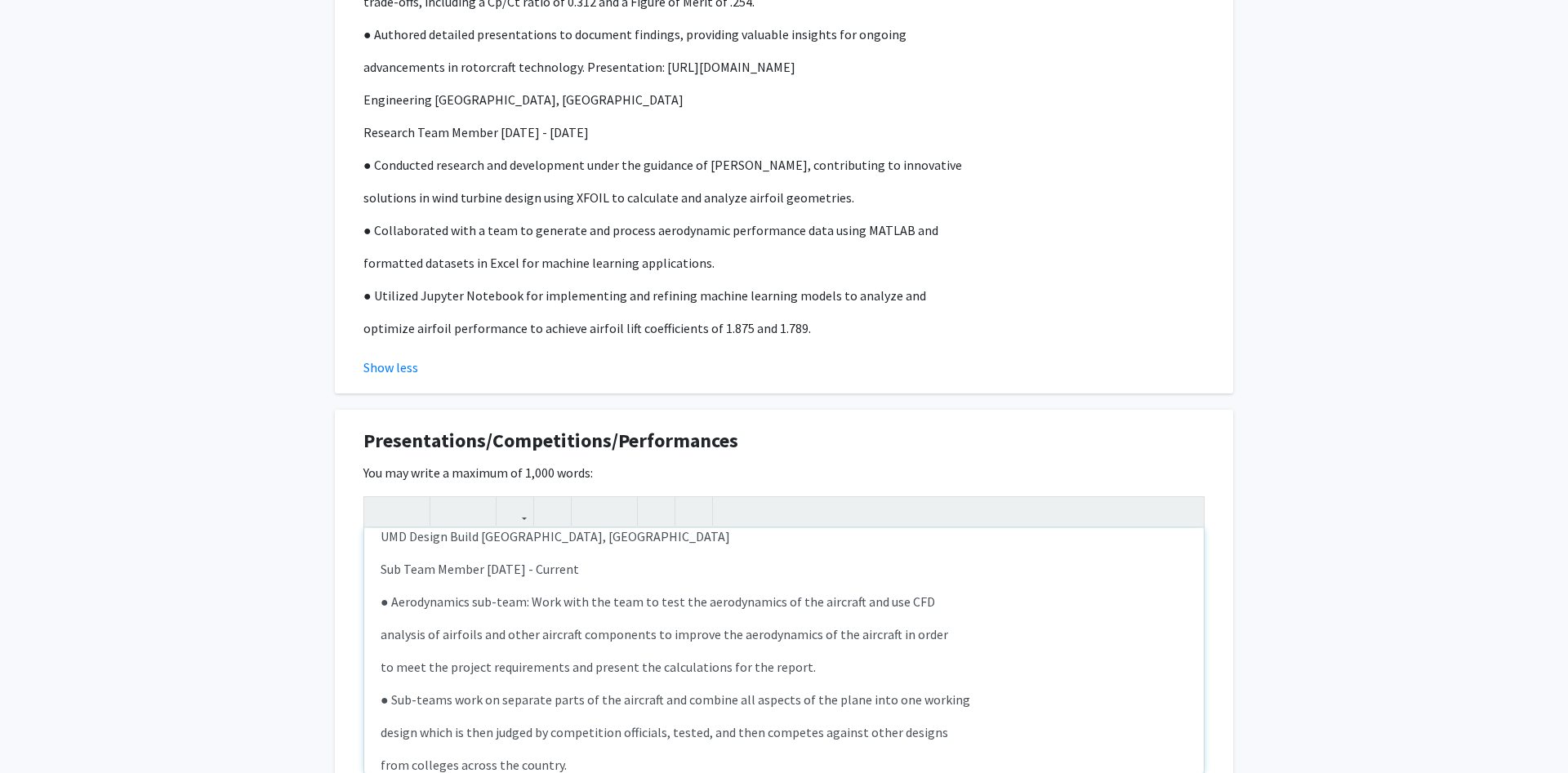
scroll to position [49, 0]
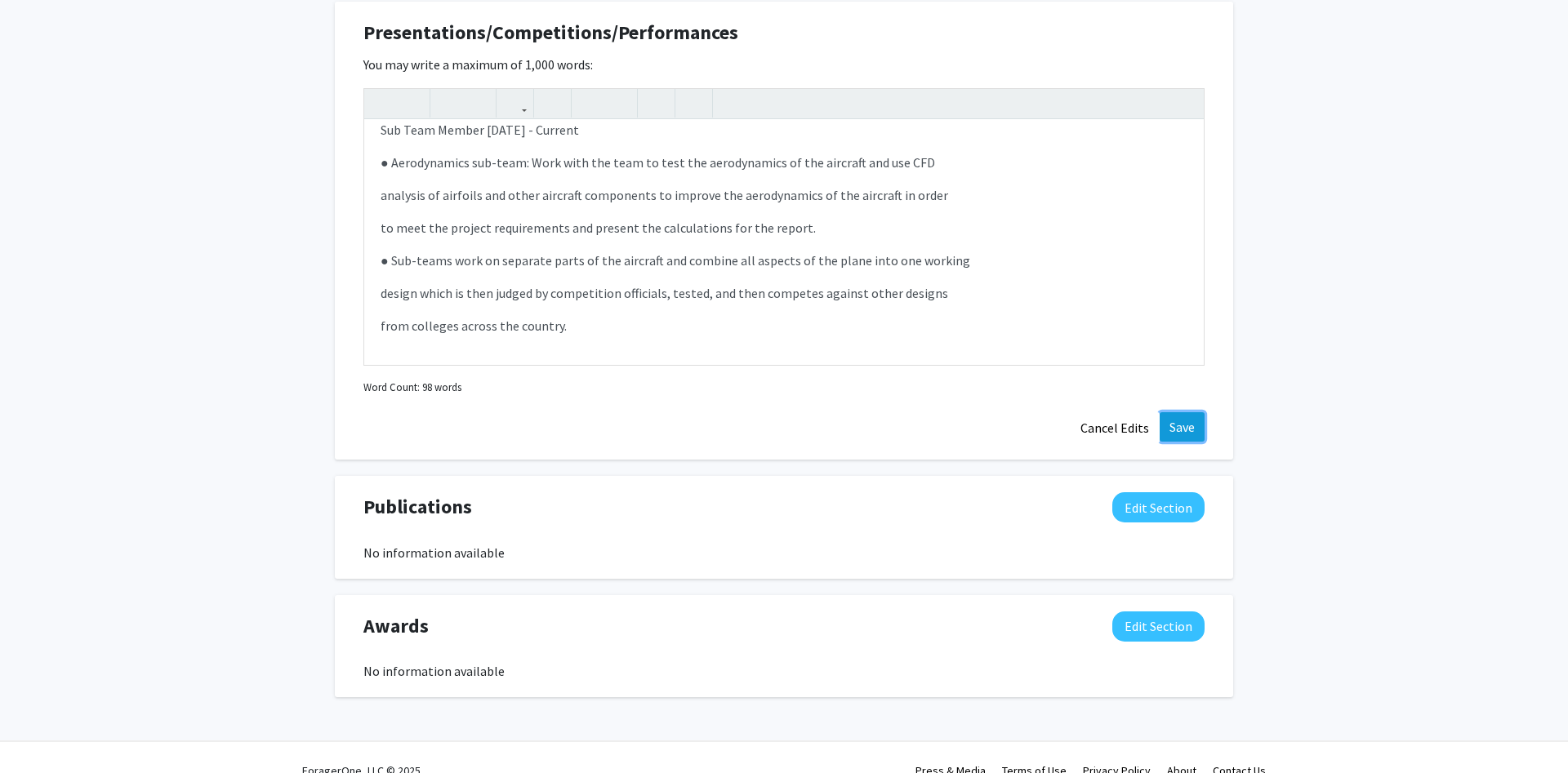
click at [1197, 423] on button "Save" at bounding box center [1181, 427] width 45 height 29
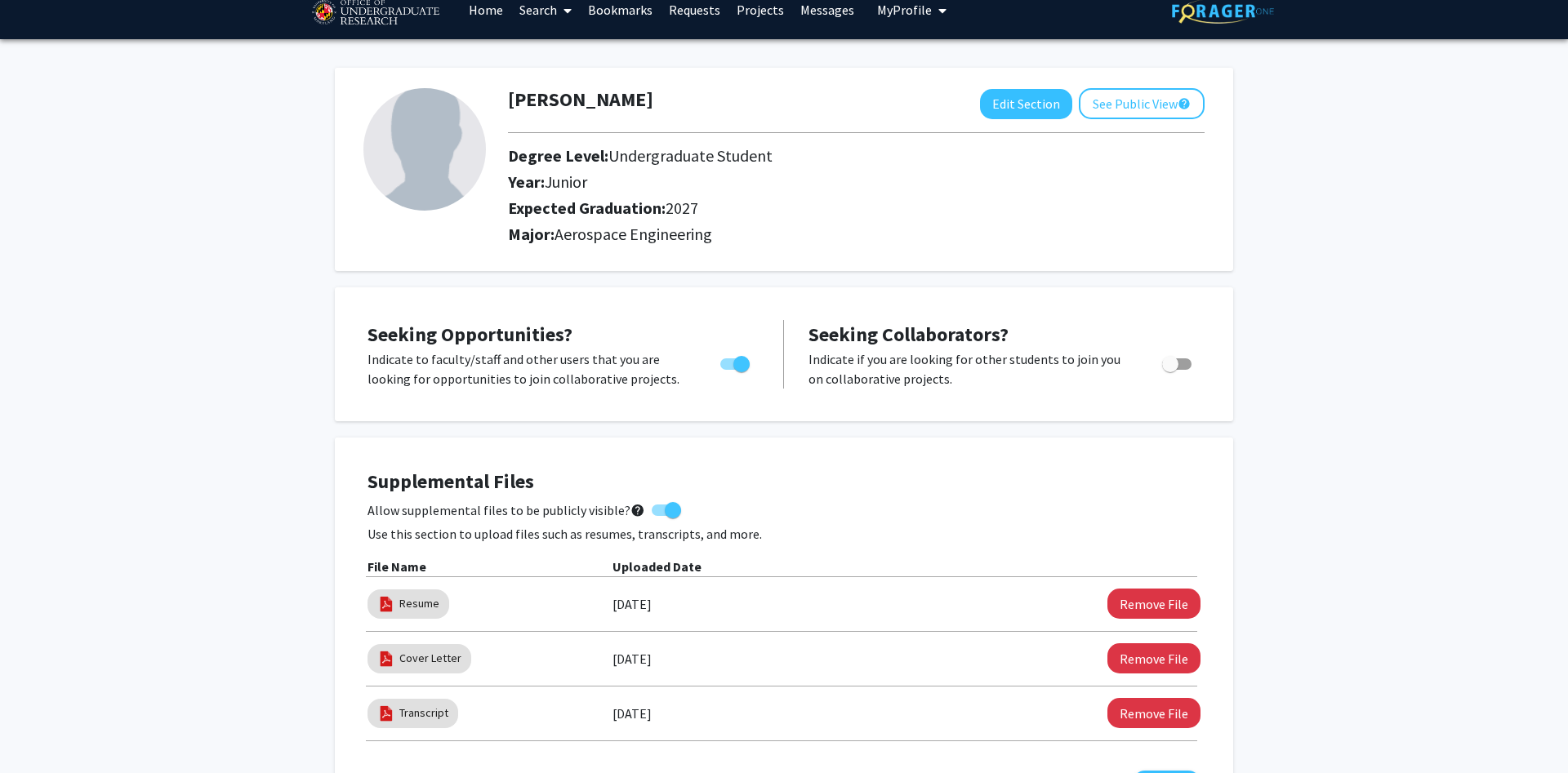
scroll to position [0, 0]
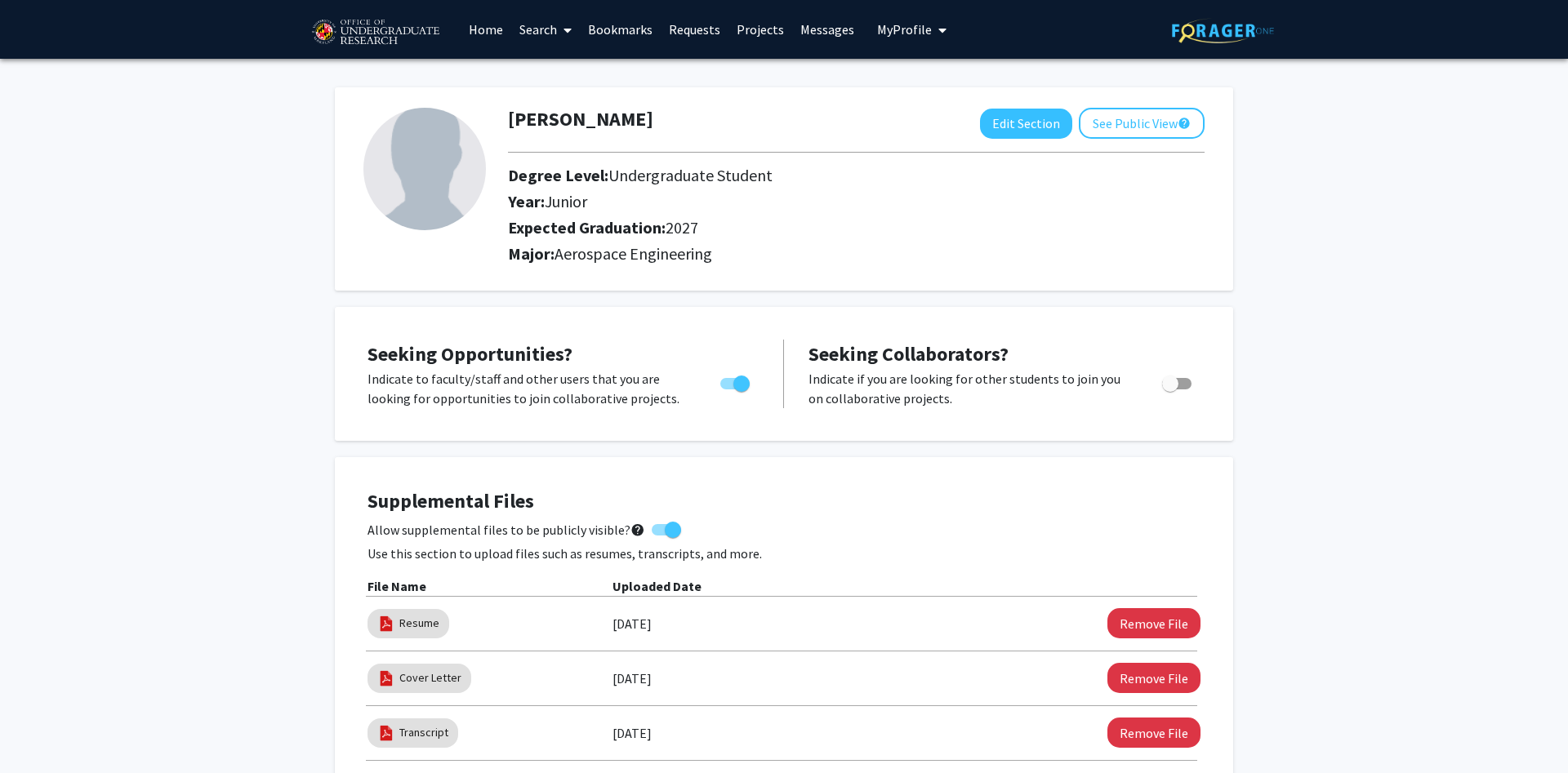
click at [493, 34] on link "Home" at bounding box center [486, 29] width 51 height 57
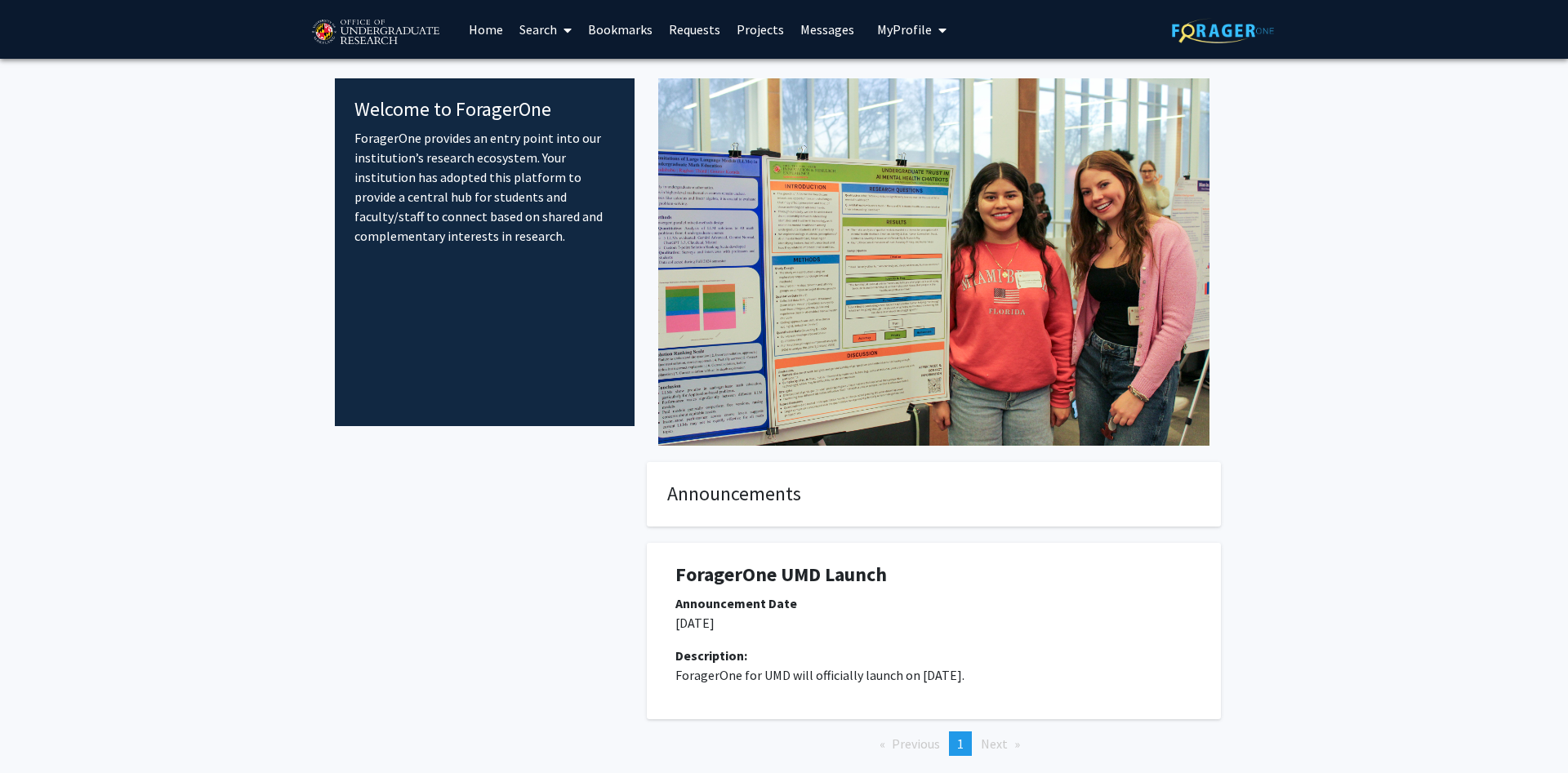
click at [533, 28] on link "Search" at bounding box center [546, 29] width 69 height 57
click at [552, 105] on span "Students" at bounding box center [561, 108] width 100 height 33
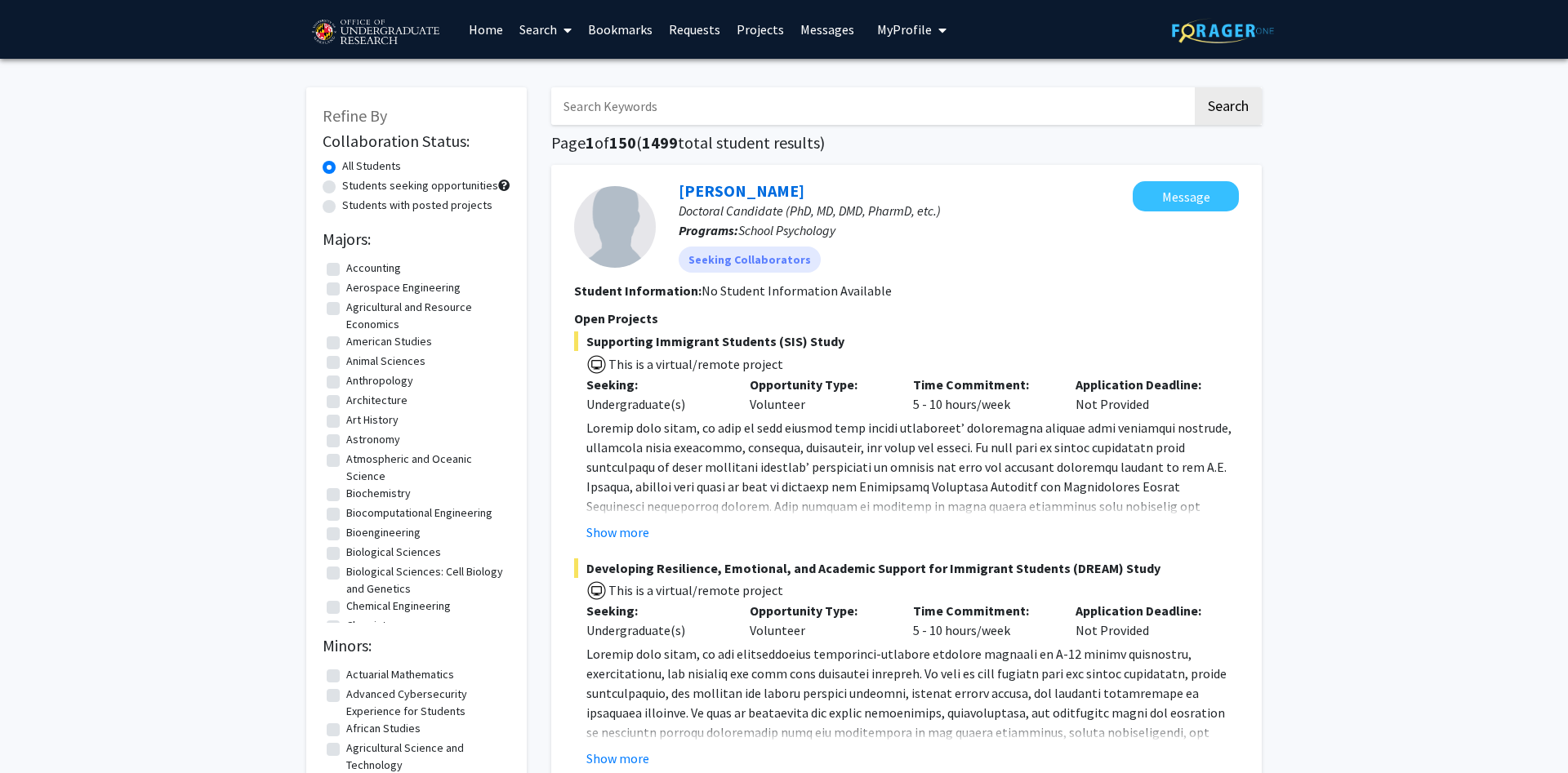
click at [392, 283] on label "Aerospace Engineering" at bounding box center [404, 287] width 115 height 17
click at [357, 283] on input "Aerospace Engineering" at bounding box center [351, 284] width 11 height 11
checkbox input "true"
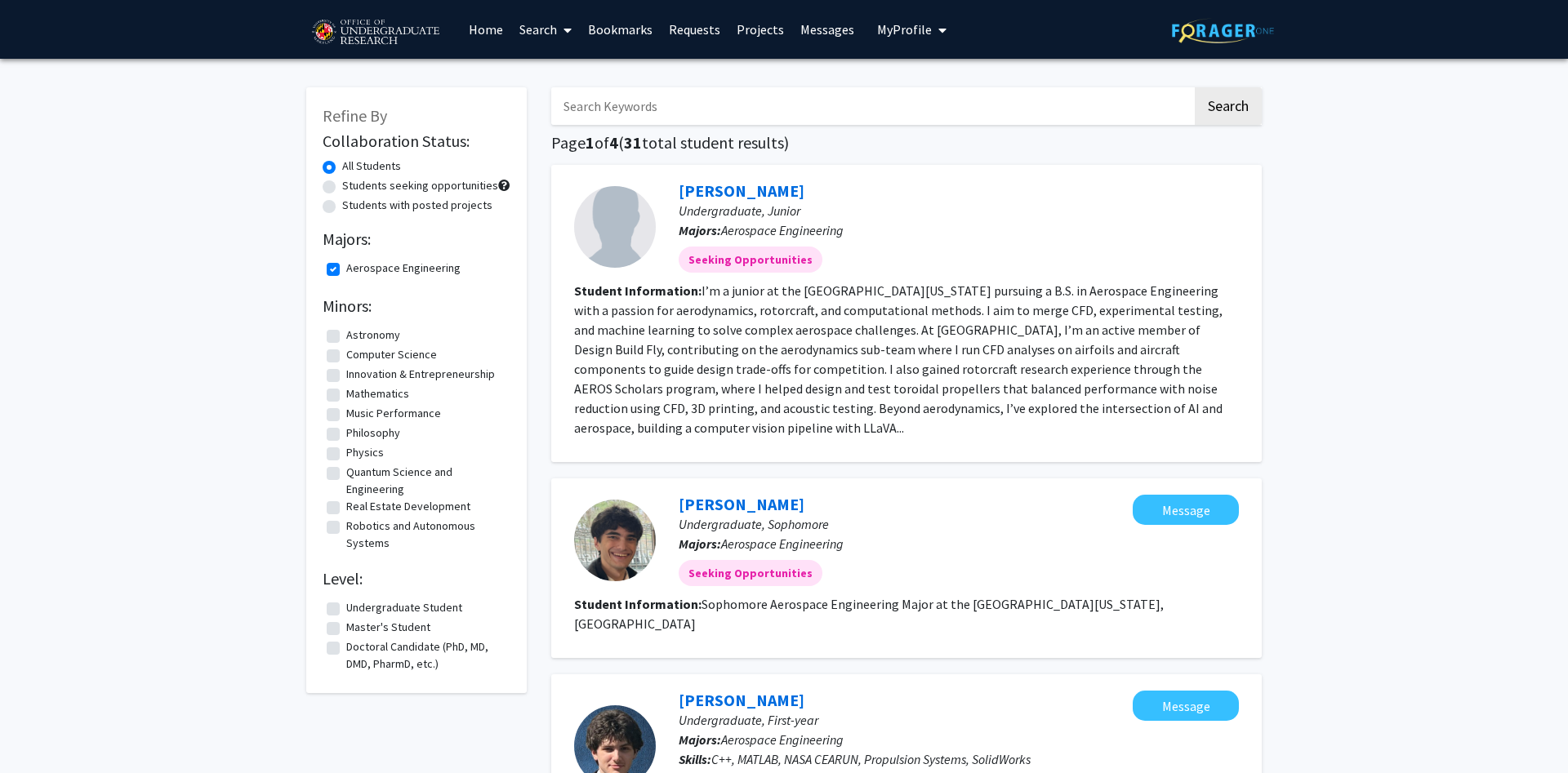
click at [899, 25] on span "My Profile" at bounding box center [904, 29] width 55 height 16
click at [951, 94] on span "View Profile" at bounding box center [978, 94] width 99 height 18
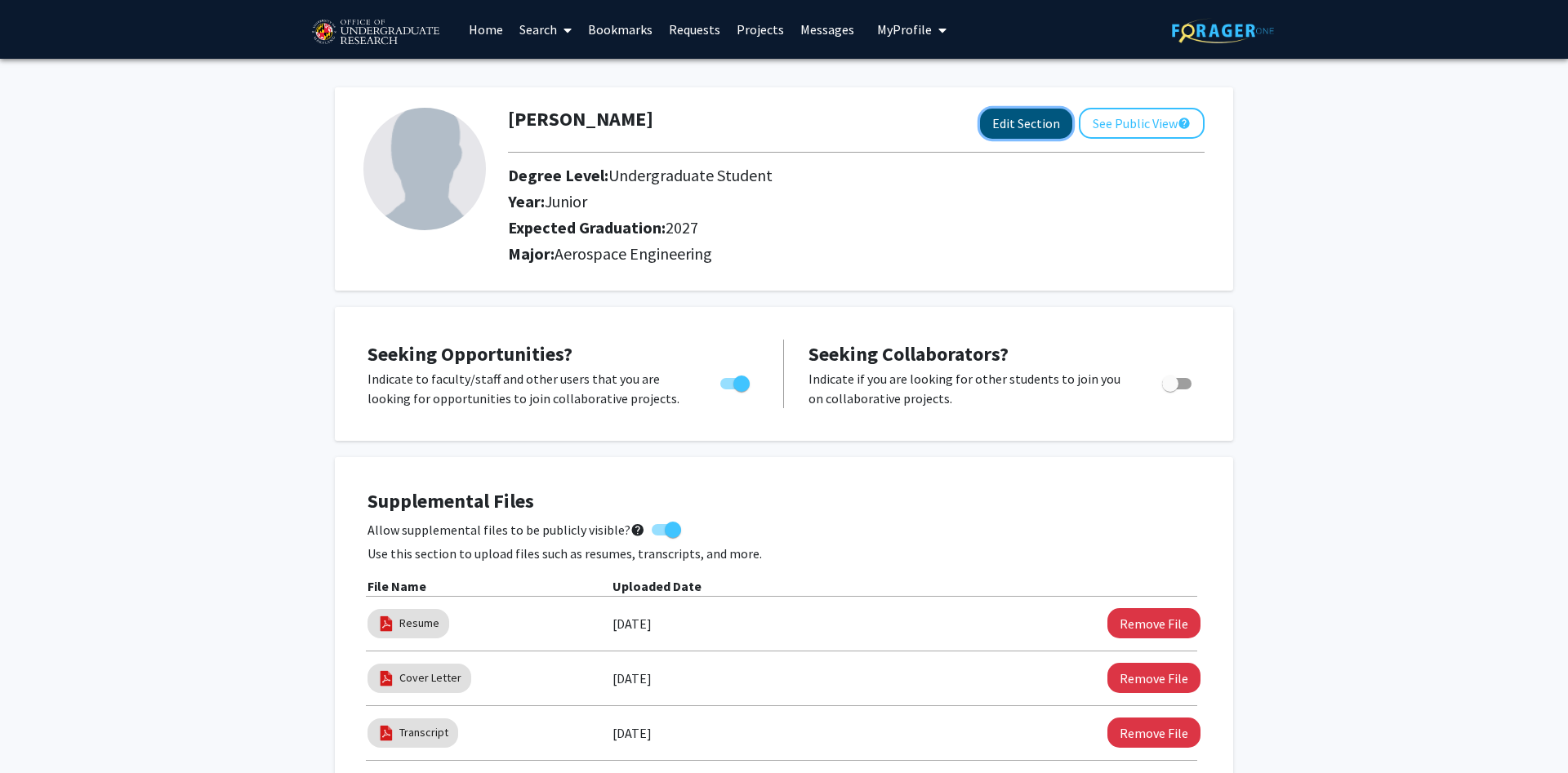
click at [1010, 119] on button "Edit Section" at bounding box center [1026, 124] width 93 height 30
select select "junior"
select select "2027"
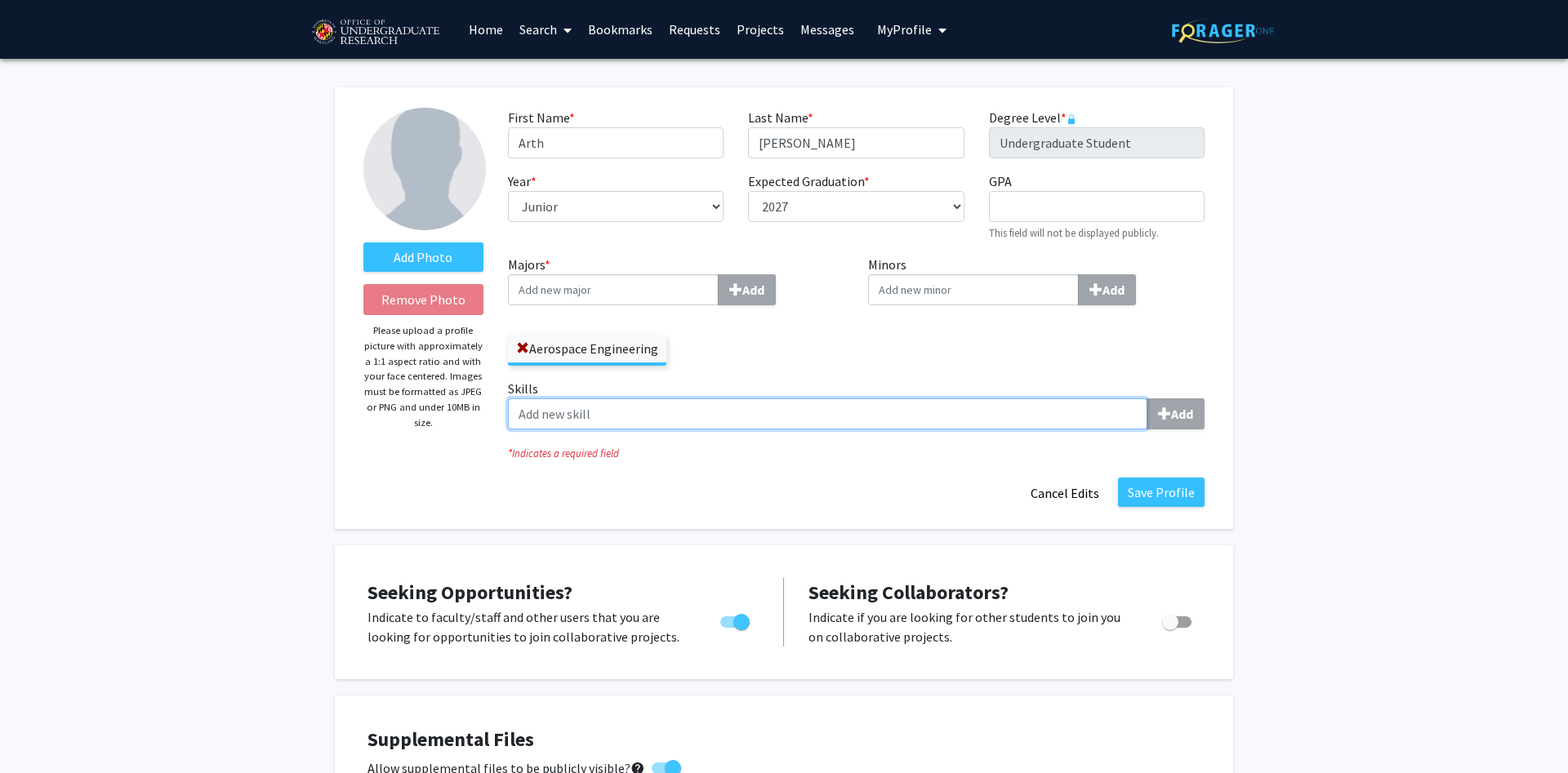
click at [613, 418] on input "Skills Add" at bounding box center [827, 414] width 639 height 31
paste input "Microsoft Word & PowerPoint, Google Drive, Fusion 360, Solidworks, Python, C++,…"
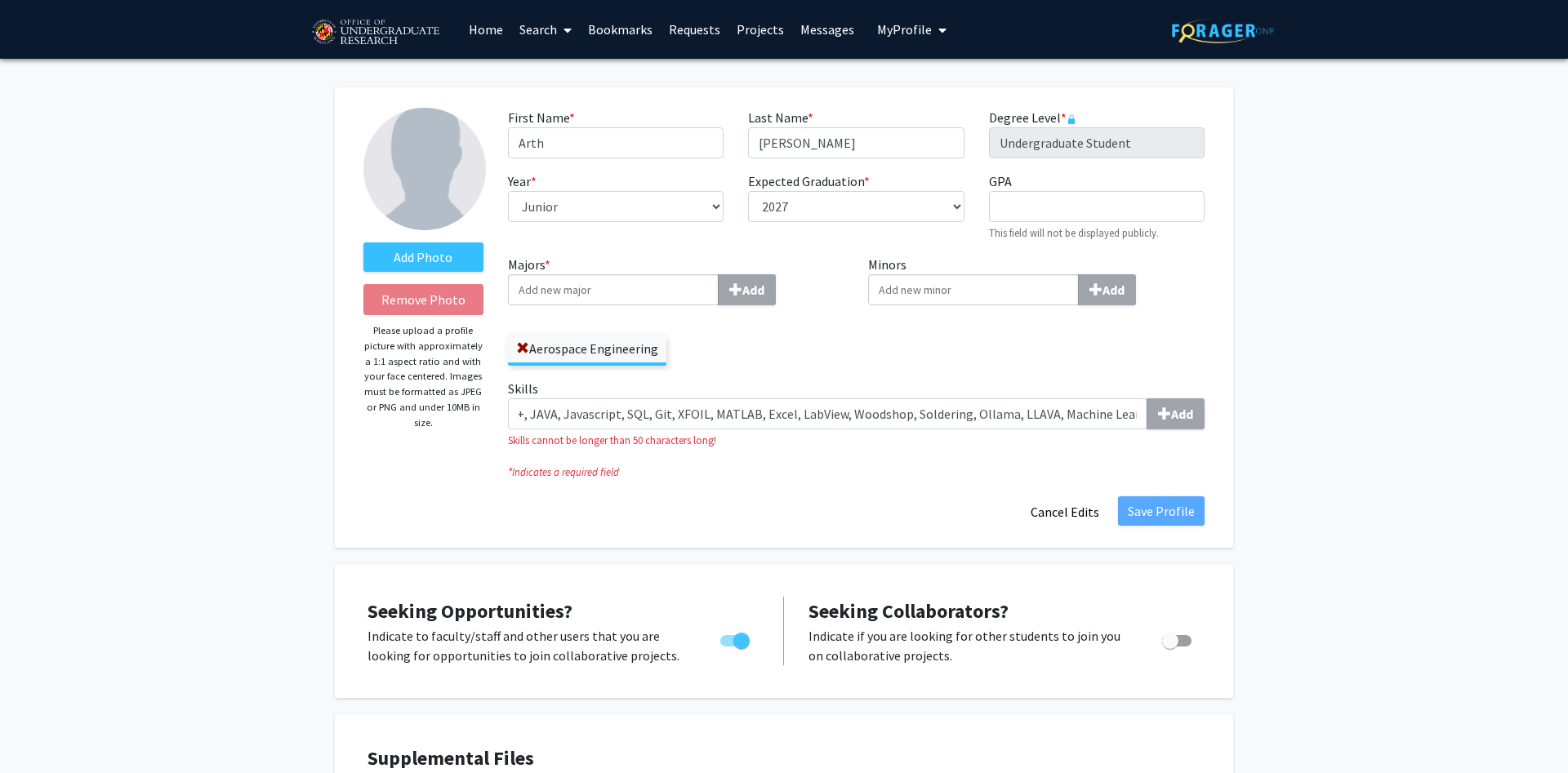
click at [928, 467] on fg-title-edit "First Name * required [PERSON_NAME] Last Name * required [PERSON_NAME] Degree L…" at bounding box center [856, 318] width 696 height 419
drag, startPoint x: 1132, startPoint y: 420, endPoint x: 537, endPoint y: 368, distance: 597.3
click at [537, 398] on input "Microsoft Word & PowerPoint, Google Drive, Fusion 360, Solidworks, Python, C++,…" at bounding box center [827, 414] width 639 height 31
drag, startPoint x: 1017, startPoint y: 418, endPoint x: 599, endPoint y: 396, distance: 418.6
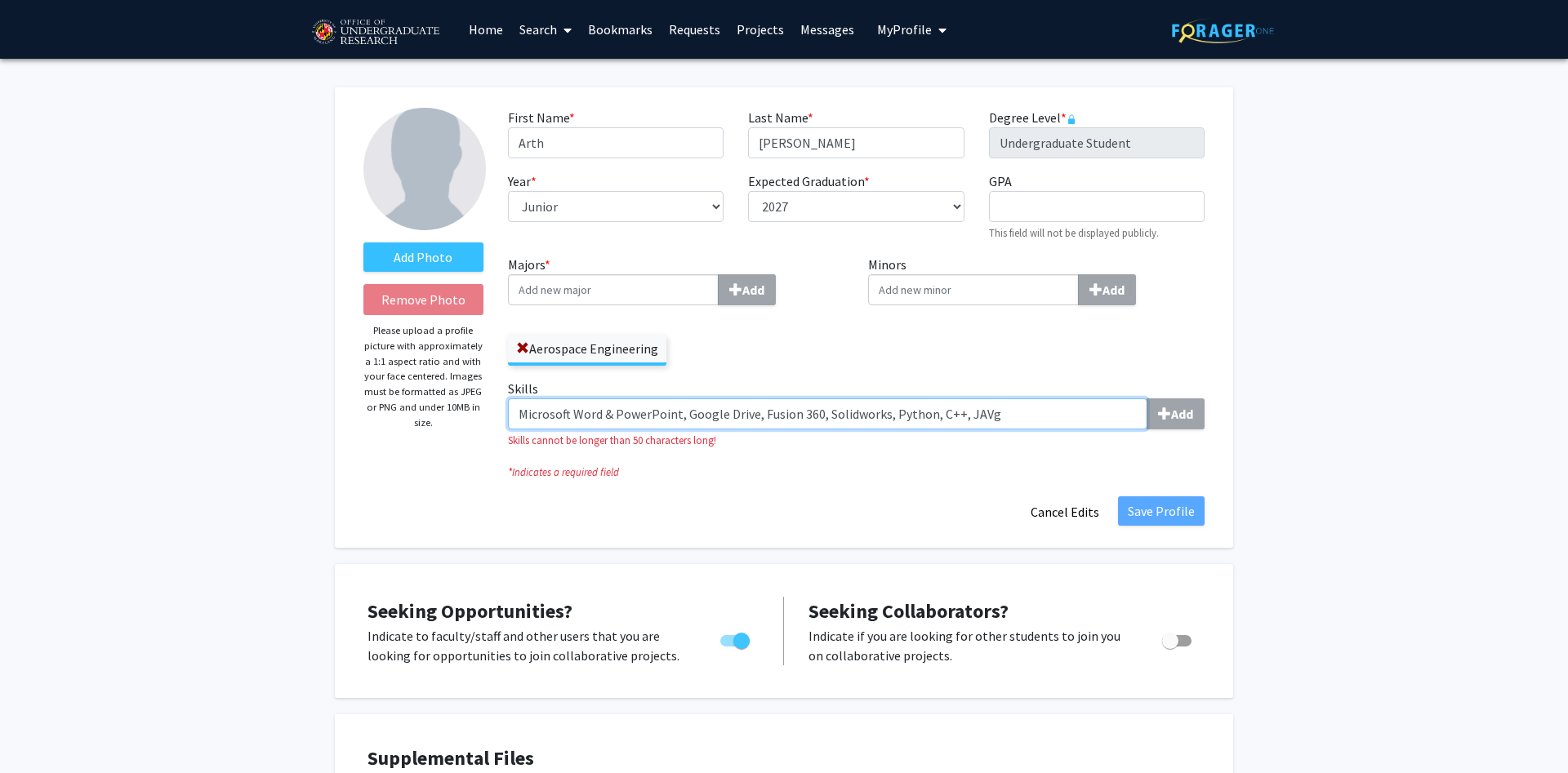
click at [599, 398] on input "Microsoft Word & PowerPoint, Google Drive, Fusion 360, Solidworks, Python, C++,…" at bounding box center [827, 414] width 639 height 31
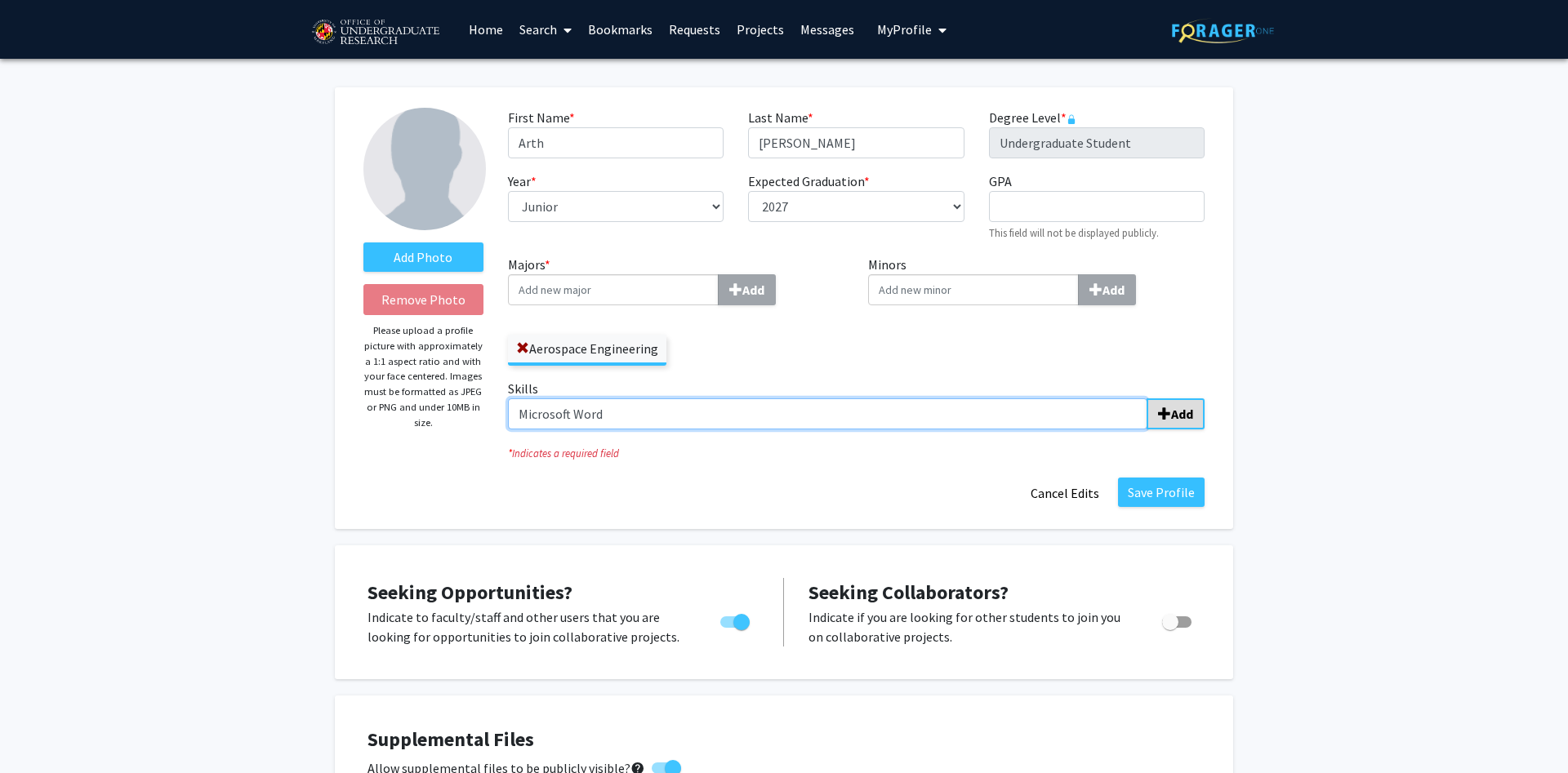
type input "Microsoft Word"
click at [1168, 410] on span "submit" at bounding box center [1164, 414] width 13 height 13
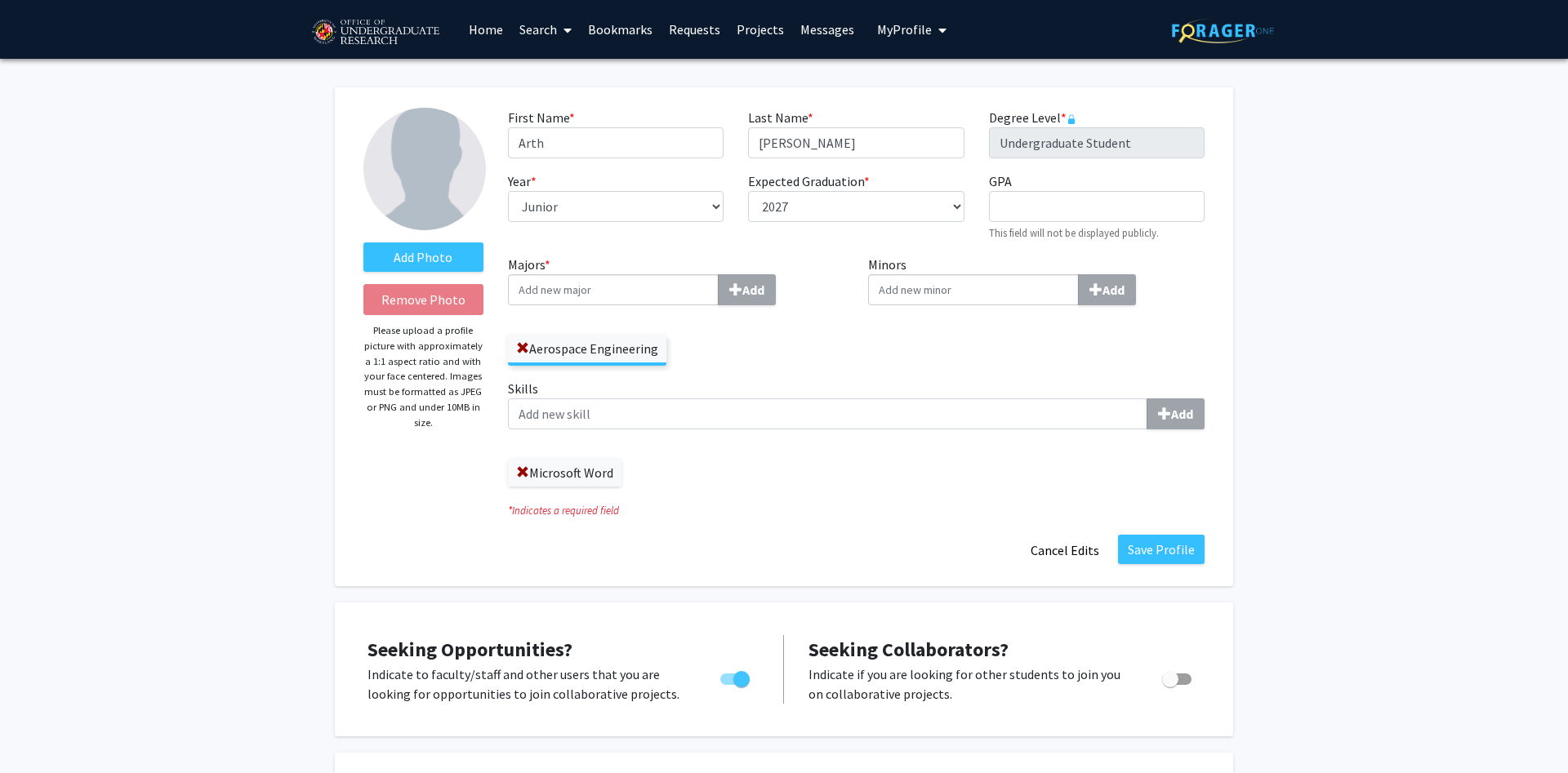
click at [785, 431] on div "Skills Add Microsoft Word" at bounding box center [856, 432] width 696 height 108
click at [782, 420] on input "Skills Add" at bounding box center [827, 414] width 639 height 31
type input "JAVA"
click at [1199, 424] on button "Add" at bounding box center [1175, 414] width 58 height 31
click at [895, 422] on input "Skills Add" at bounding box center [827, 414] width 639 height 31
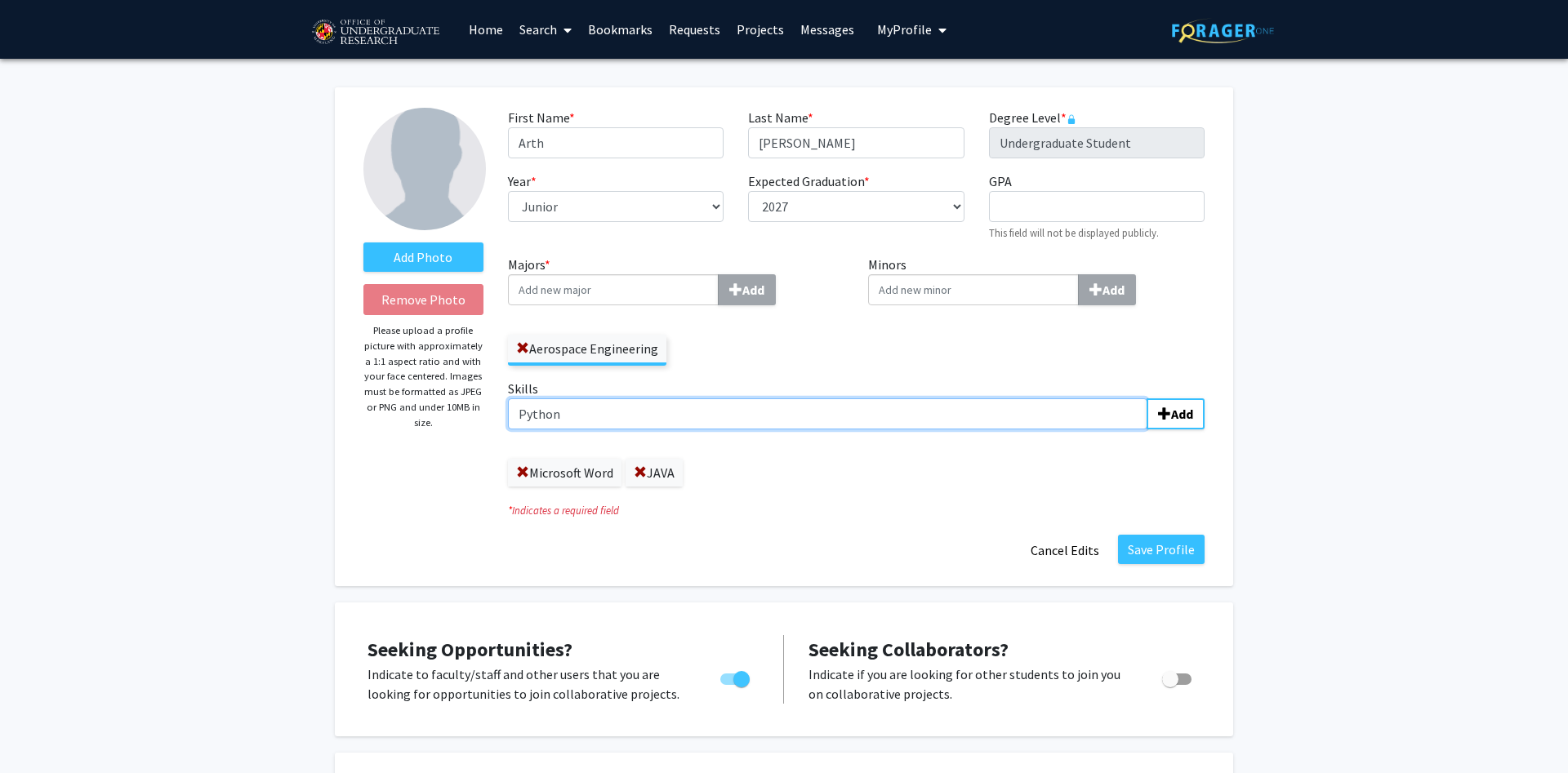
type input "Python"
type input "C++"
type input "C"
type input "MATLAB"
type input "XFOIL"
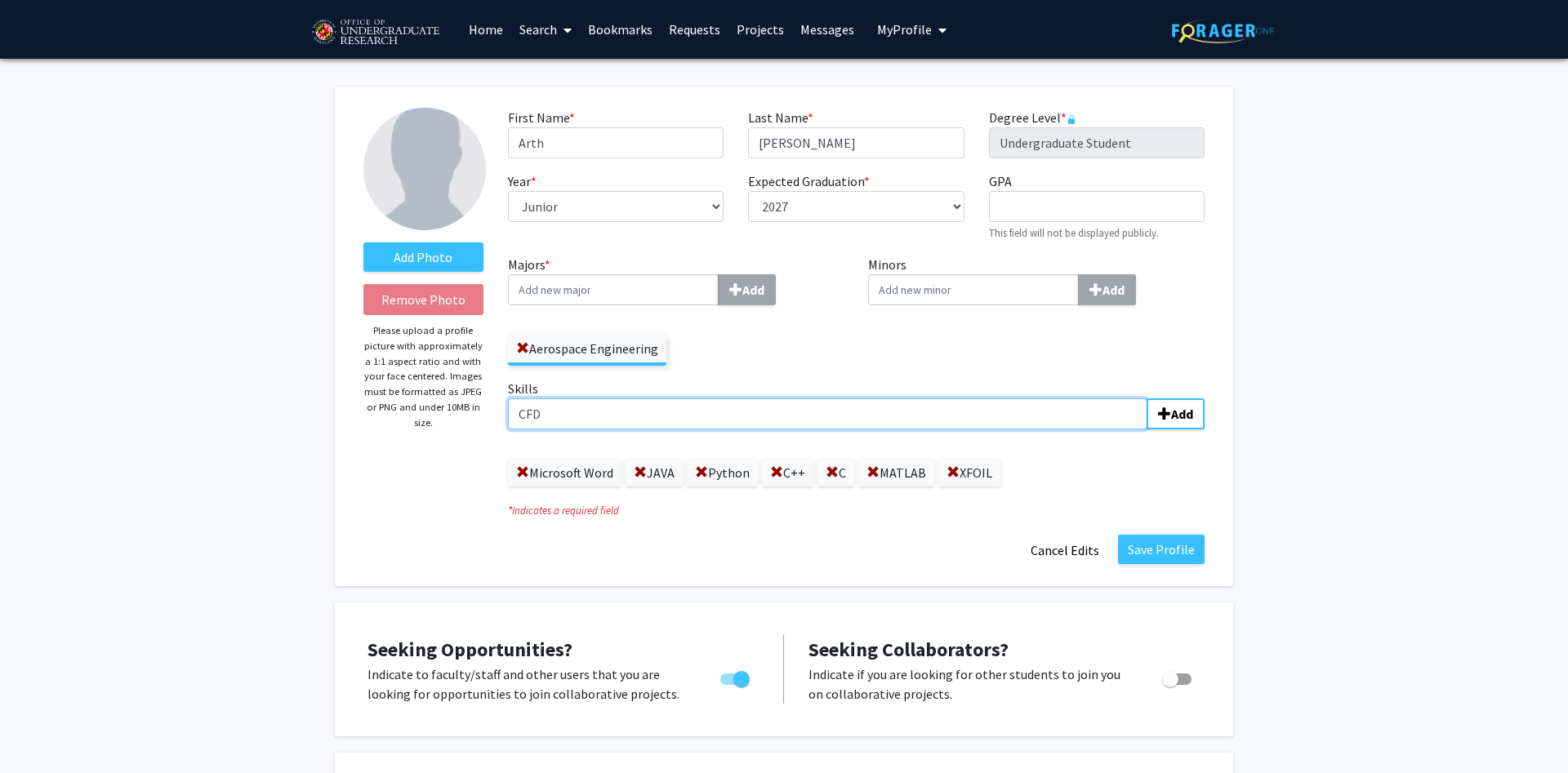
type input "CFD"
type input "Machine Learning"
type input "Machine Learning Algorithms"
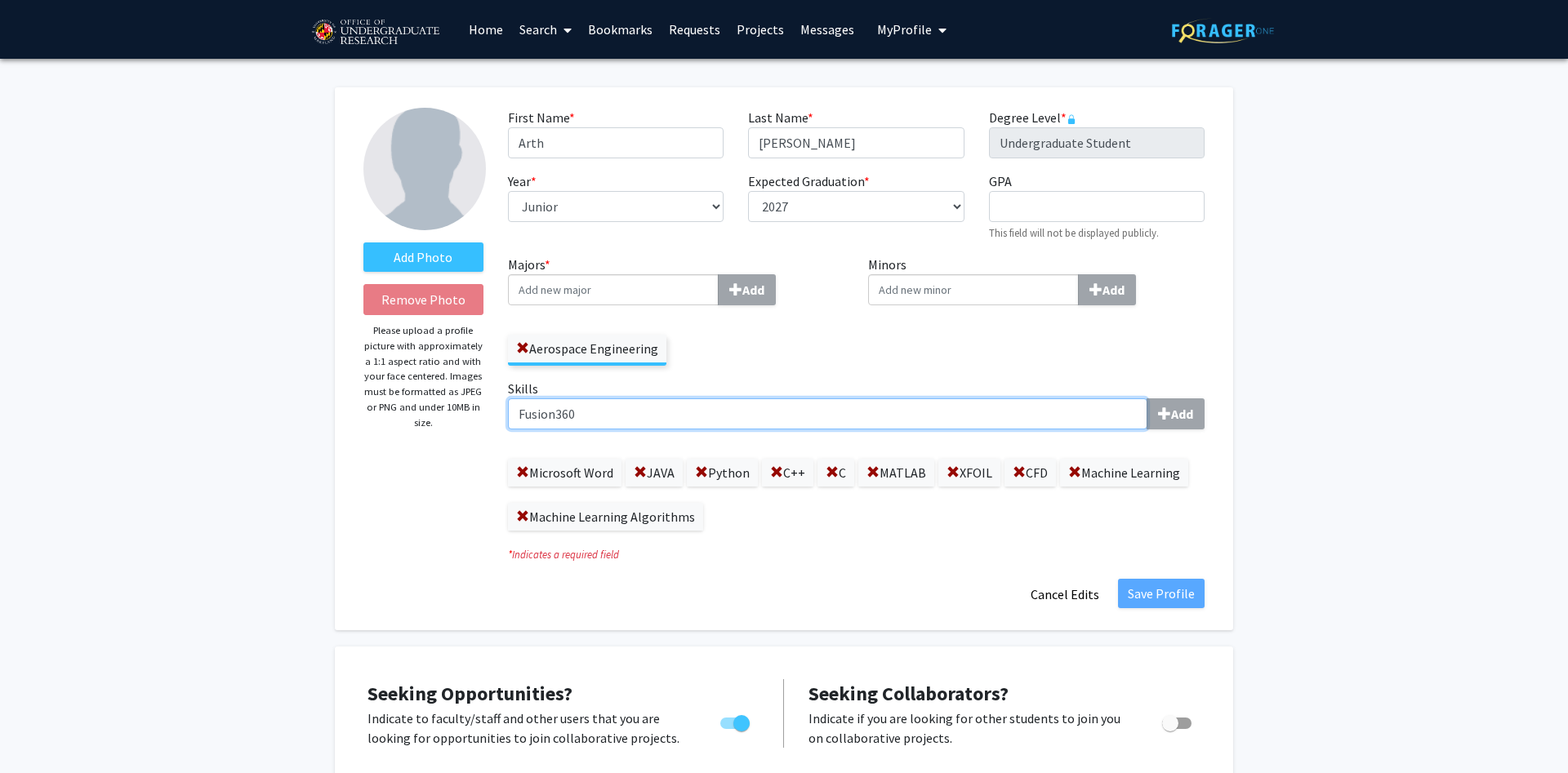
click at [747, 407] on input "Fusion360" at bounding box center [827, 414] width 639 height 31
type input "F"
click at [1039, 386] on label "Skills AutodeskFusion Add" at bounding box center [856, 404] width 696 height 51
click at [1039, 398] on input "AutodeskFusion" at bounding box center [827, 414] width 639 height 31
click at [518, 472] on span at bounding box center [523, 472] width 13 height 13
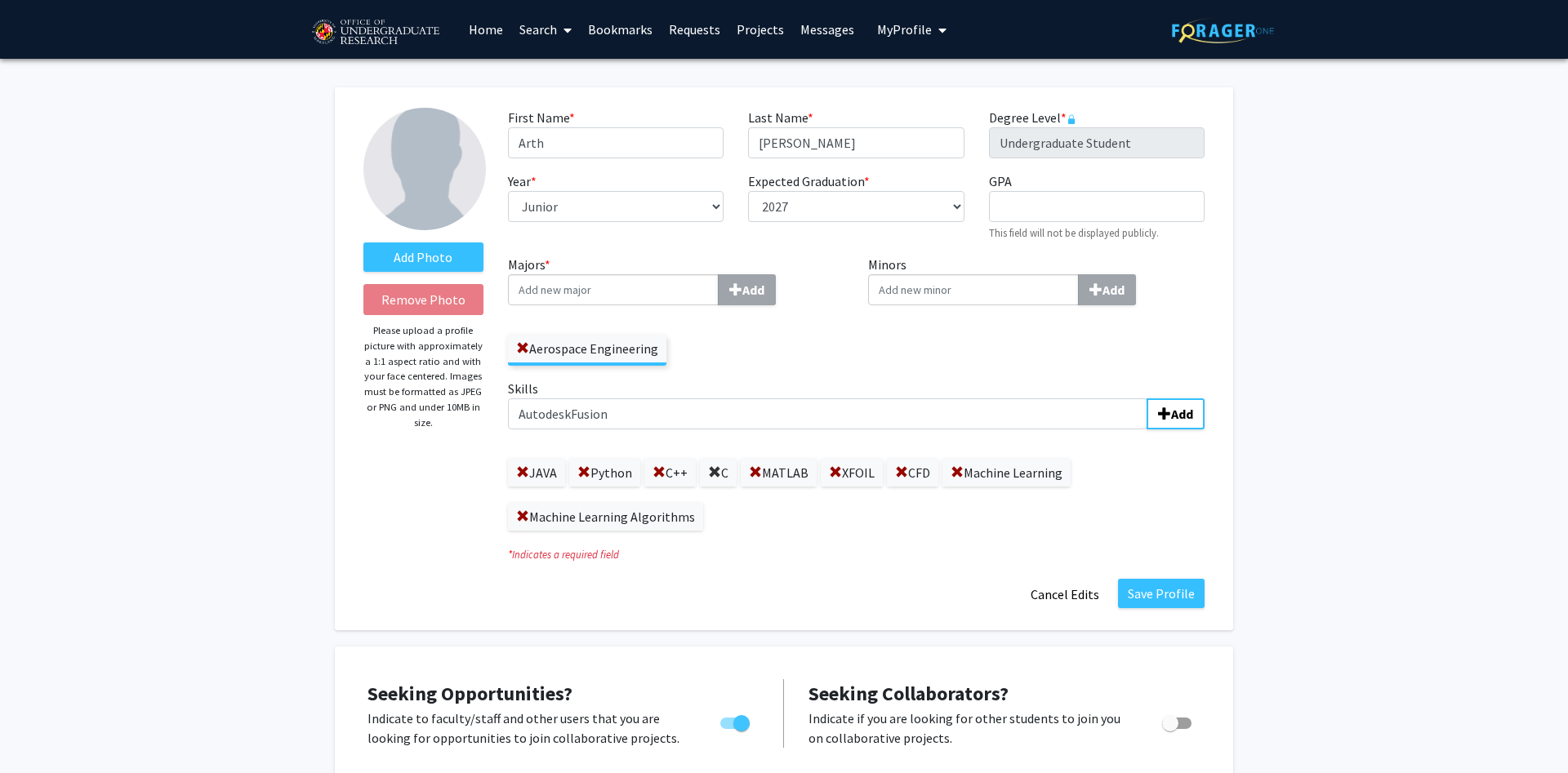
click at [714, 475] on span at bounding box center [714, 472] width 13 height 13
click at [956, 393] on label "Skills AutodeskFusion Add" at bounding box center [856, 404] width 696 height 51
click at [956, 398] on input "AutodeskFusion" at bounding box center [827, 414] width 639 height 31
click at [928, 407] on input "AutodeskFusion" at bounding box center [827, 414] width 639 height 31
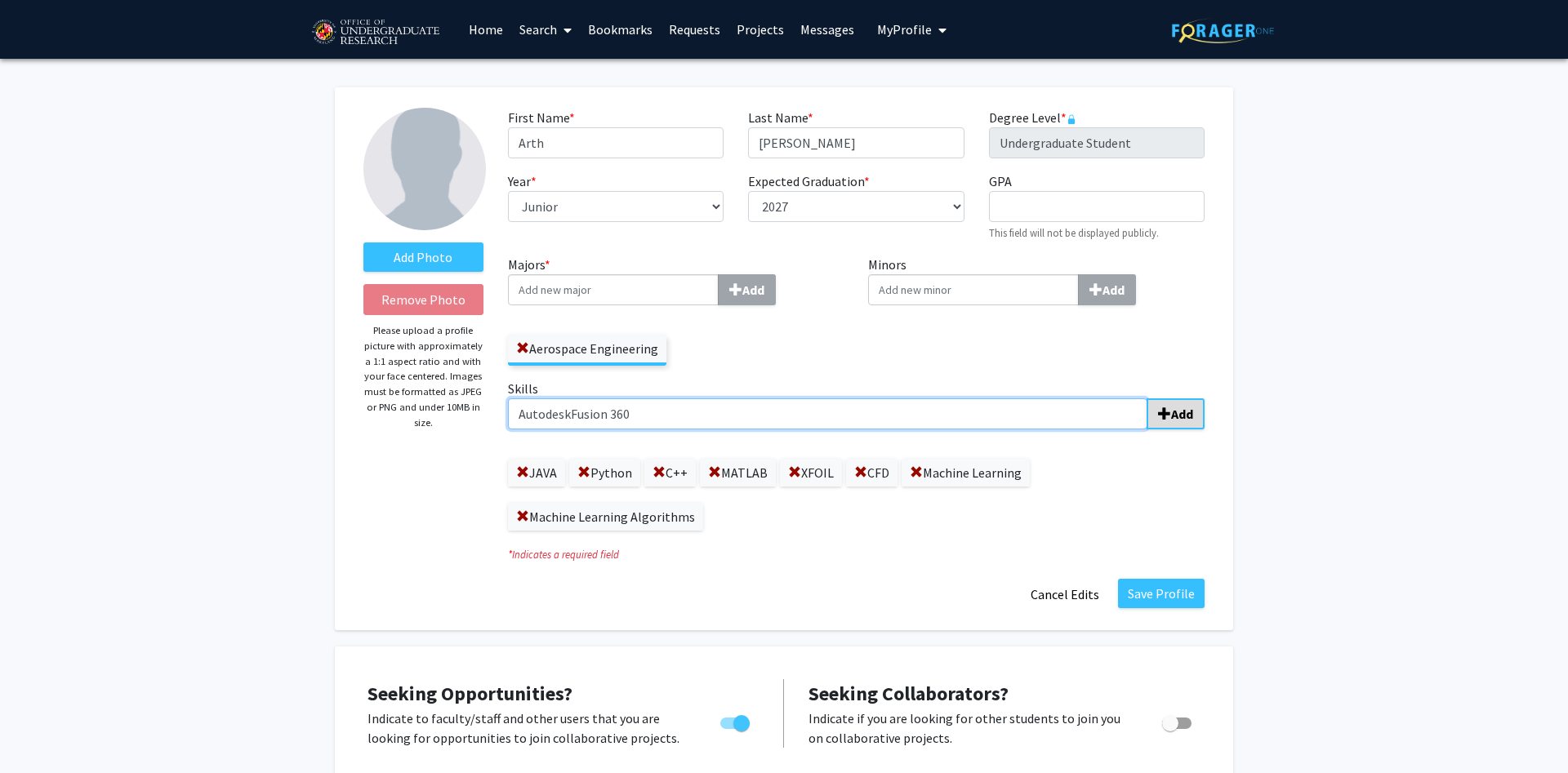
type input "AutodeskFusion 360"
click at [1165, 417] on span "submit" at bounding box center [1164, 414] width 13 height 13
click at [576, 417] on input "Skills Add" at bounding box center [827, 414] width 639 height 31
type input "Ollama"
click at [1166, 407] on span "submit" at bounding box center [1164, 414] width 13 height 13
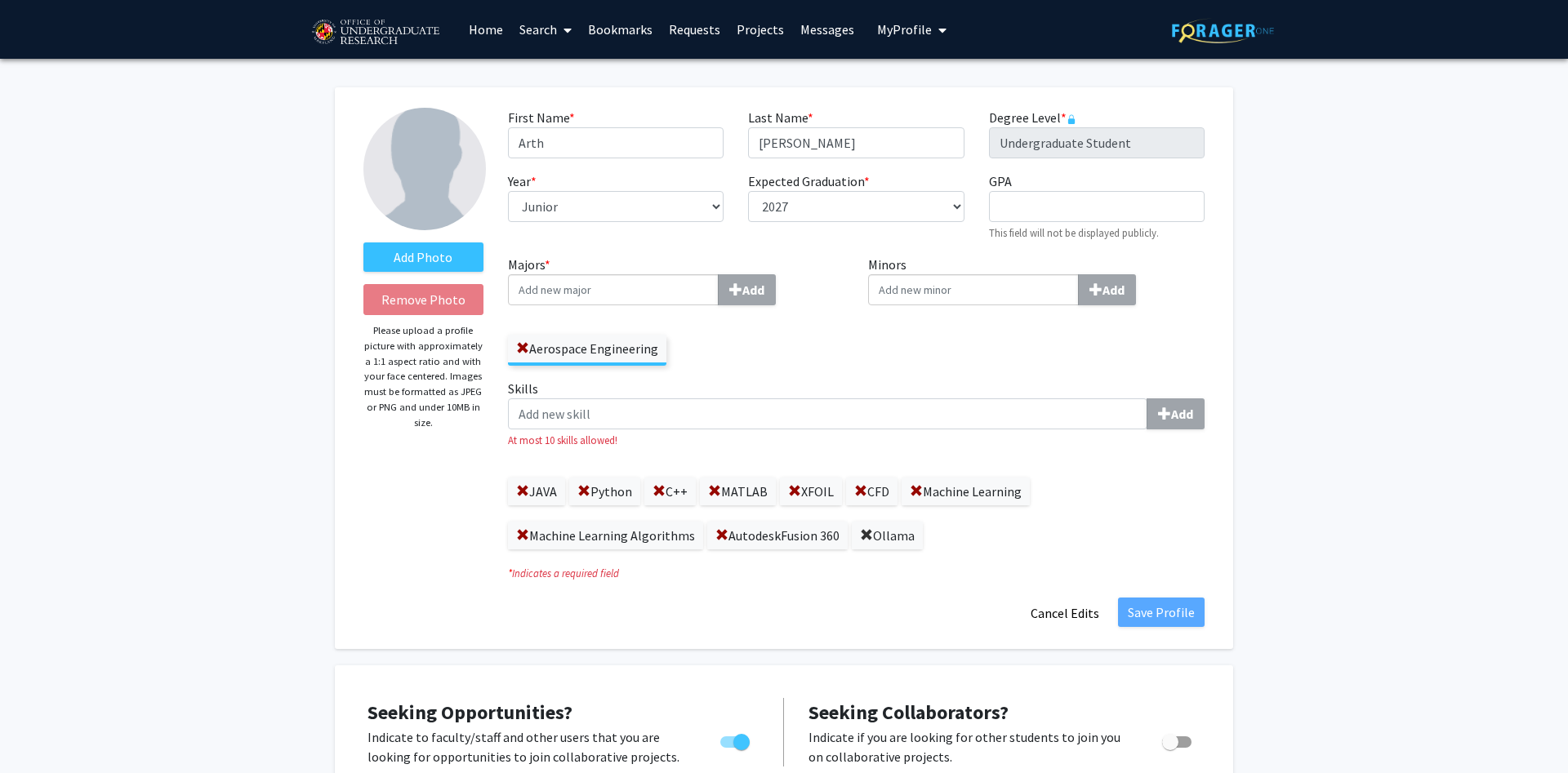
click at [866, 535] on span at bounding box center [867, 536] width 13 height 13
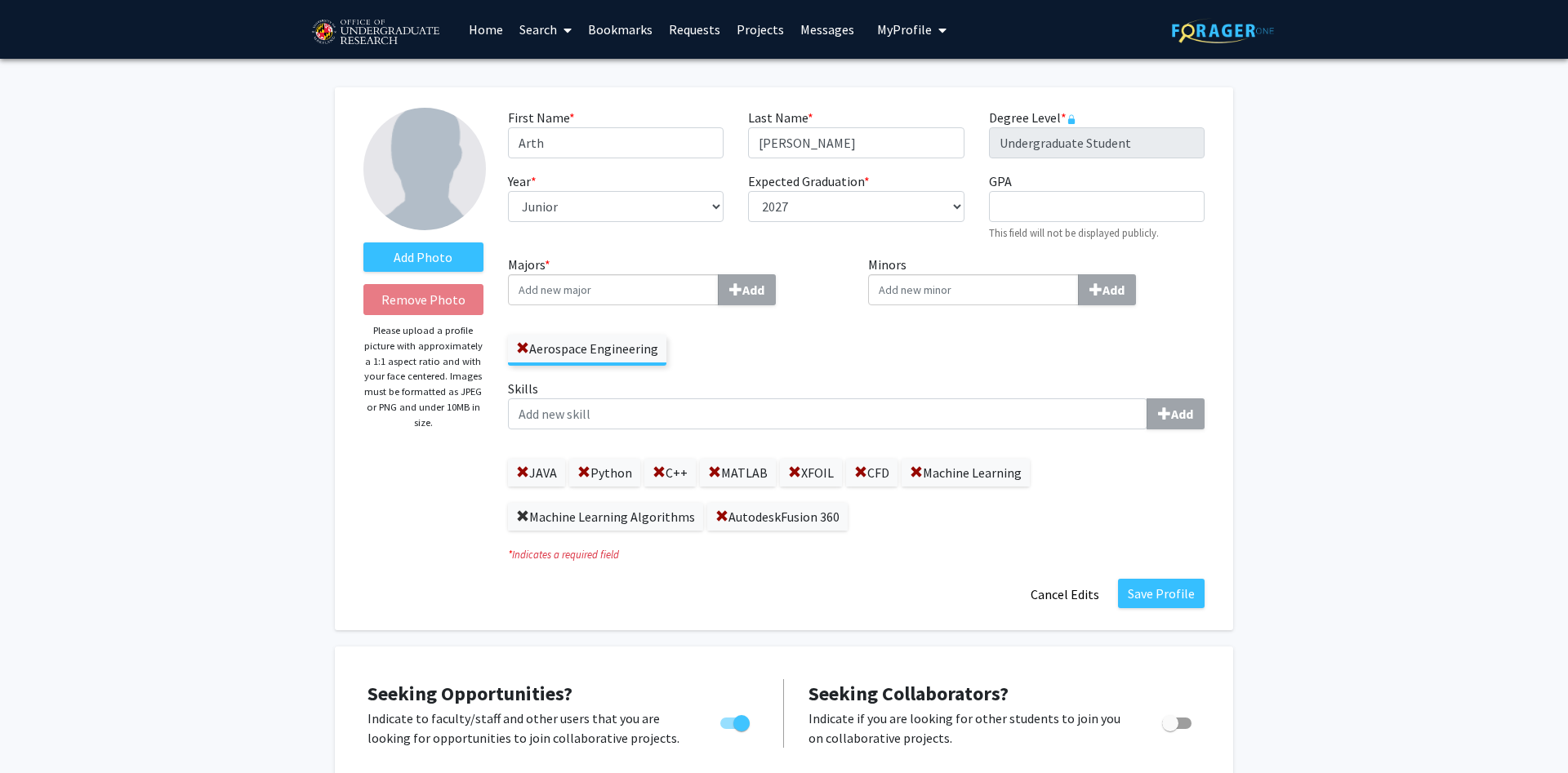
click at [523, 513] on span at bounding box center [523, 517] width 13 height 13
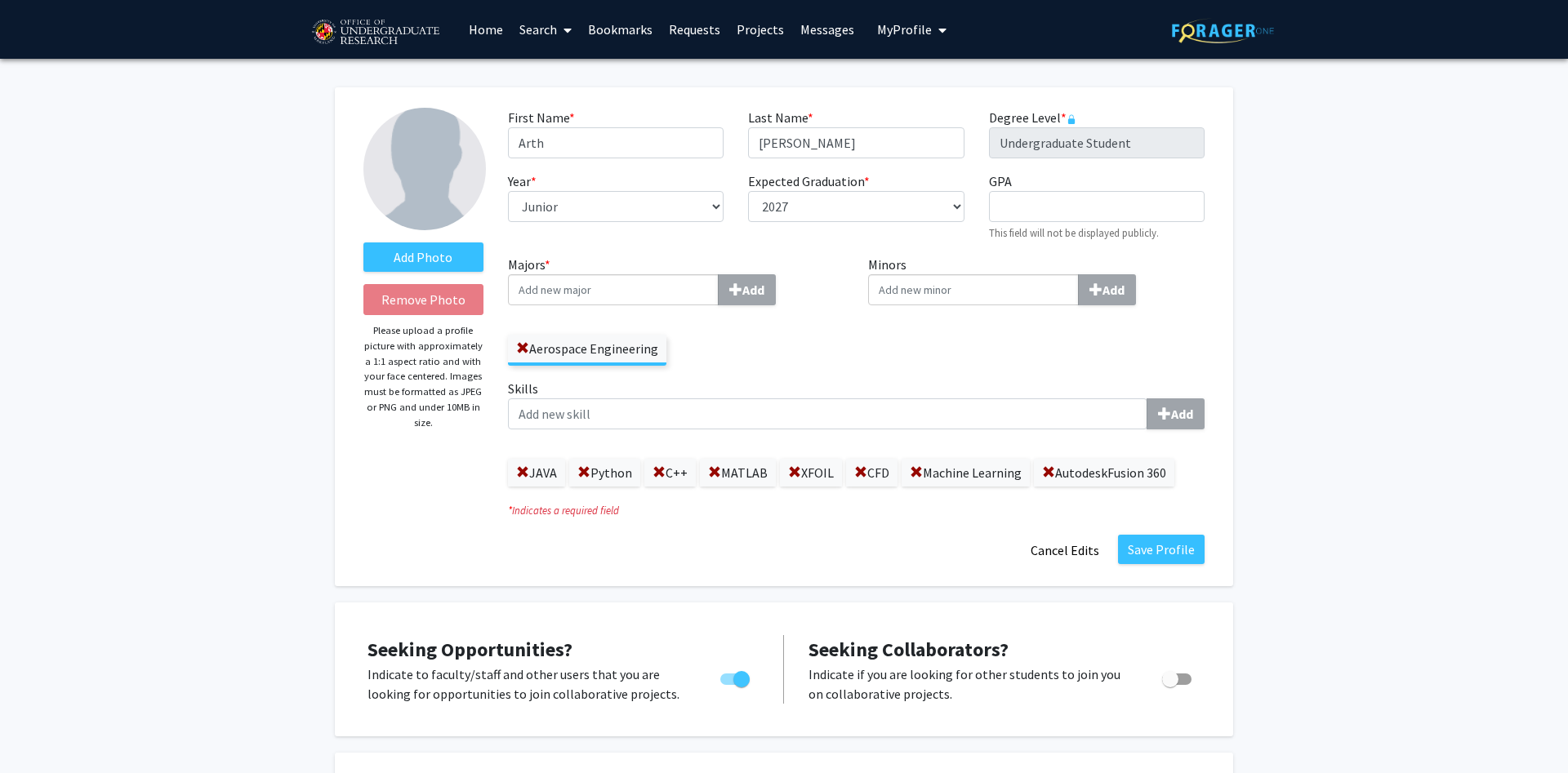
click at [700, 433] on div "Skills Add JAVA Python C++ MATLAB XFOIL CFD Machine Learning AutodeskFusion 360" at bounding box center [856, 432] width 696 height 108
drag, startPoint x: 700, startPoint y: 433, endPoint x: 699, endPoint y: 422, distance: 11.0
click at [699, 422] on div "Skills Add JAVA Python C++ MATLAB XFOIL CFD Machine Learning AutodeskFusion 360" at bounding box center [856, 432] width 696 height 108
click at [699, 422] on input "Skills Add" at bounding box center [827, 414] width 639 height 31
type input "GIt"
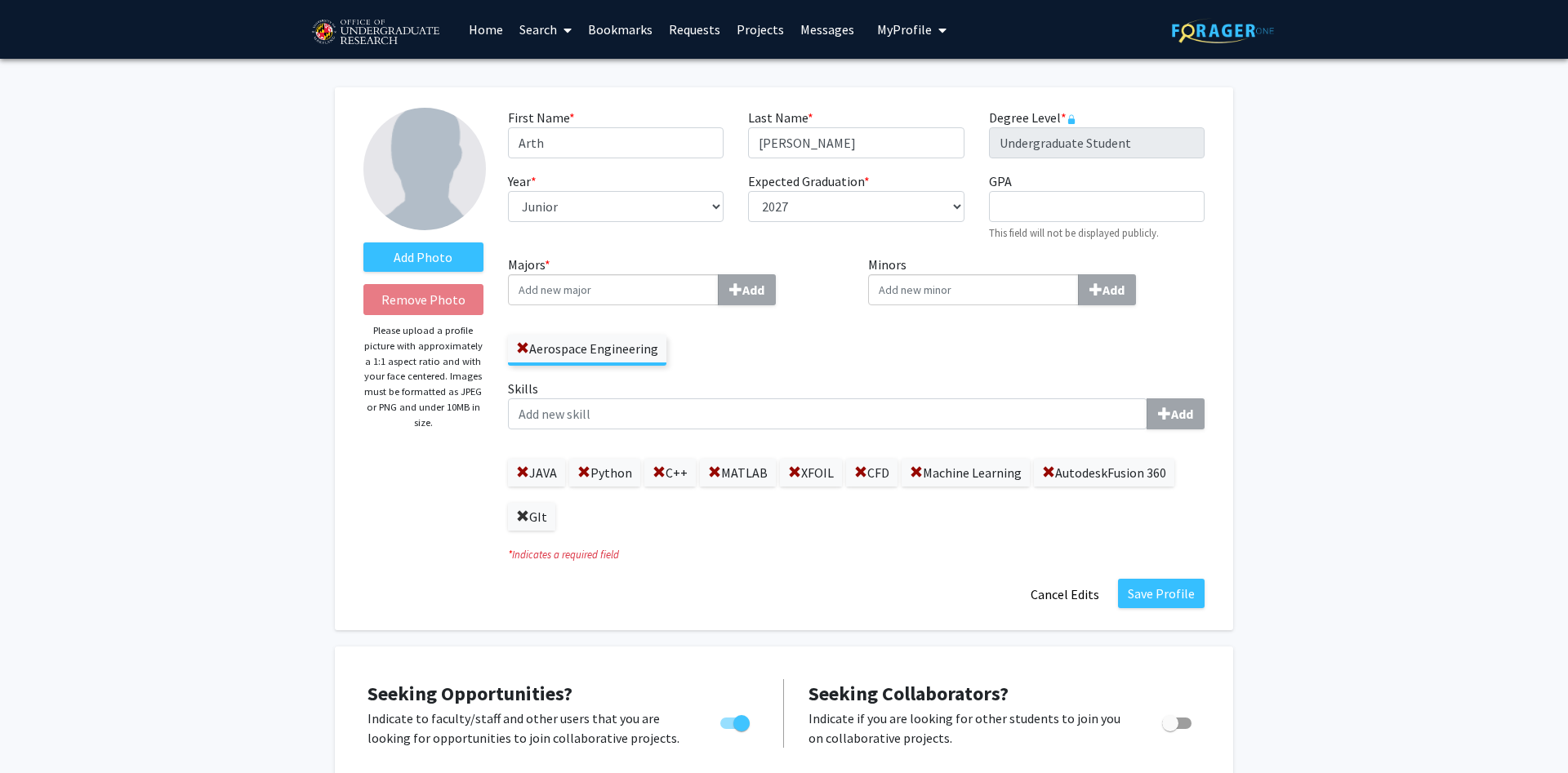
click at [518, 513] on span at bounding box center [523, 517] width 13 height 13
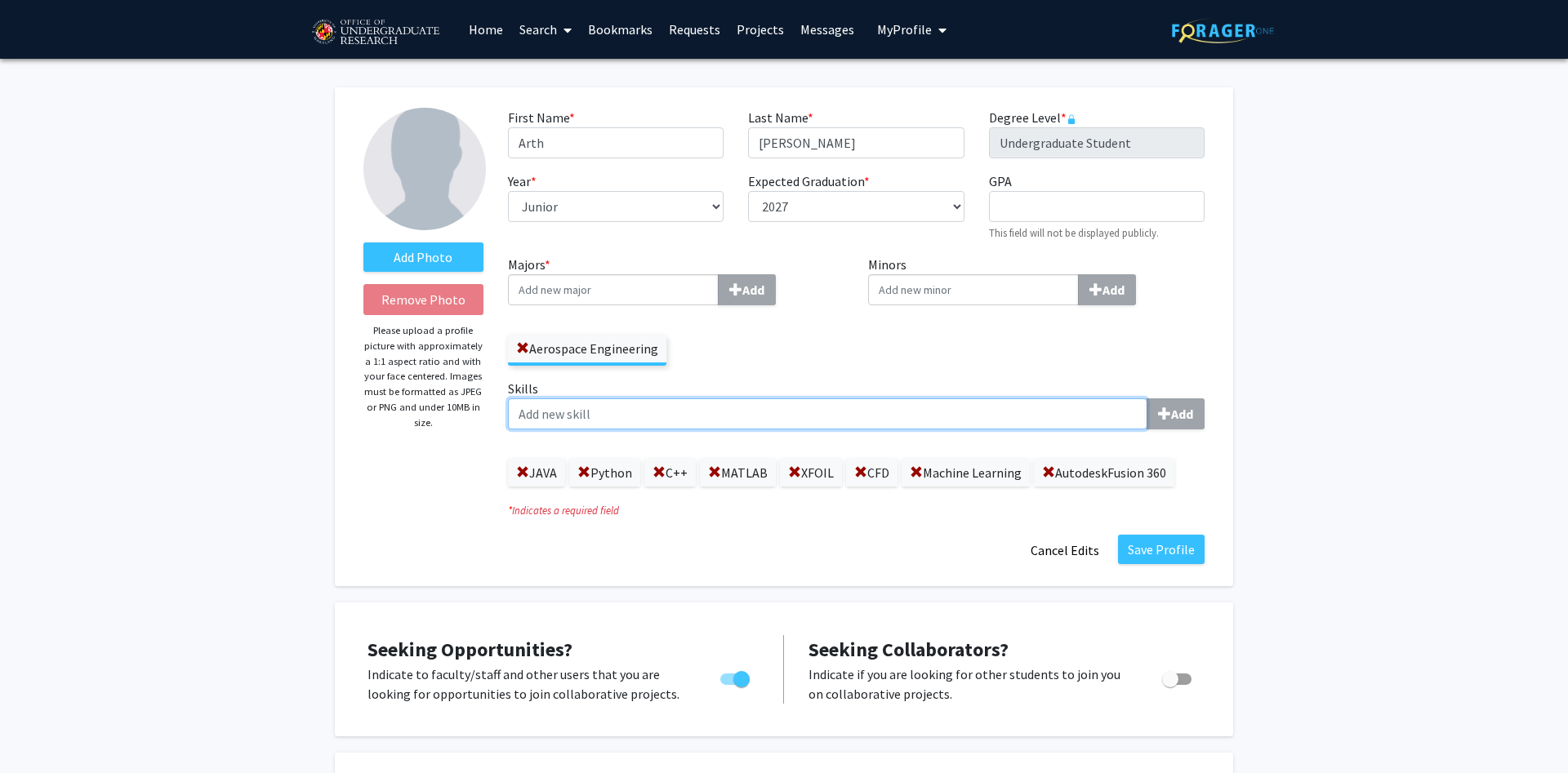
click at [591, 400] on input "Skills Add" at bounding box center [827, 414] width 639 height 31
type input "z"
type input "Git"
click at [1160, 421] on button "Add" at bounding box center [1175, 414] width 58 height 31
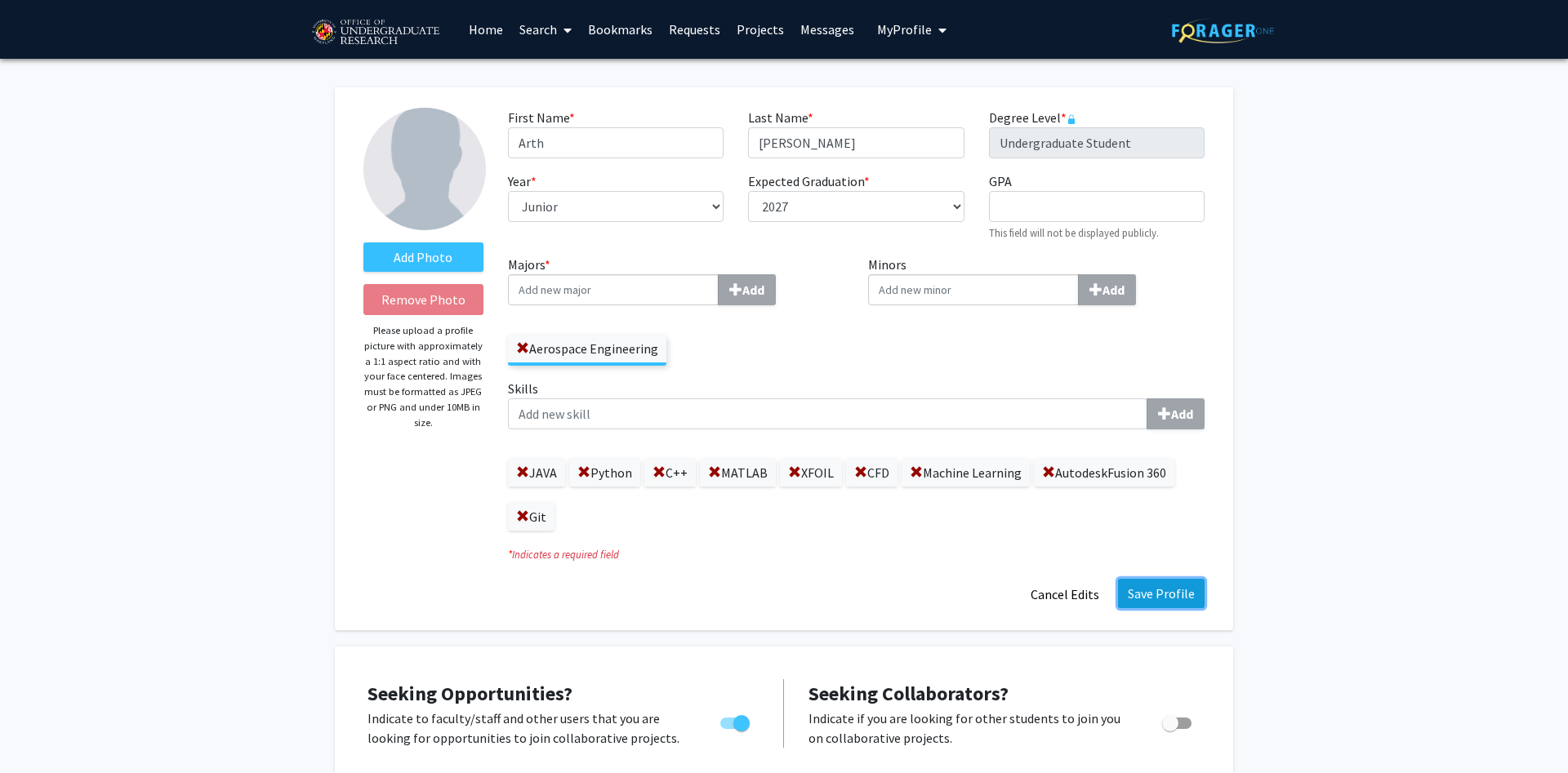
click at [1158, 586] on button "Save Profile" at bounding box center [1161, 594] width 87 height 29
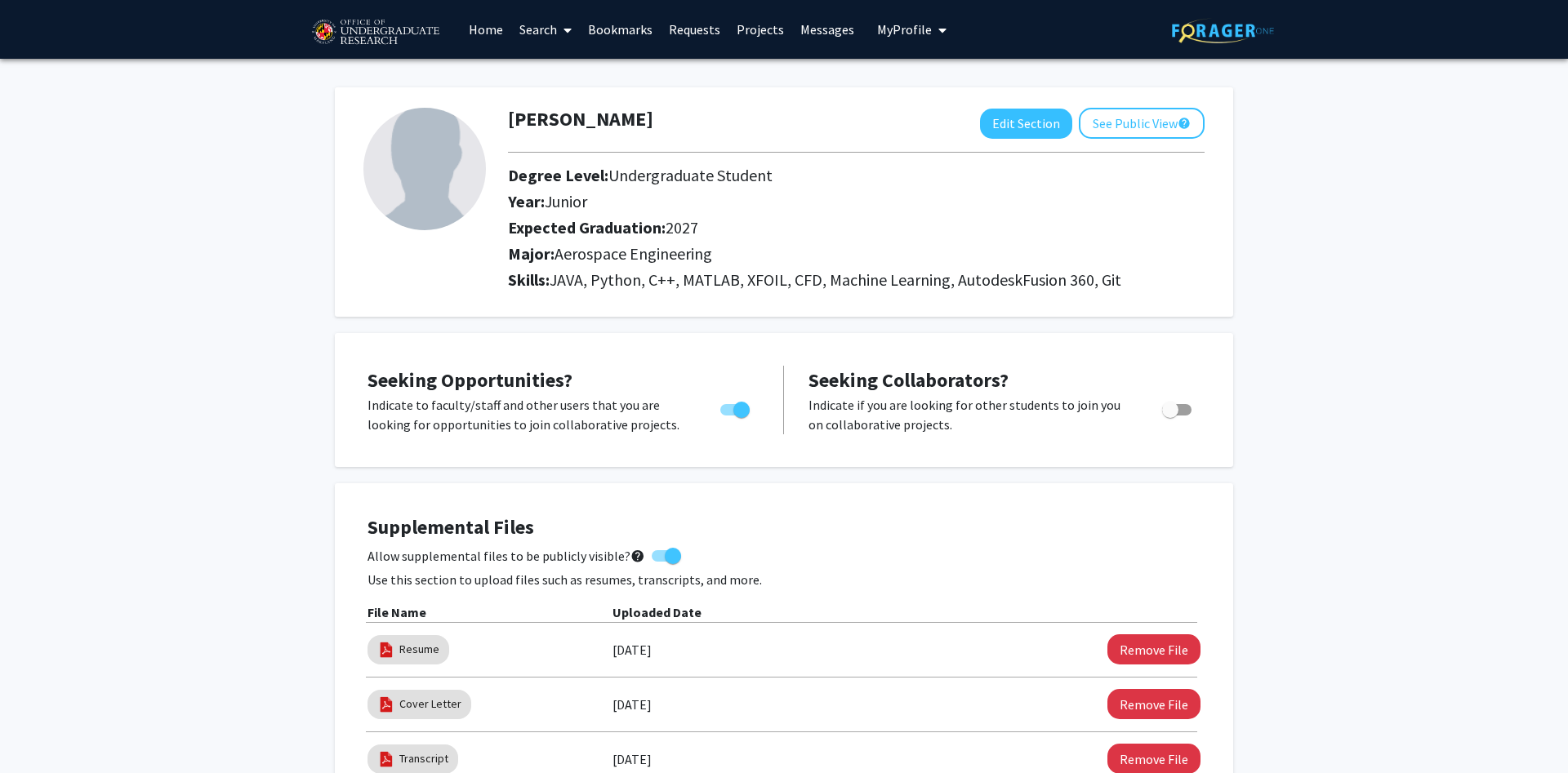
click at [556, 29] on link "Search" at bounding box center [546, 29] width 69 height 57
click at [549, 114] on span "Students" at bounding box center [561, 108] width 100 height 33
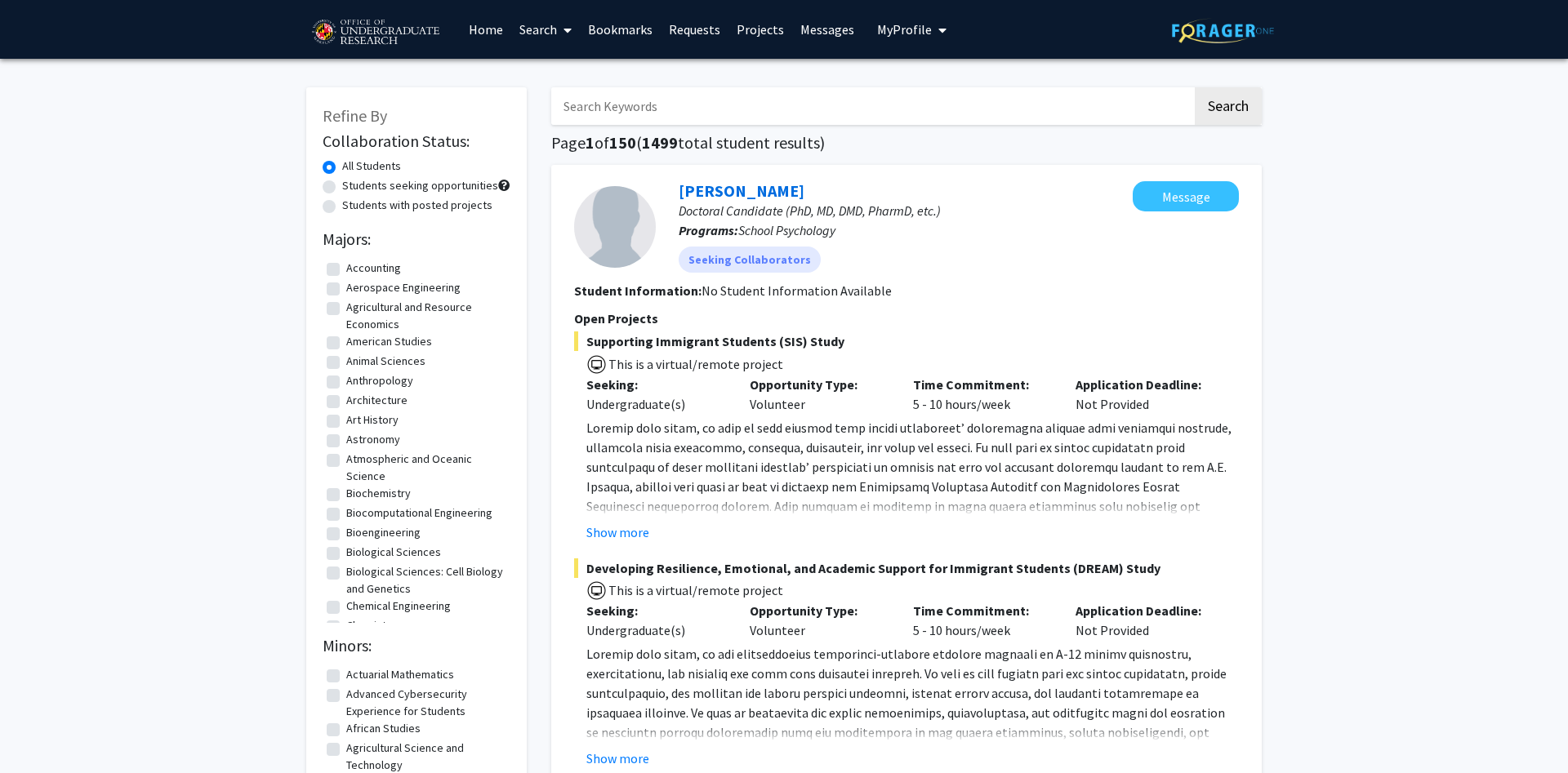
click at [685, 25] on link "Requests" at bounding box center [694, 29] width 68 height 57
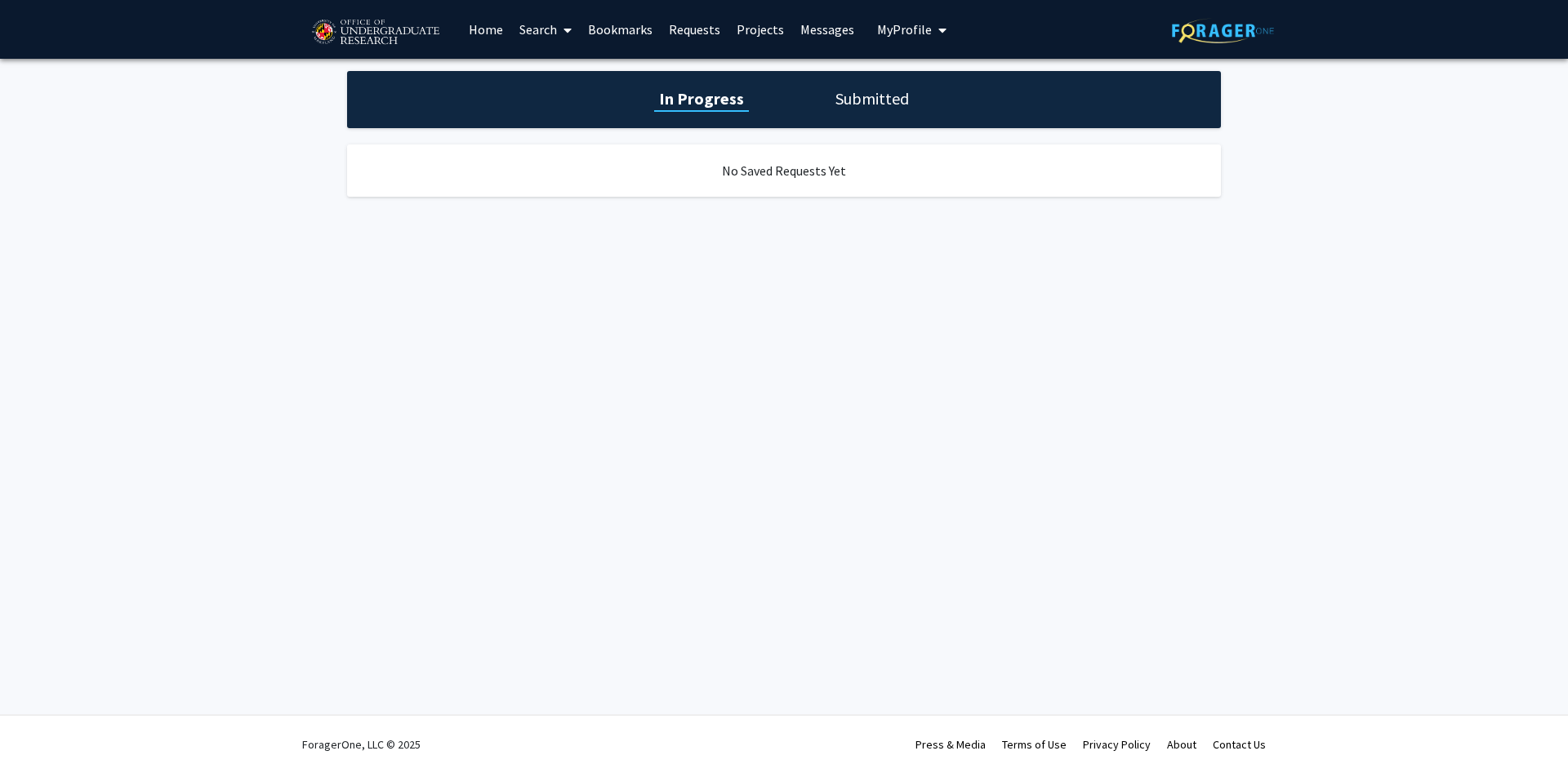
click at [741, 24] on link "Projects" at bounding box center [760, 29] width 64 height 57
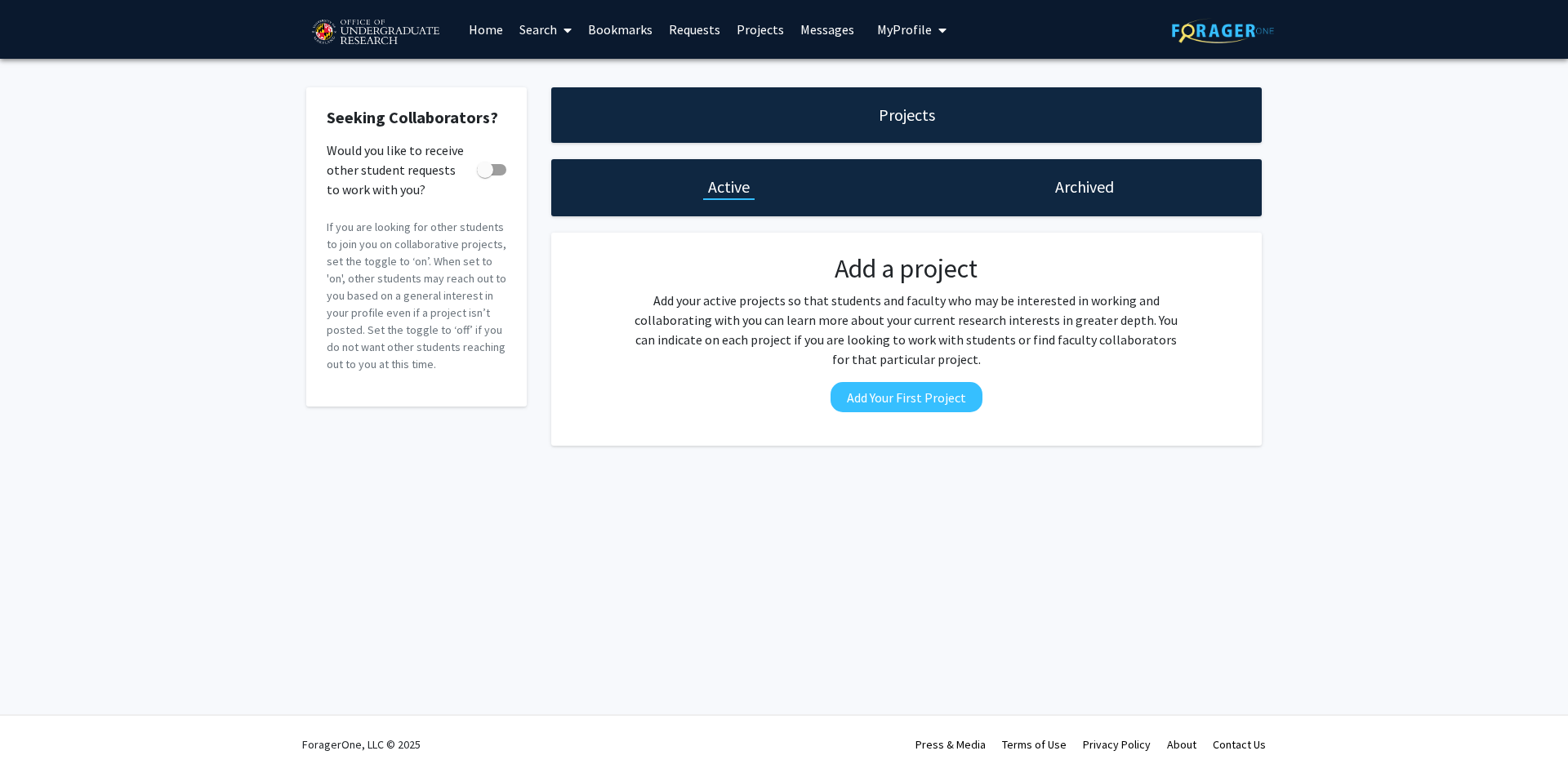
click at [508, 26] on link "Home" at bounding box center [486, 29] width 51 height 57
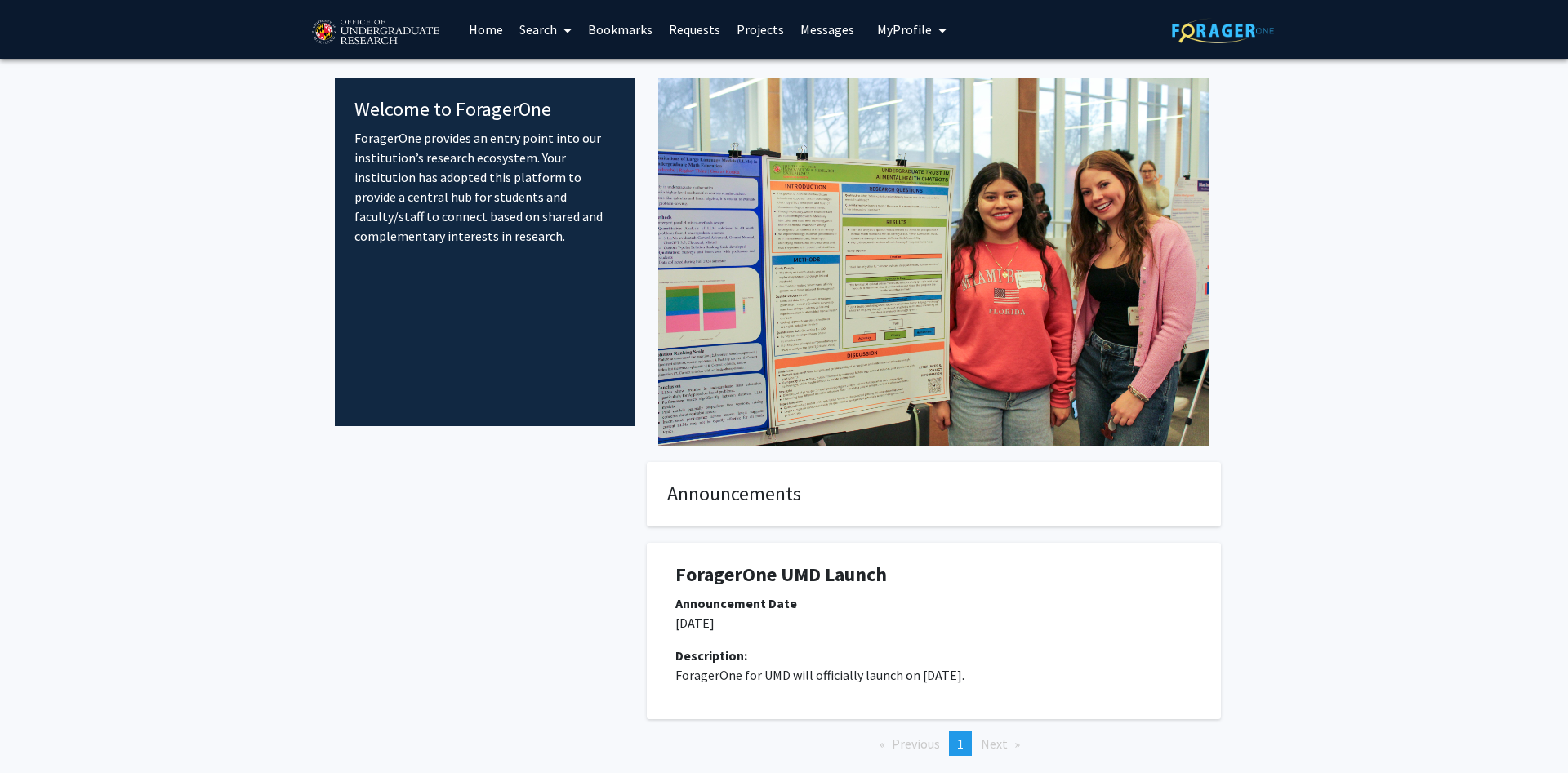
click at [546, 25] on link "Search" at bounding box center [546, 29] width 69 height 57
click at [573, 100] on span "Students" at bounding box center [561, 108] width 100 height 33
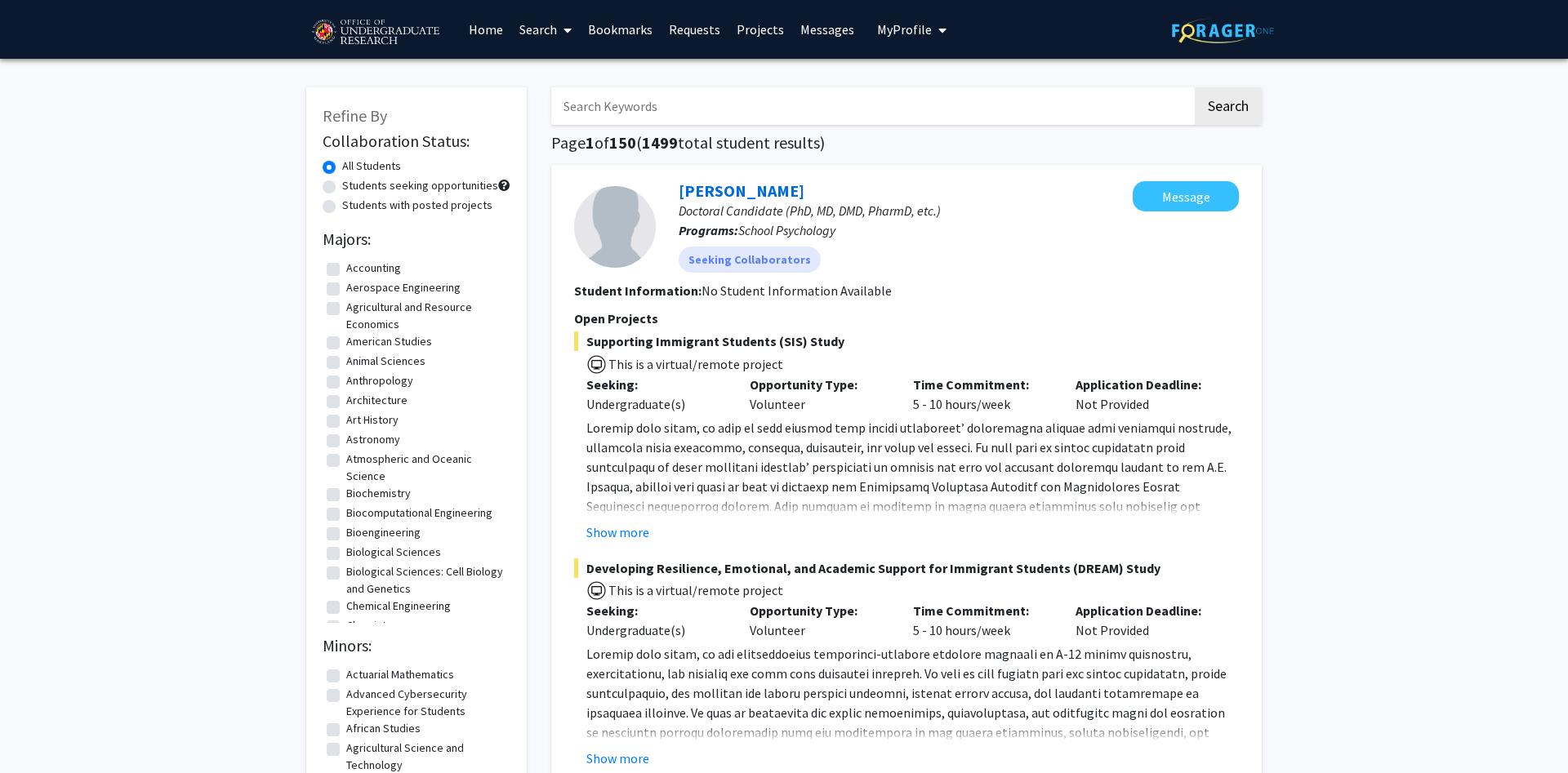
click at [673, 98] on input "Search Keywords" at bounding box center [872, 106] width 641 height 38
click at [608, 26] on link "Bookmarks" at bounding box center [620, 29] width 81 height 57
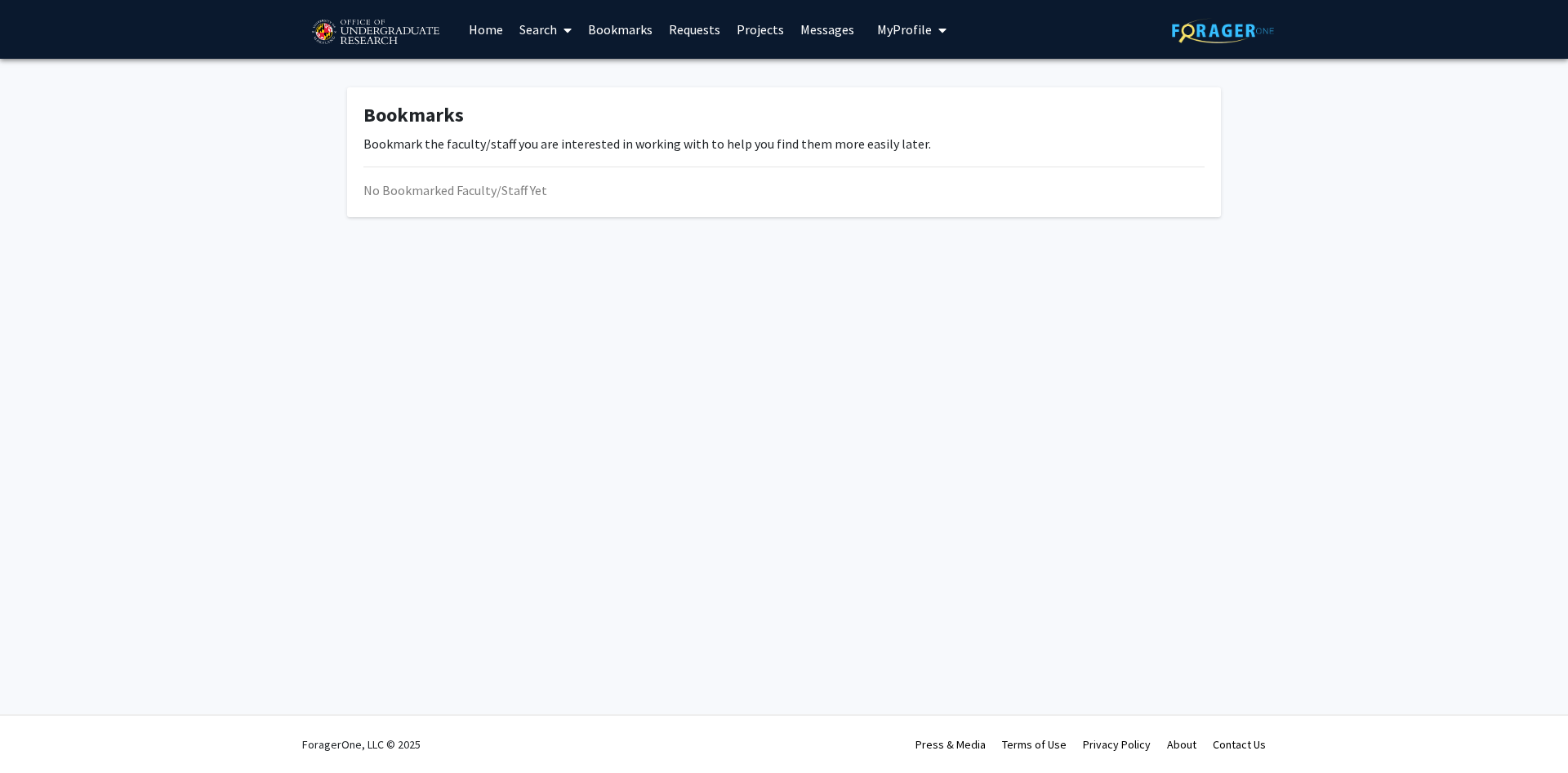
click at [672, 15] on link "Requests" at bounding box center [694, 29] width 68 height 57
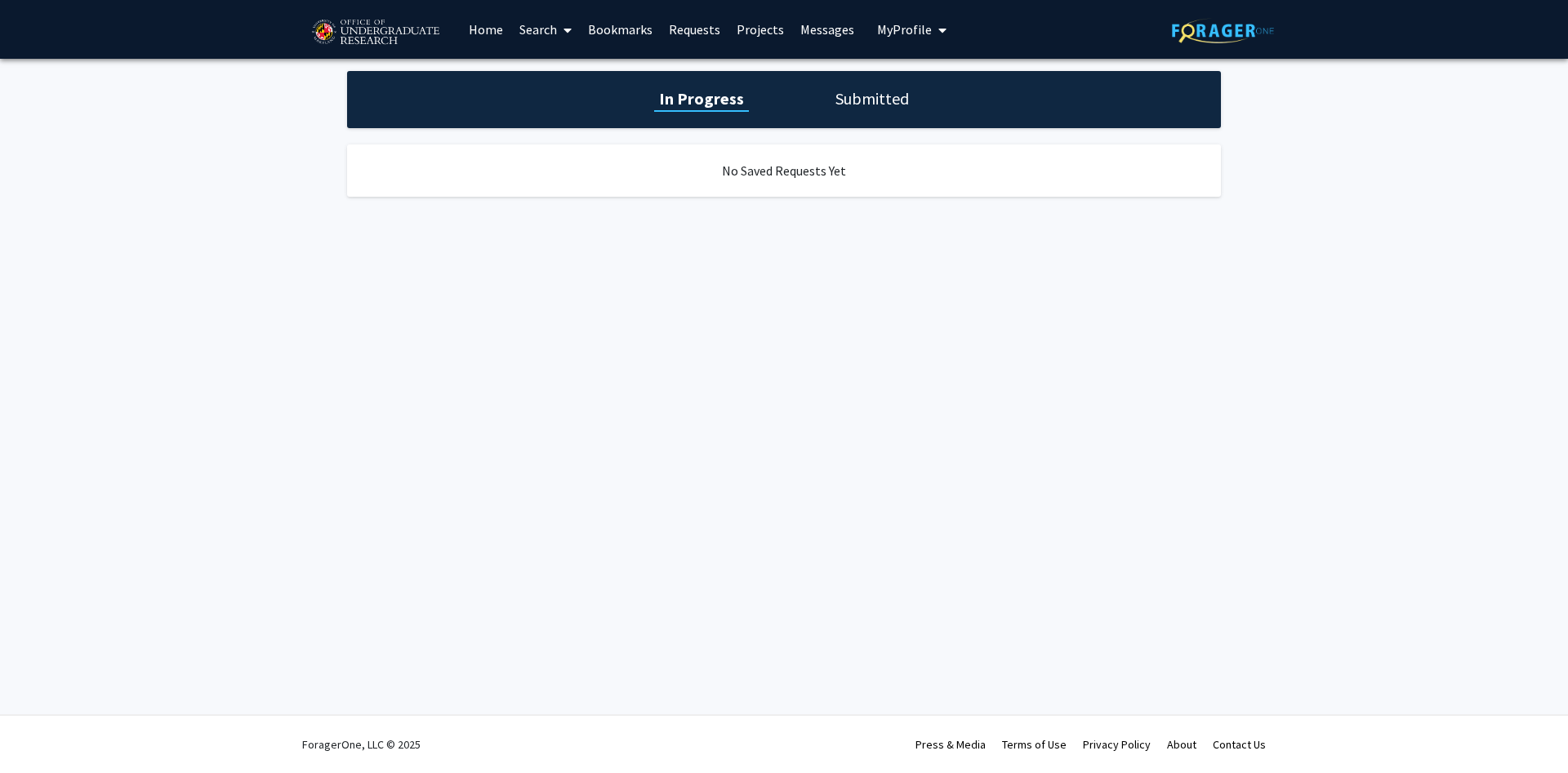
click at [776, 26] on link "Projects" at bounding box center [760, 29] width 64 height 57
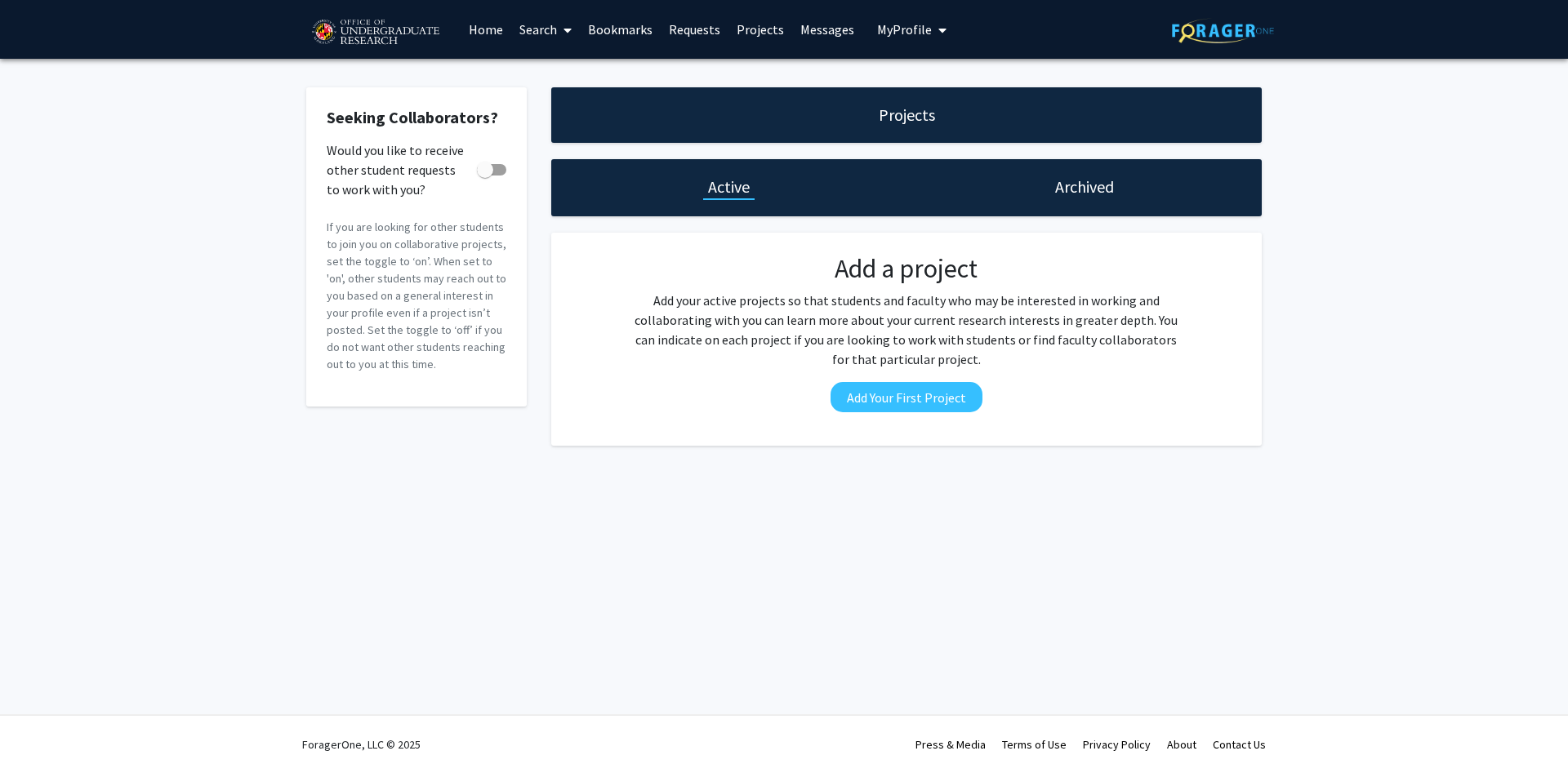
click at [809, 38] on link "Messages" at bounding box center [827, 29] width 70 height 57
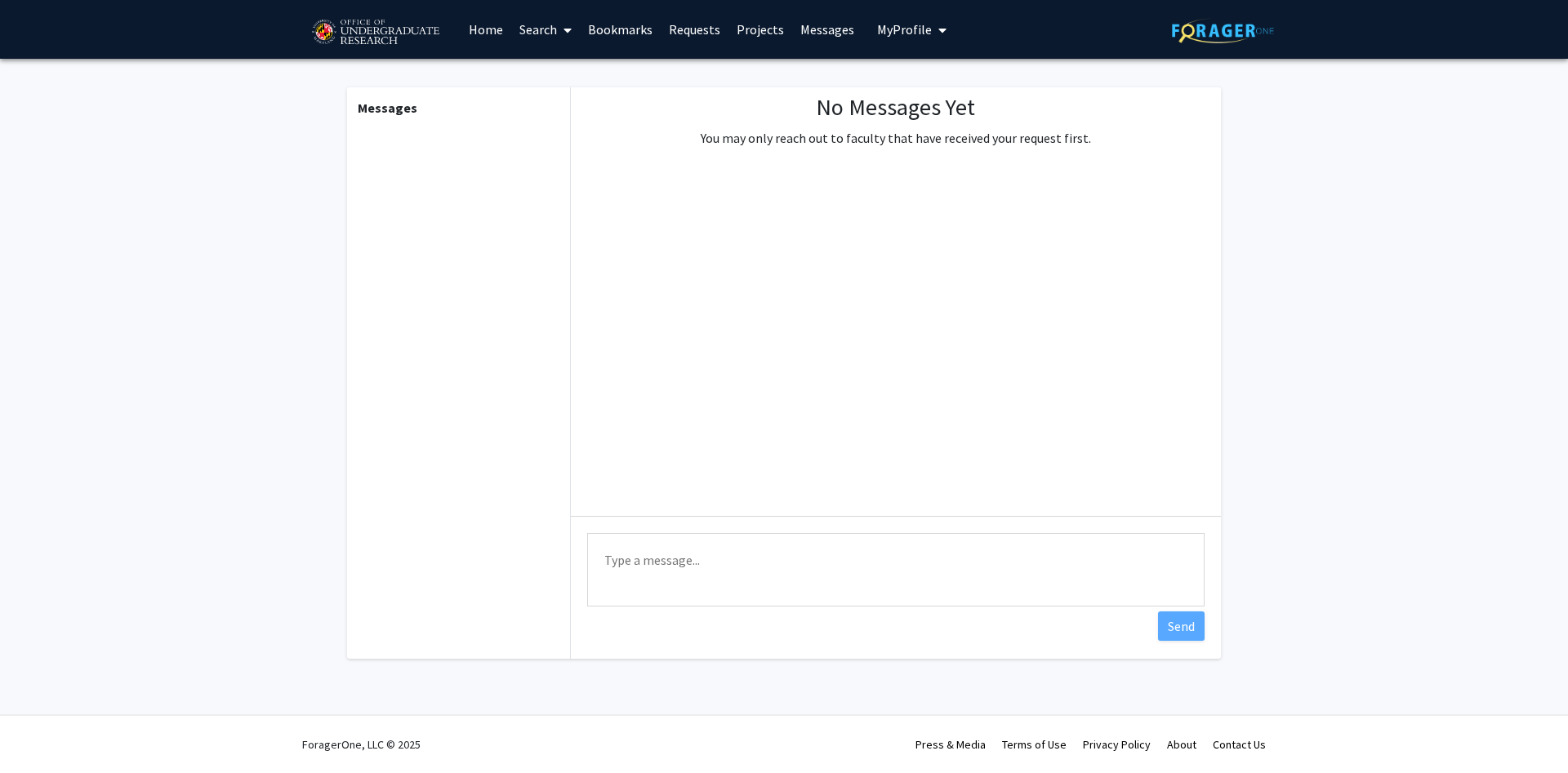
click at [549, 34] on link "Search" at bounding box center [546, 29] width 69 height 57
click at [587, 79] on span "Faculty/Staff" at bounding box center [571, 75] width 120 height 33
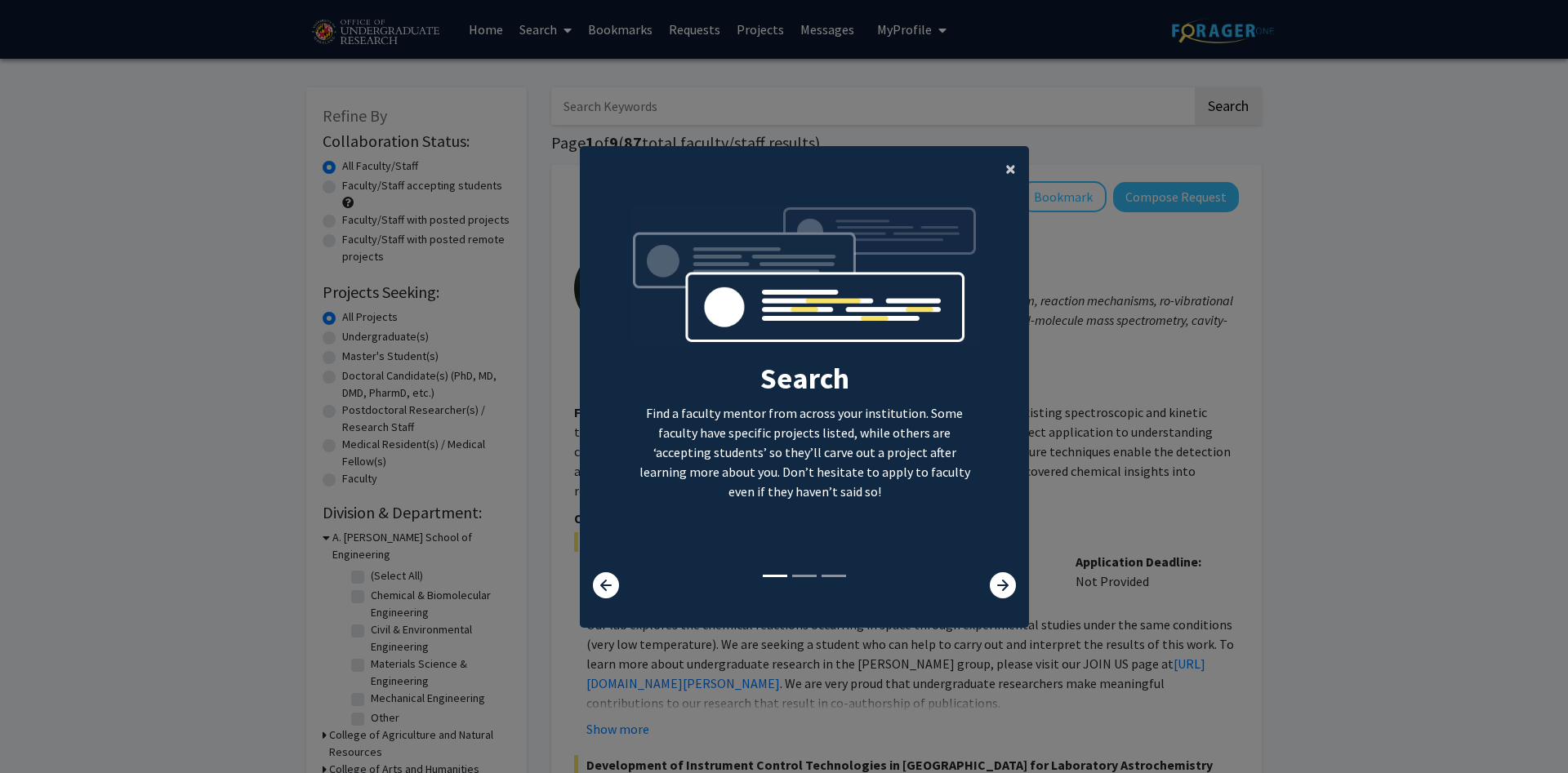
click at [1011, 176] on span "×" at bounding box center [1010, 168] width 11 height 25
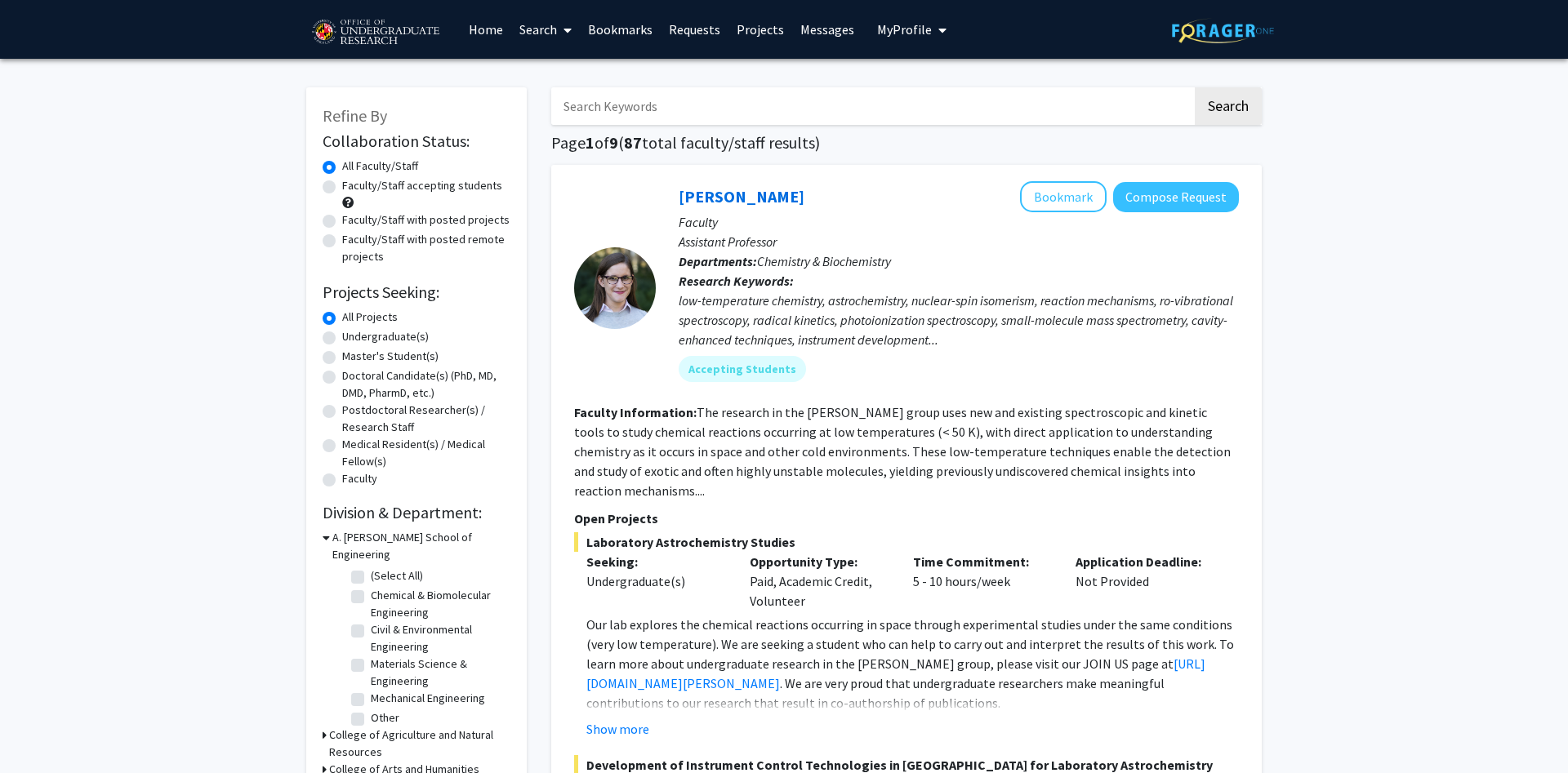
click at [370, 337] on label "Undergraduate(s)" at bounding box center [386, 337] width 87 height 17
click at [353, 337] on input "Undergraduate(s)" at bounding box center [347, 333] width 11 height 11
radio input "true"
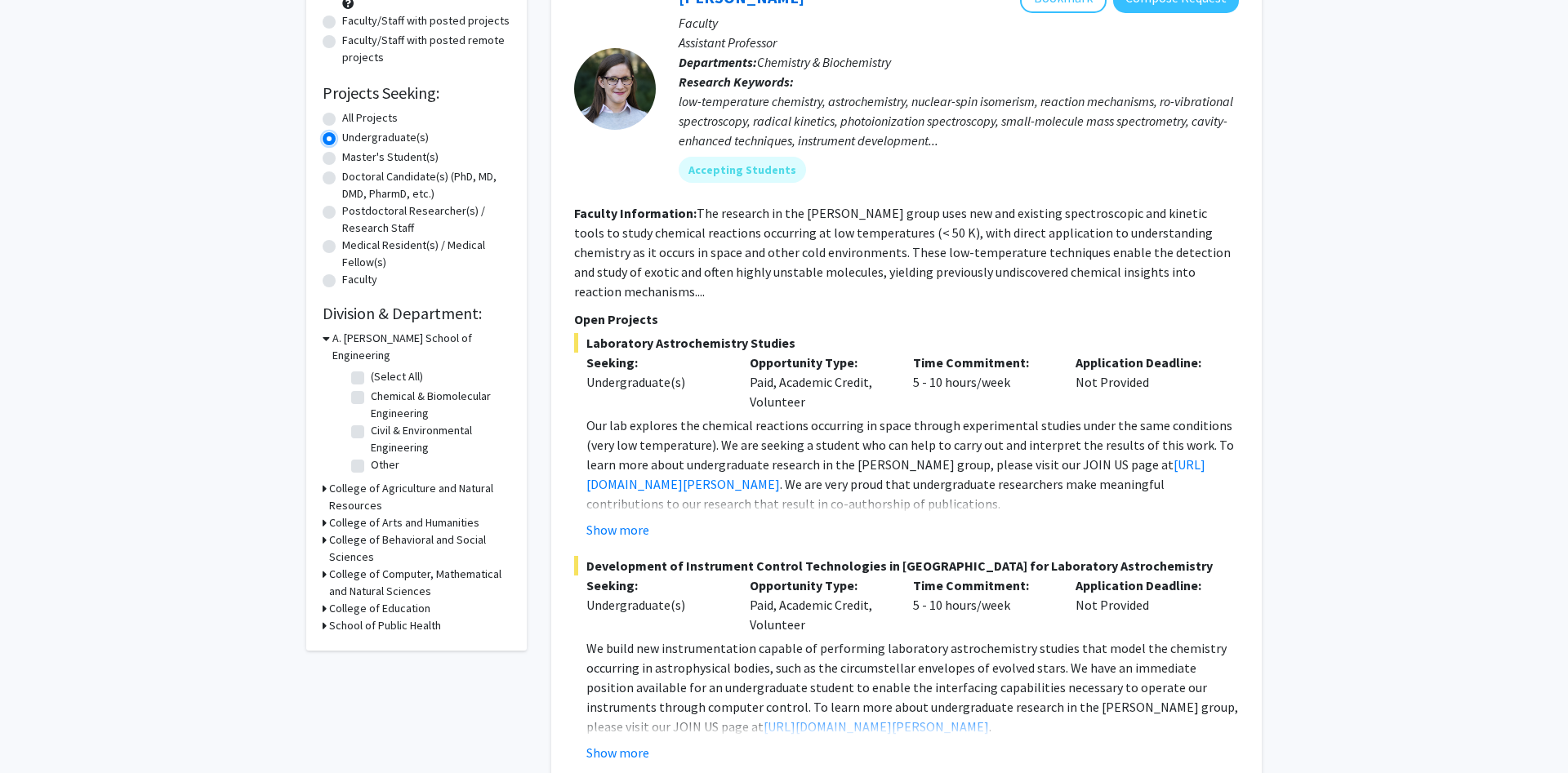
scroll to position [204, 0]
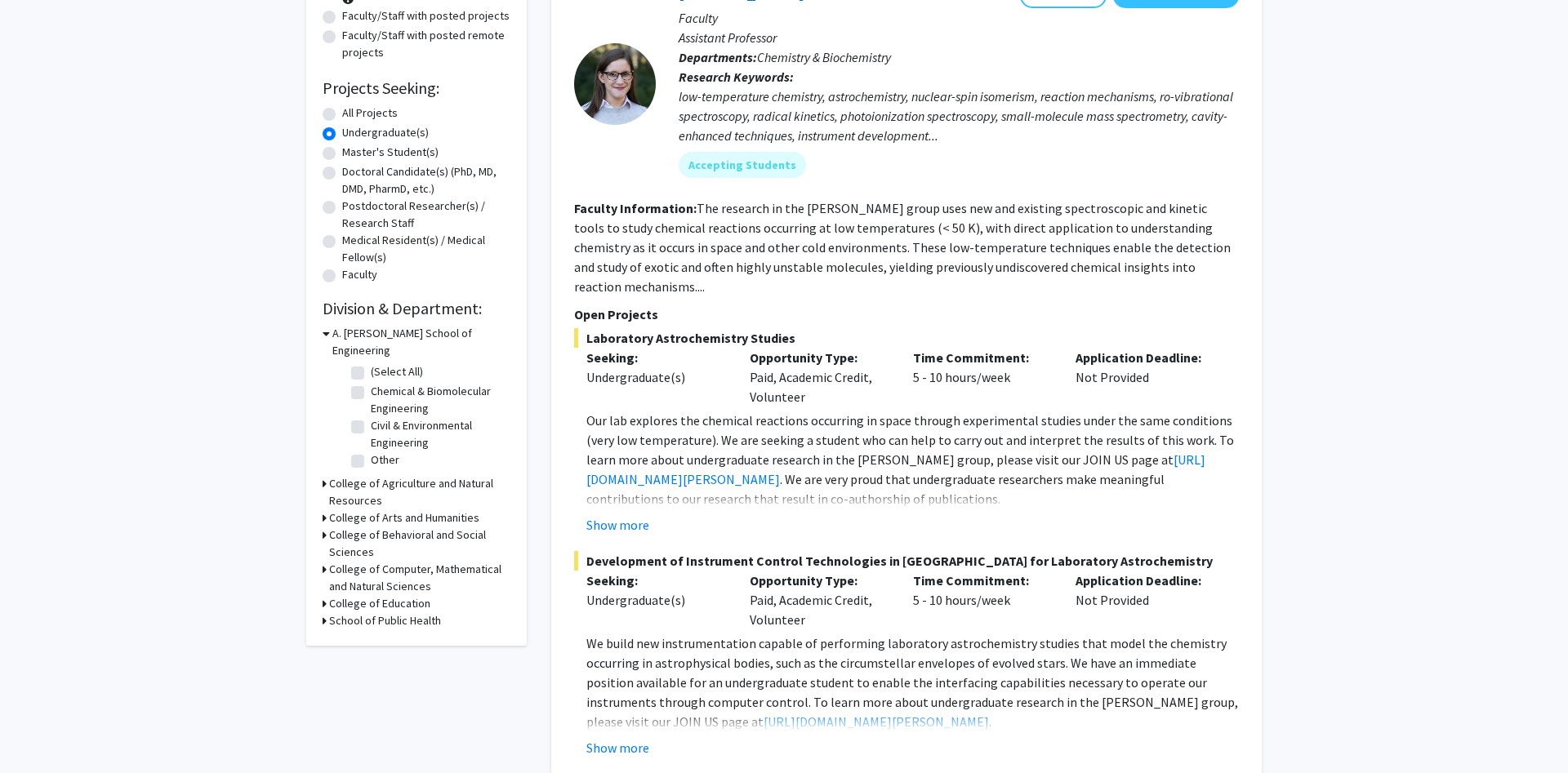
click at [365, 364] on fg-checkbox "(Select All) (Select All)" at bounding box center [428, 373] width 155 height 20
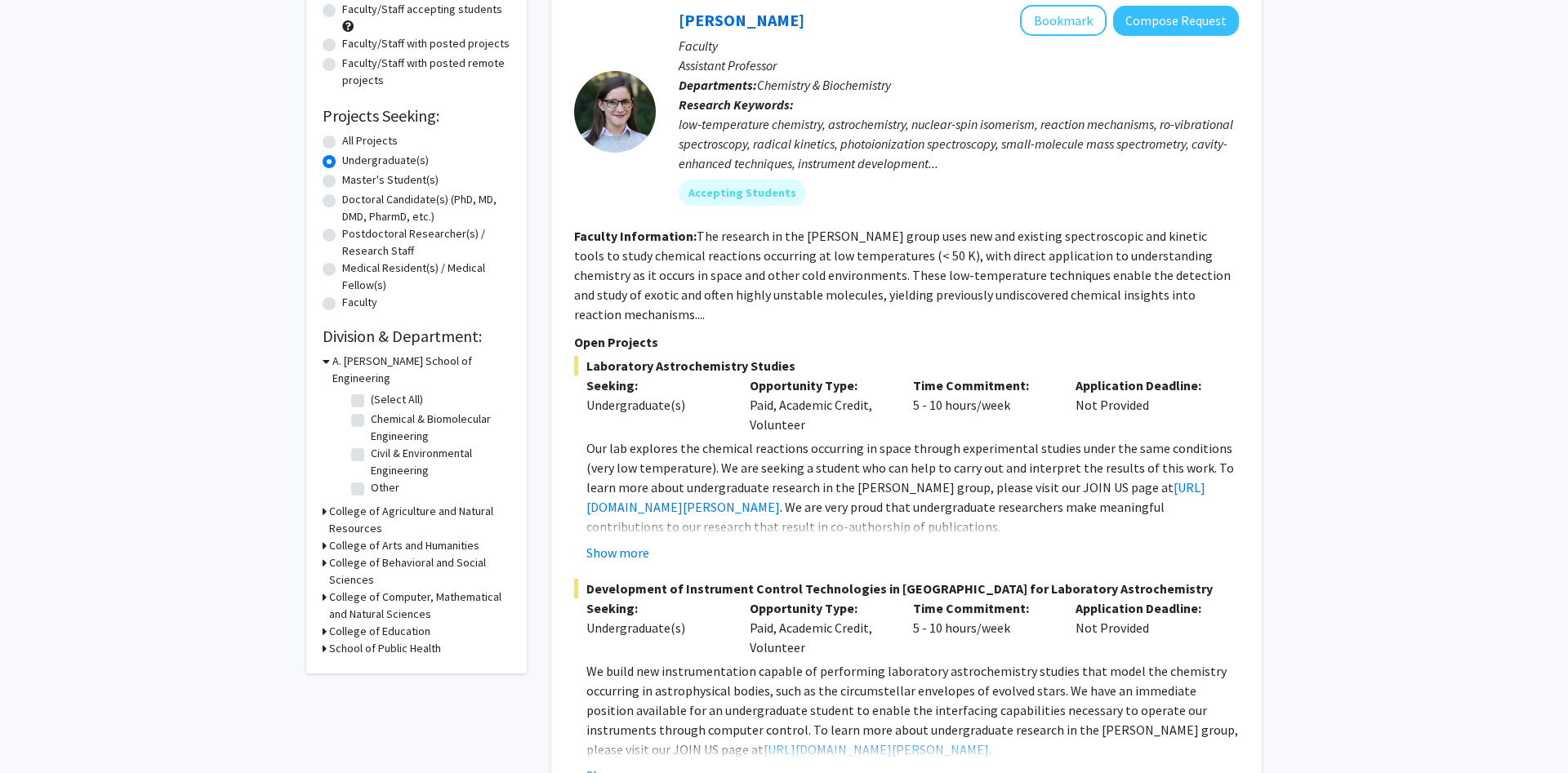
scroll to position [194, 0]
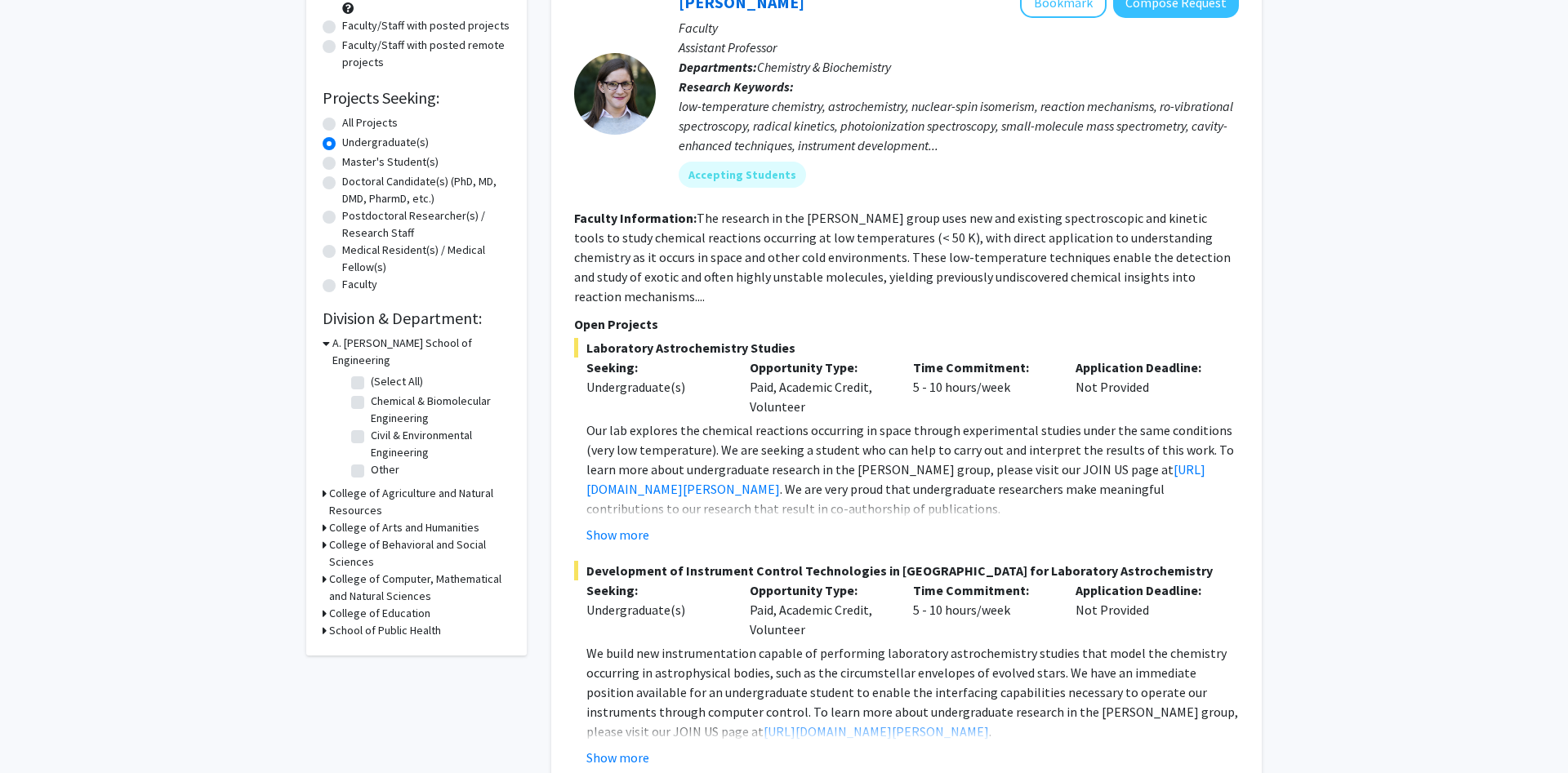
click at [370, 373] on label "(Select All)" at bounding box center [397, 381] width 52 height 17
click at [370, 373] on input "(Select All)" at bounding box center [375, 377] width 11 height 11
checkbox input "true"
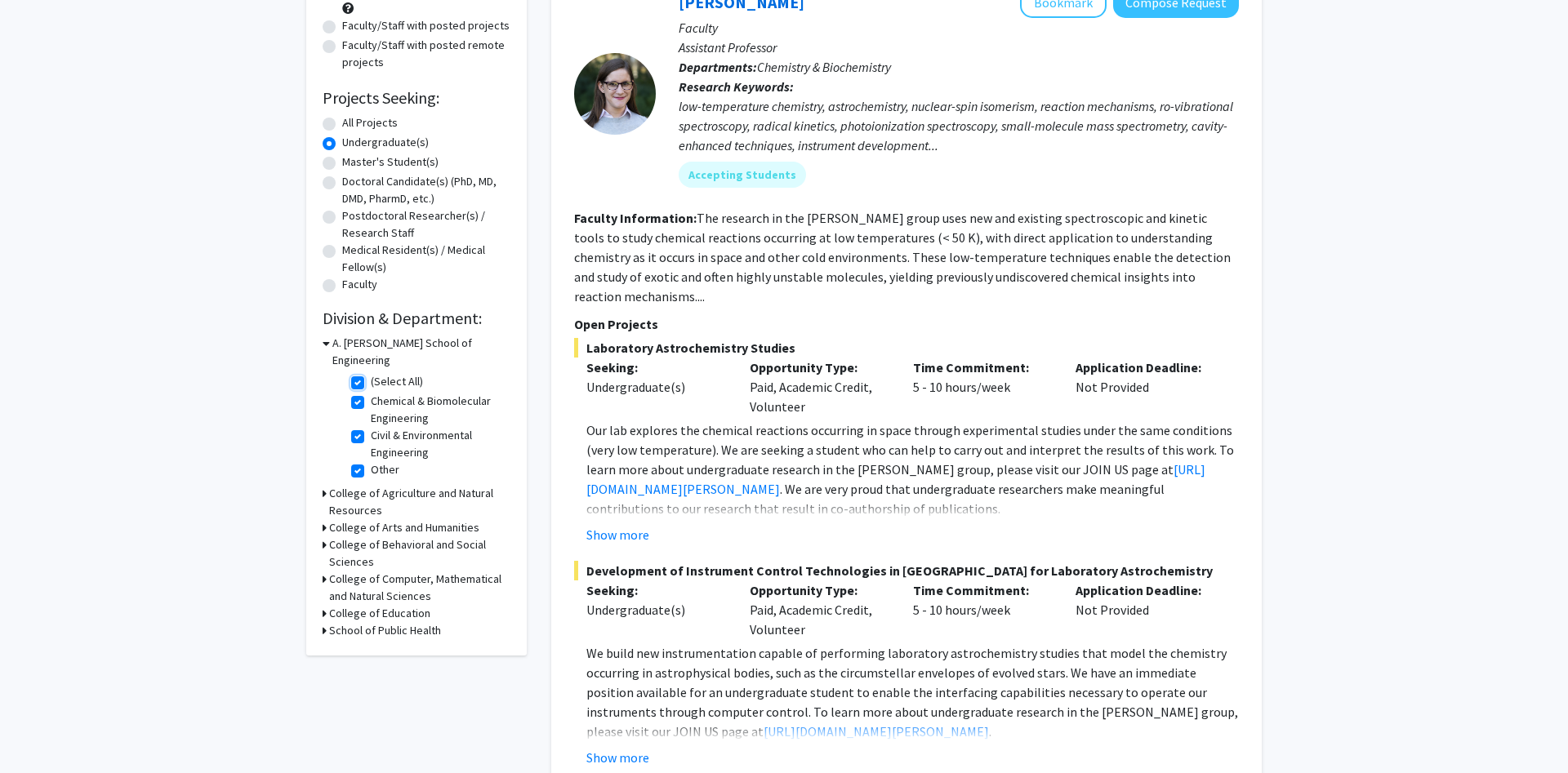
checkbox input "true"
